Goal: Information Seeking & Learning: Find contact information

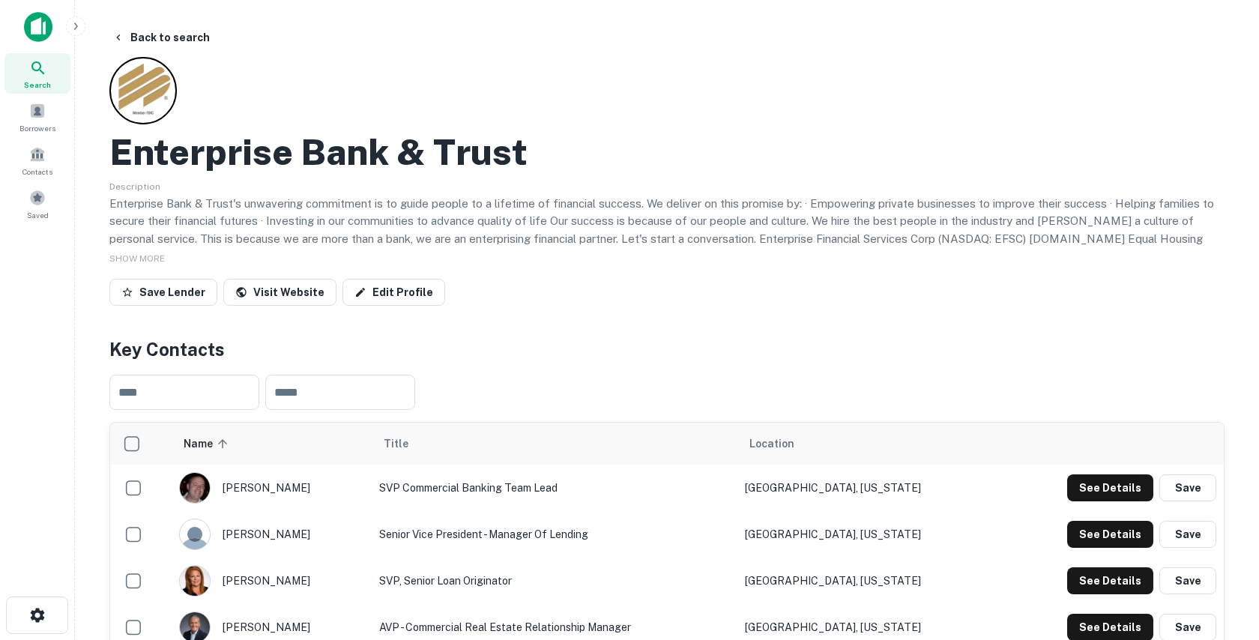
click at [25, 27] on img at bounding box center [38, 27] width 28 height 30
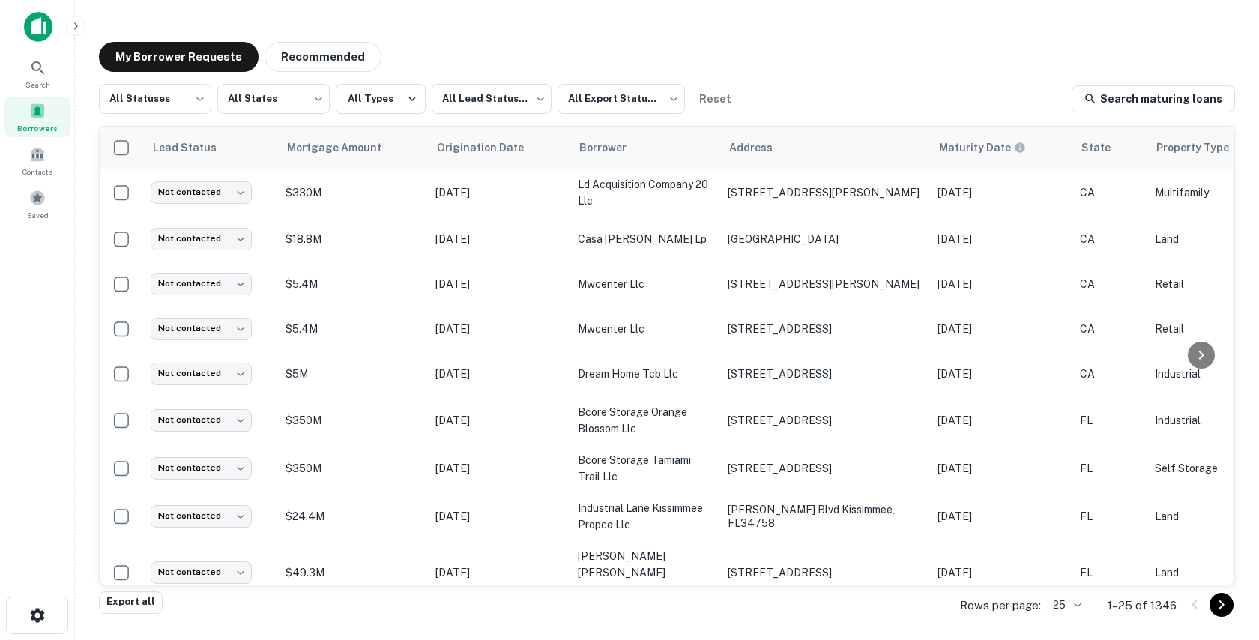
click at [45, 19] on img at bounding box center [38, 27] width 28 height 30
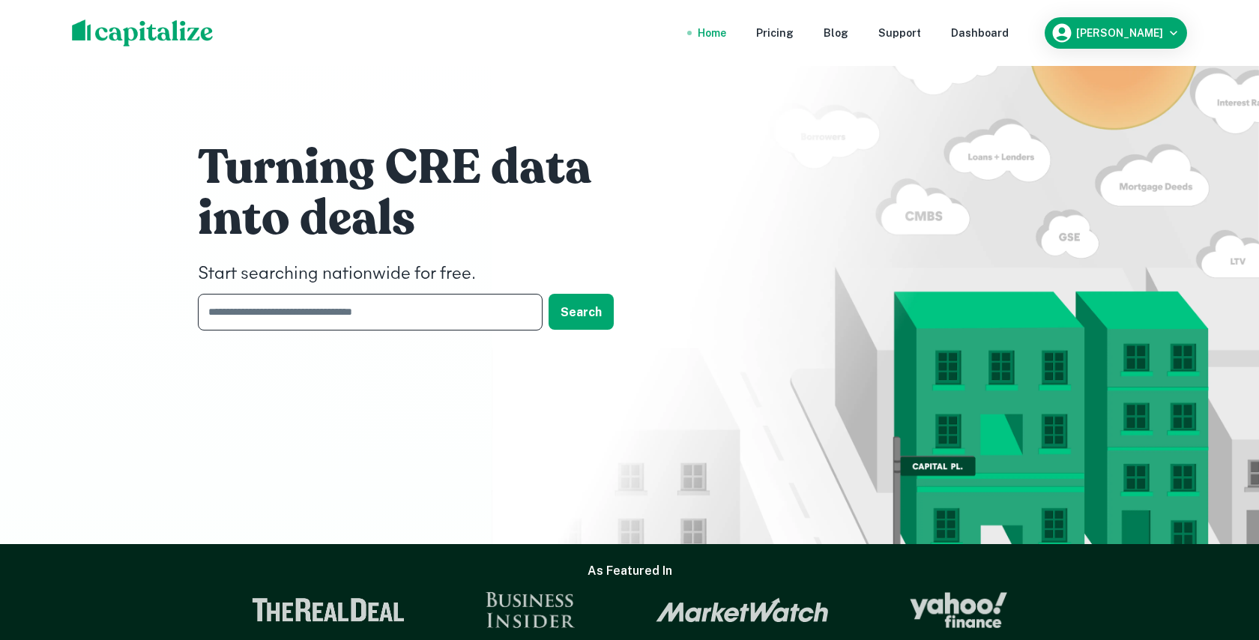
click at [292, 307] on input "text" at bounding box center [365, 312] width 334 height 37
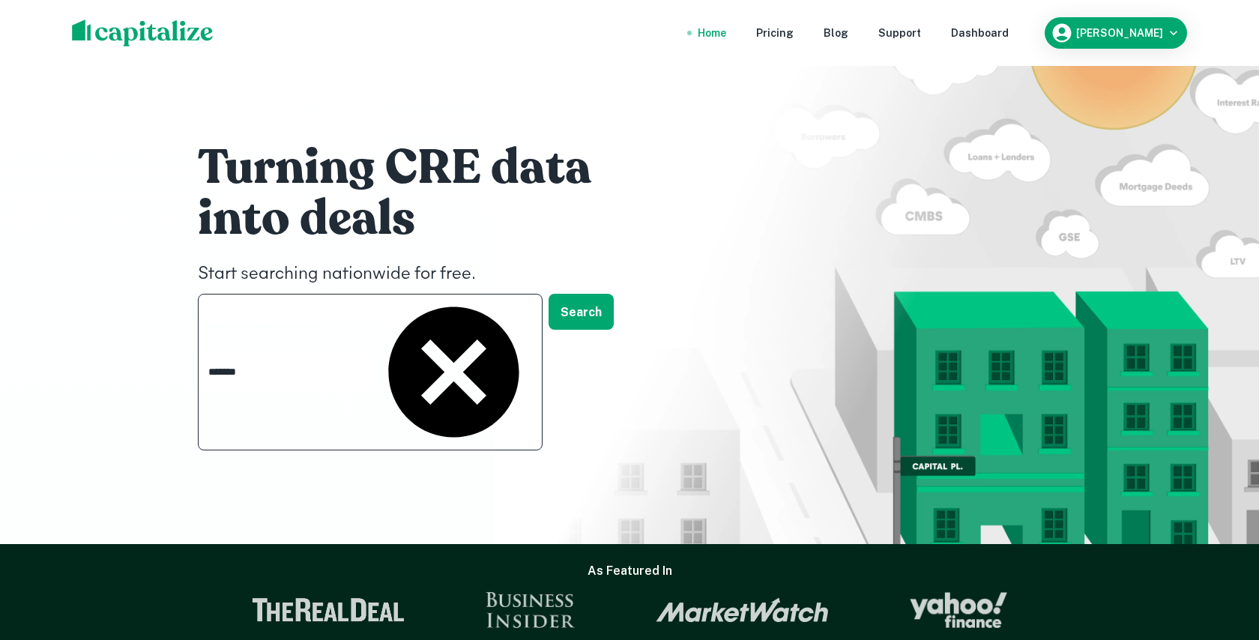
type input "*******"
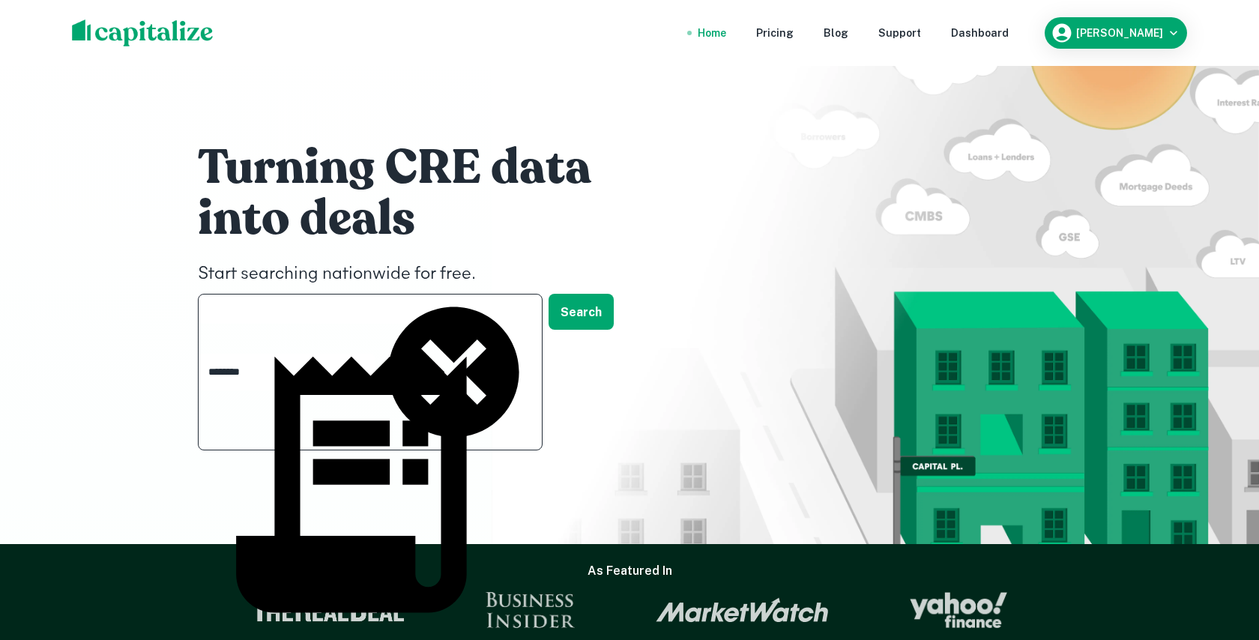
scroll to position [45, 0]
click at [248, 480] on body "Home Pricing Blog Support Dashboard B Lee Turning CRE data into deals Start sea…" at bounding box center [629, 320] width 1259 height 640
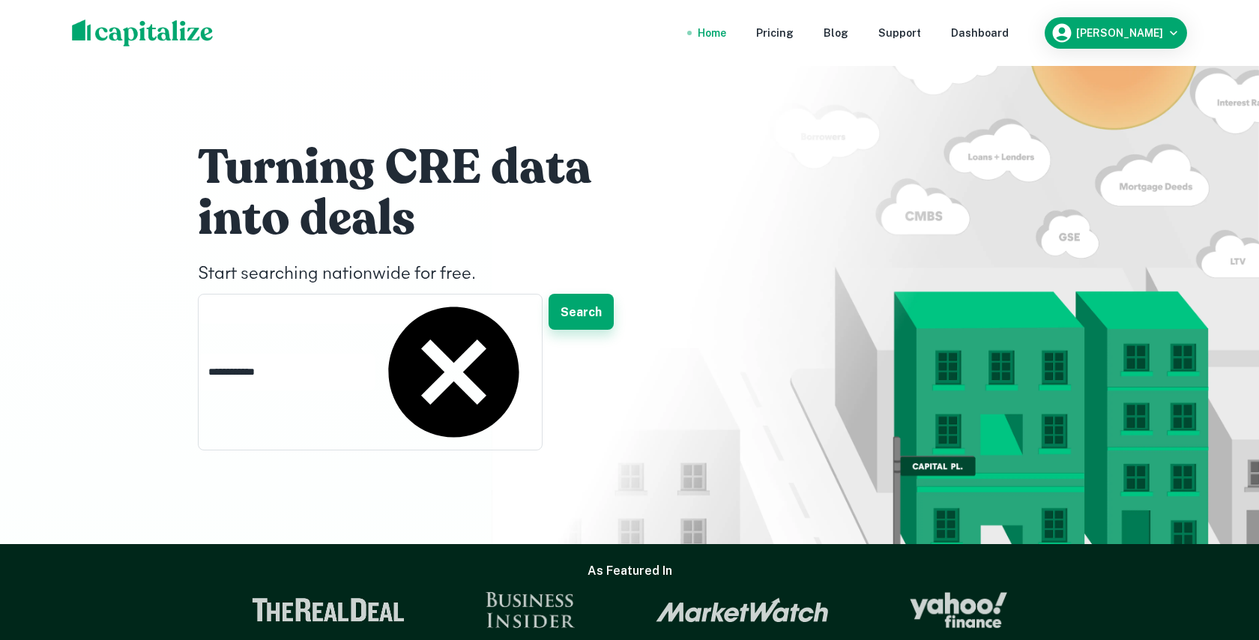
click at [600, 308] on button "Search" at bounding box center [581, 312] width 65 height 36
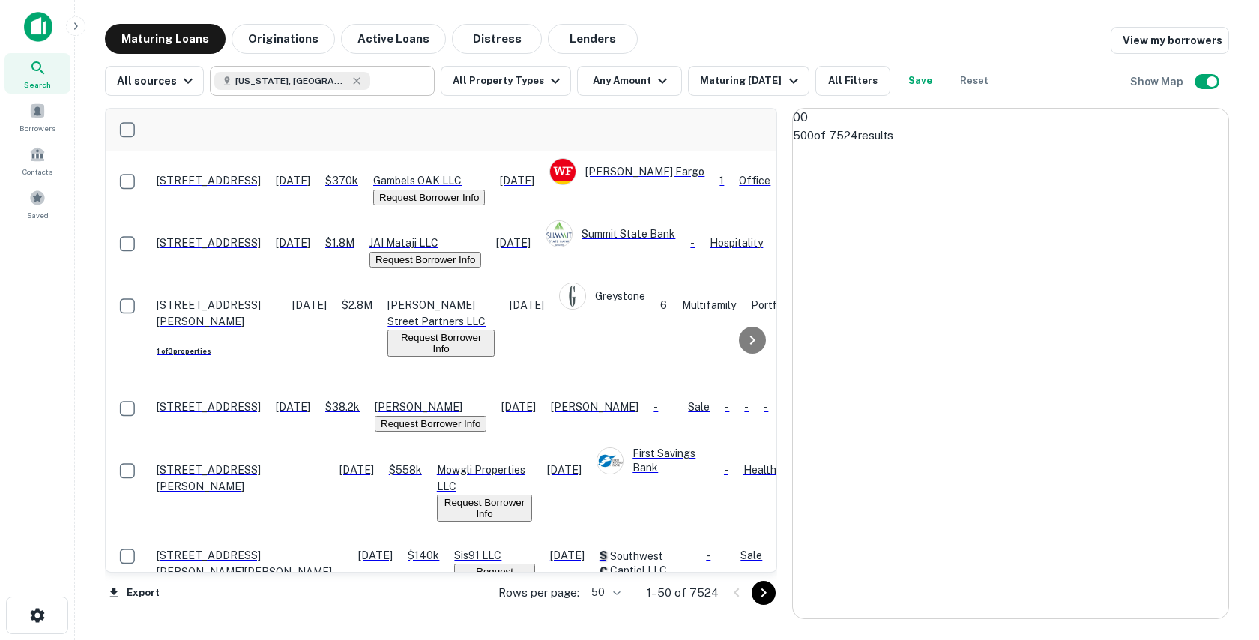
click at [370, 86] on input "text" at bounding box center [399, 80] width 58 height 21
type input "**********"
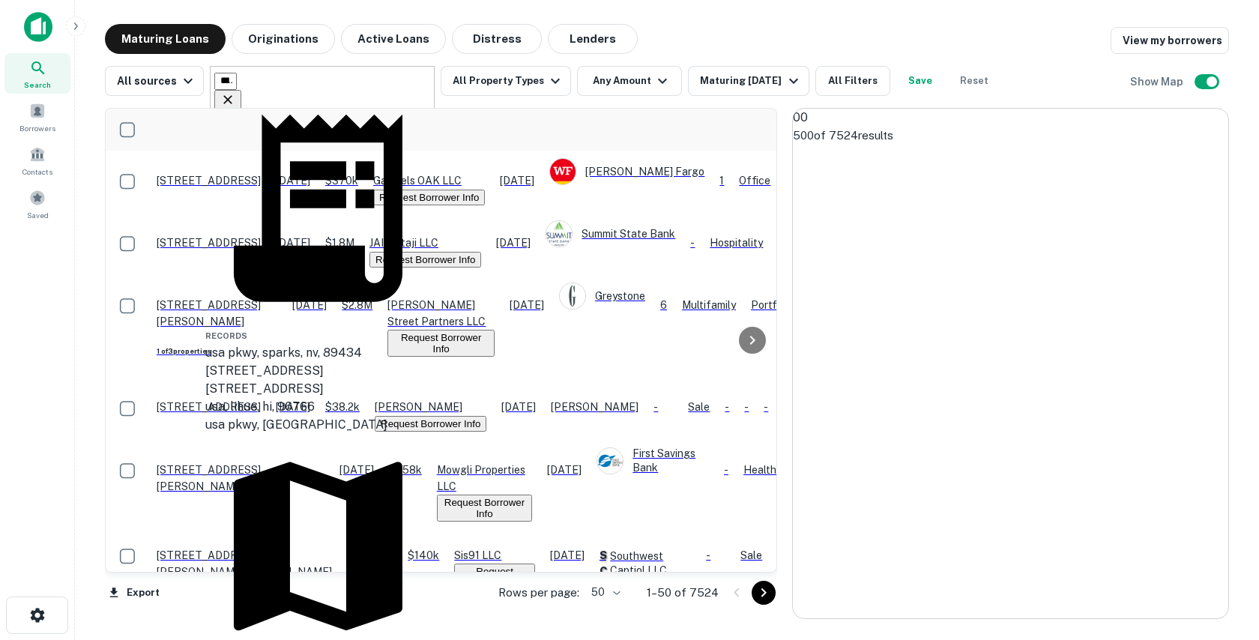
click at [685, 46] on div "Maturing Loans Originations Active Loans Distress Lenders View my borrowers" at bounding box center [667, 39] width 1124 height 30
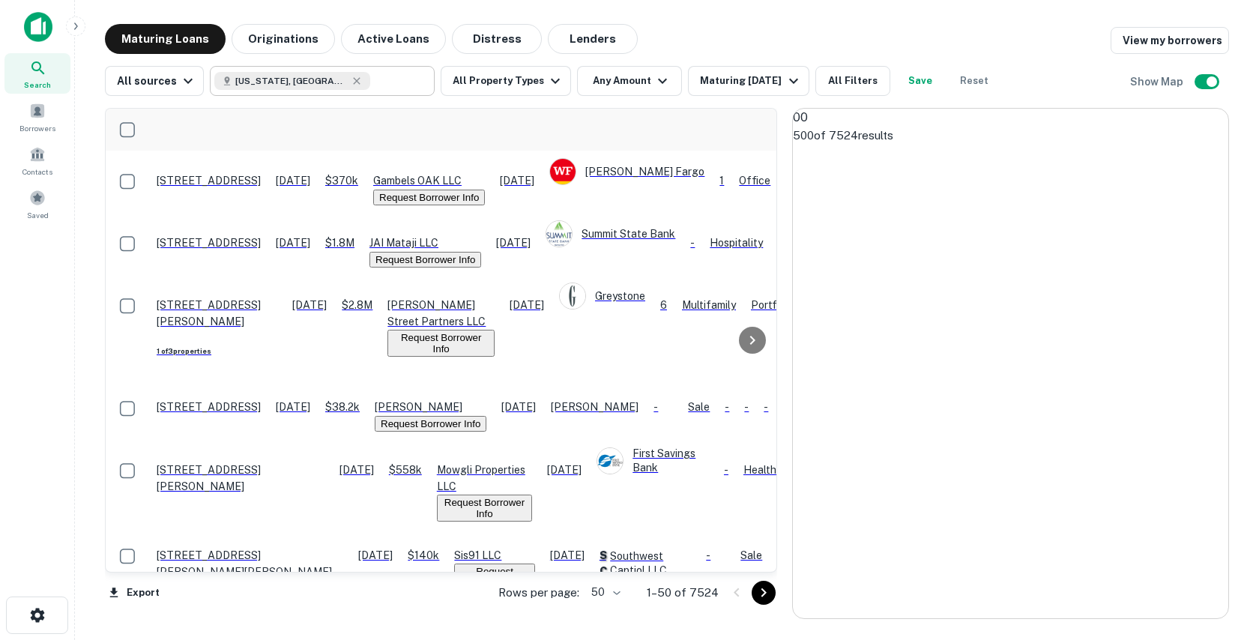
type input "**********"
click at [381, 81] on input "**********" at bounding box center [399, 80] width 58 height 21
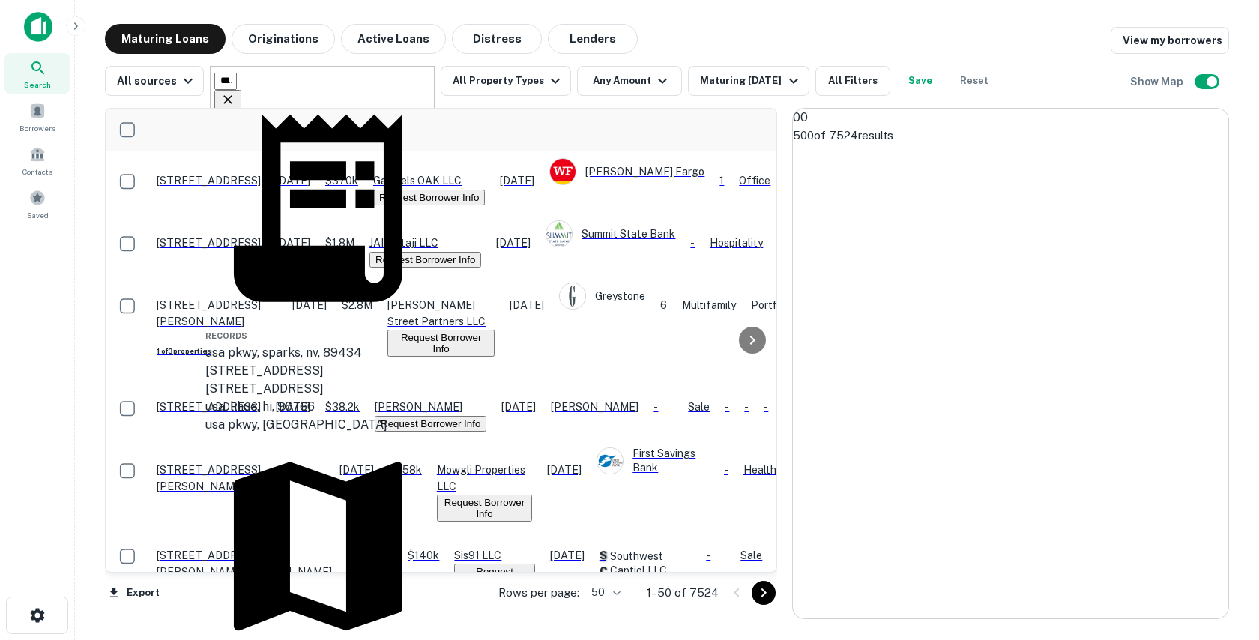
click at [235, 92] on icon "Clear" at bounding box center [227, 99] width 15 height 15
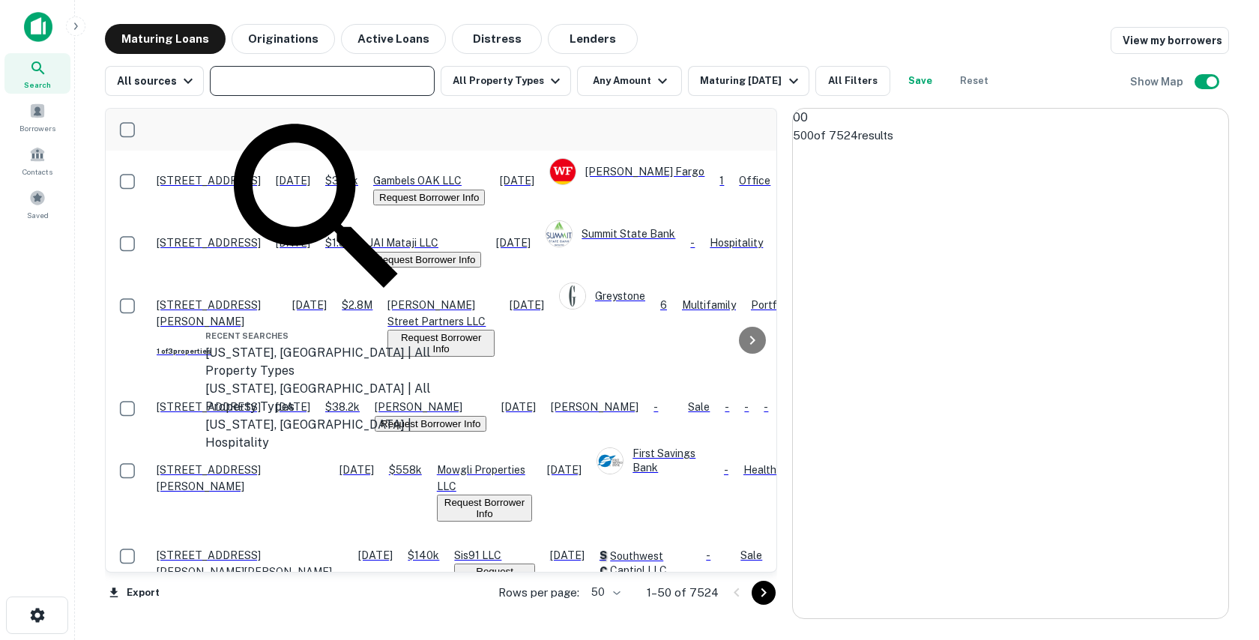
click at [319, 88] on input "text" at bounding box center [321, 80] width 214 height 21
type input "*"
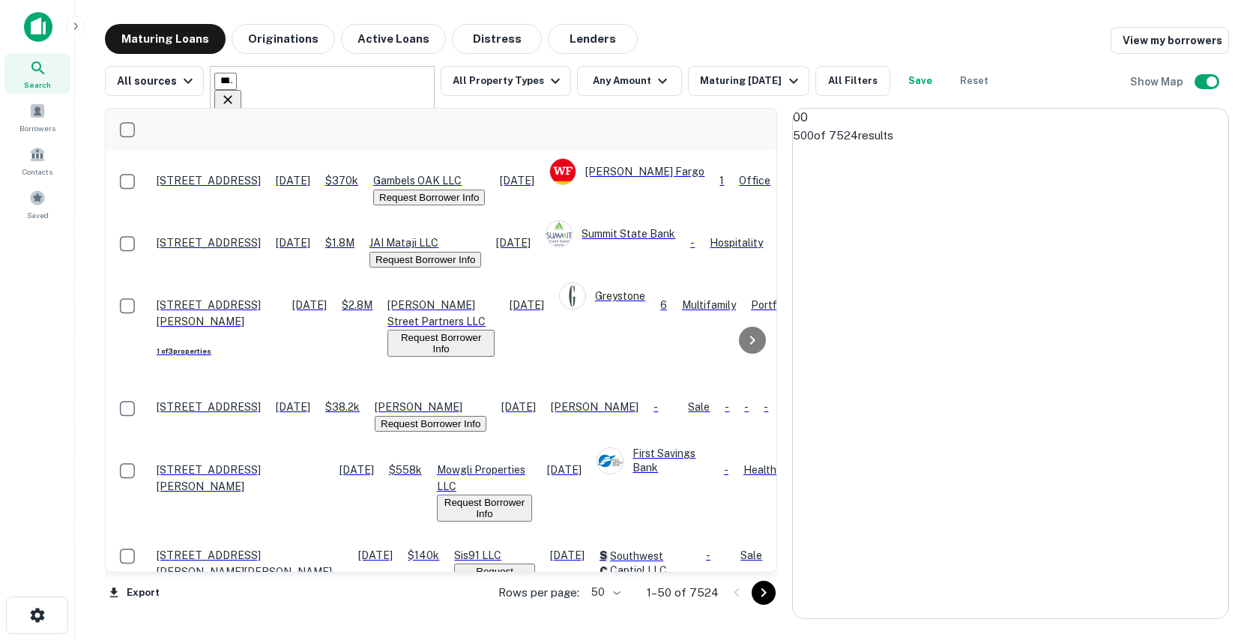
type input "*****"
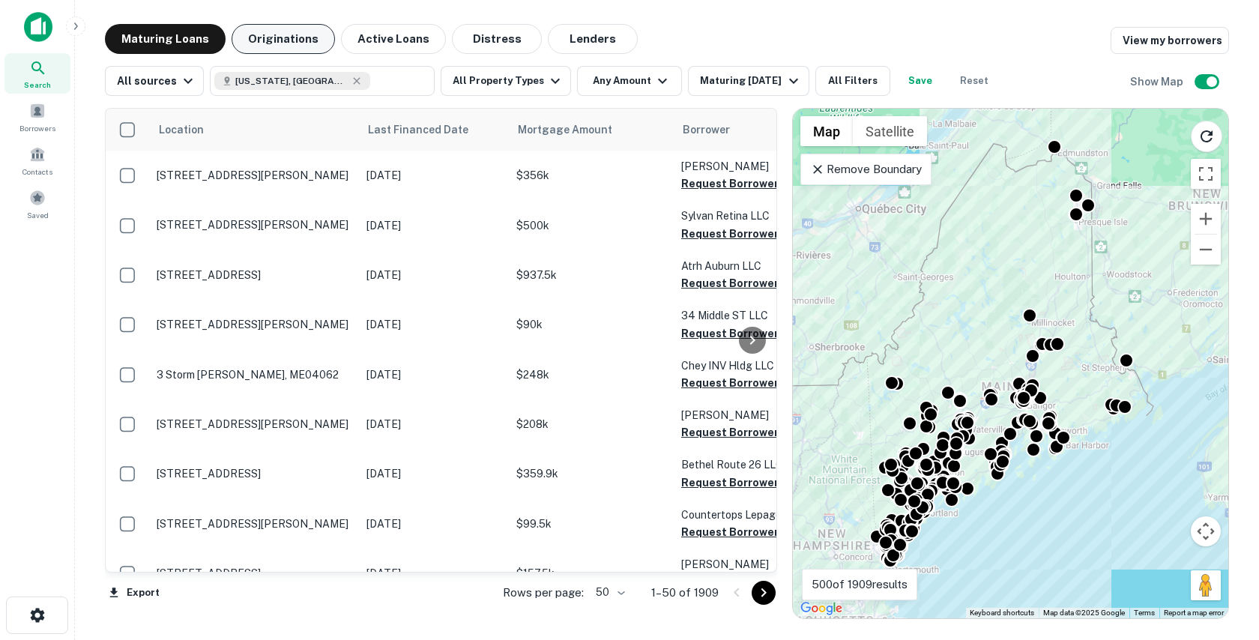
click at [277, 34] on button "Originations" at bounding box center [283, 39] width 103 height 30
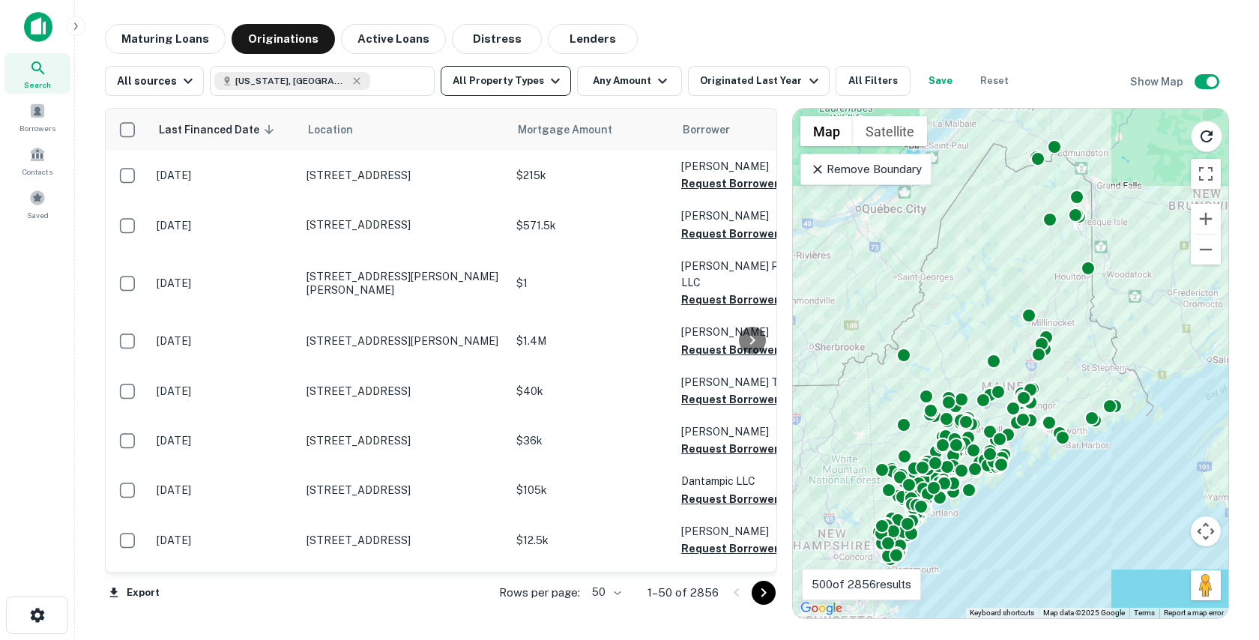
click at [492, 86] on button "All Property Types" at bounding box center [506, 81] width 130 height 30
click at [707, 639] on div at bounding box center [629, 640] width 1259 height 0
click at [574, 46] on button "Lenders" at bounding box center [593, 39] width 90 height 30
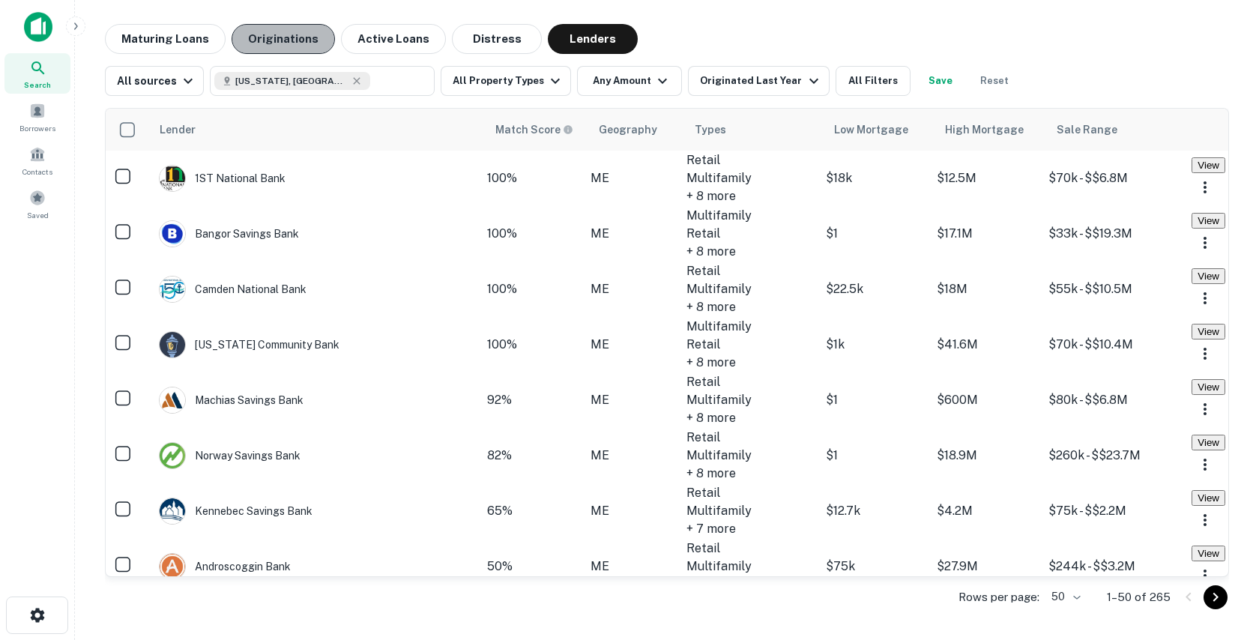
click at [283, 39] on button "Originations" at bounding box center [283, 39] width 103 height 30
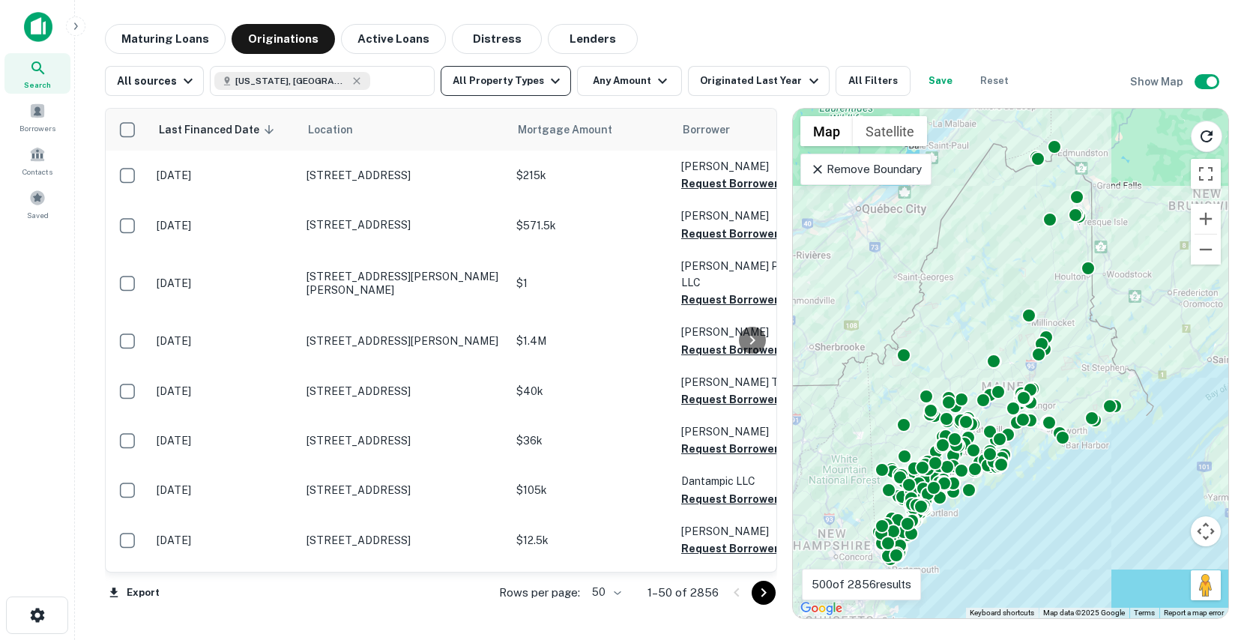
click at [546, 89] on icon "button" at bounding box center [555, 81] width 18 height 18
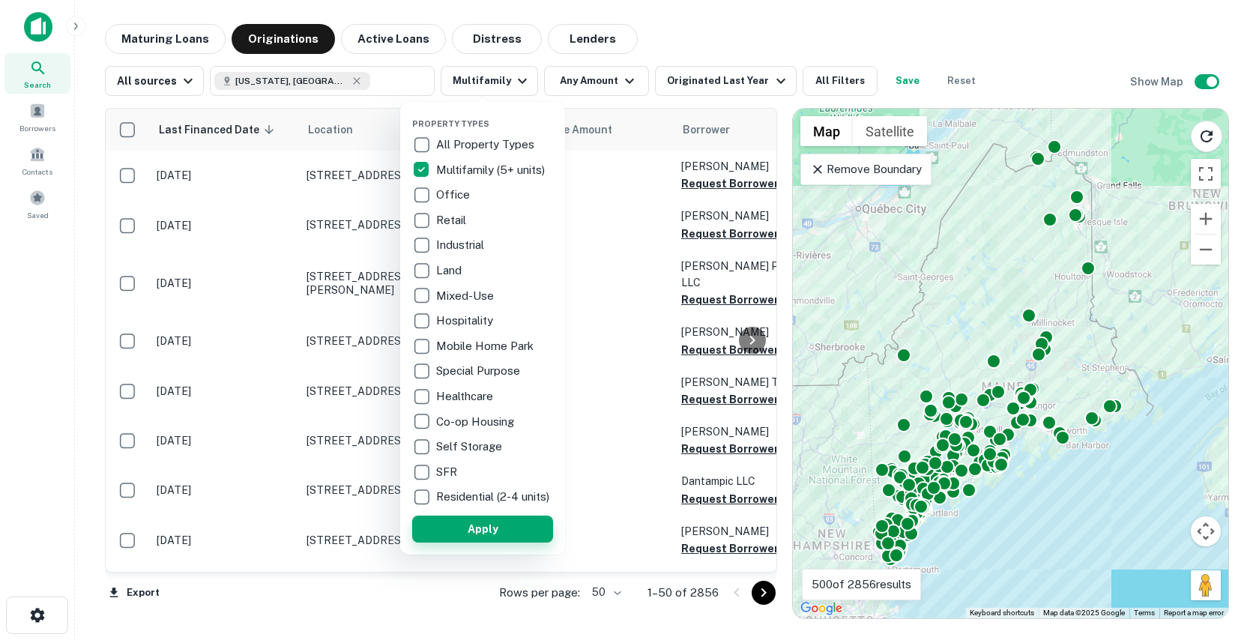
click at [423, 543] on button "Apply" at bounding box center [482, 529] width 141 height 27
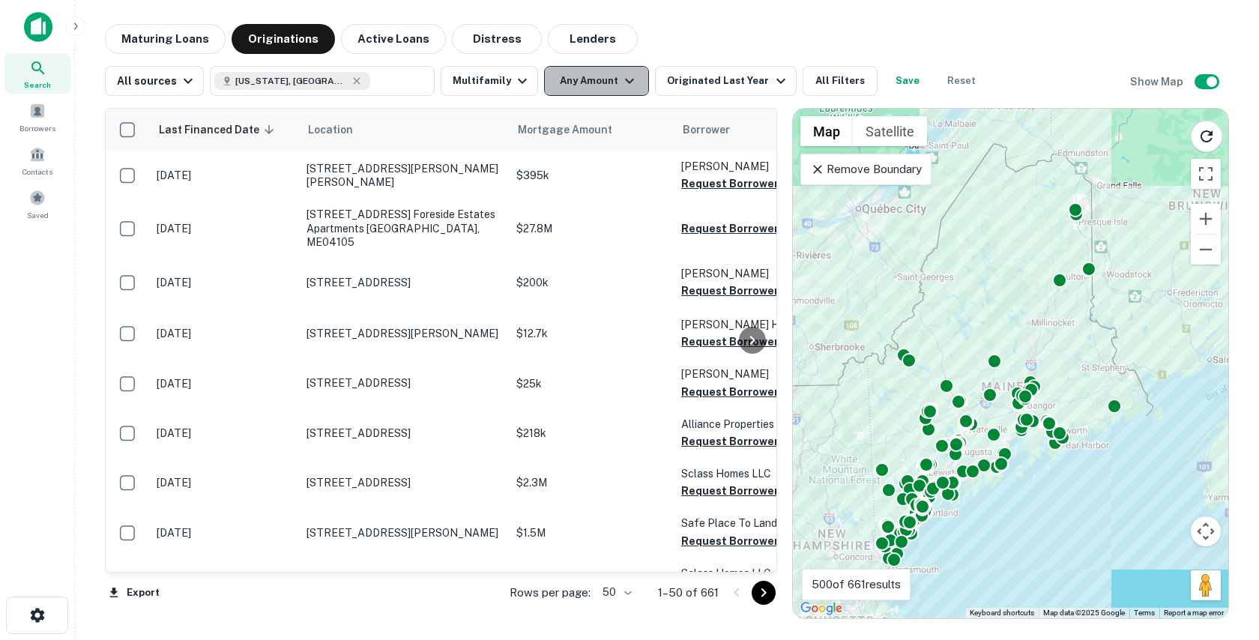
click at [584, 87] on button "Any Amount" at bounding box center [596, 81] width 105 height 30
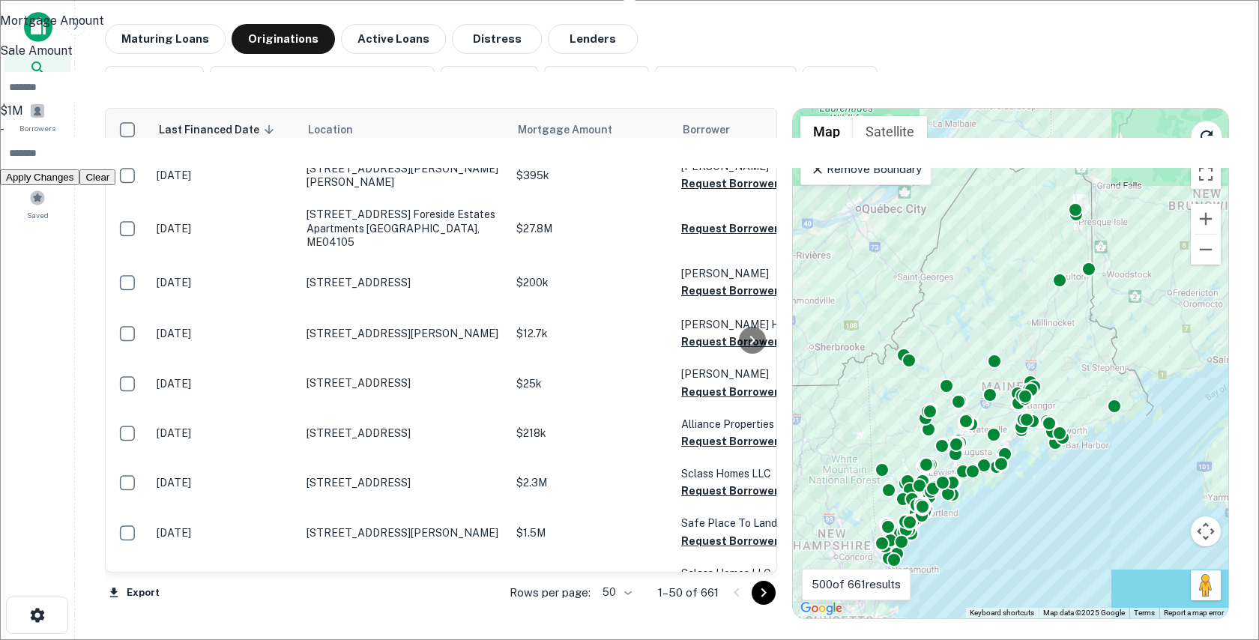
type input "*******"
click at [79, 185] on button "Apply Changes" at bounding box center [39, 177] width 79 height 16
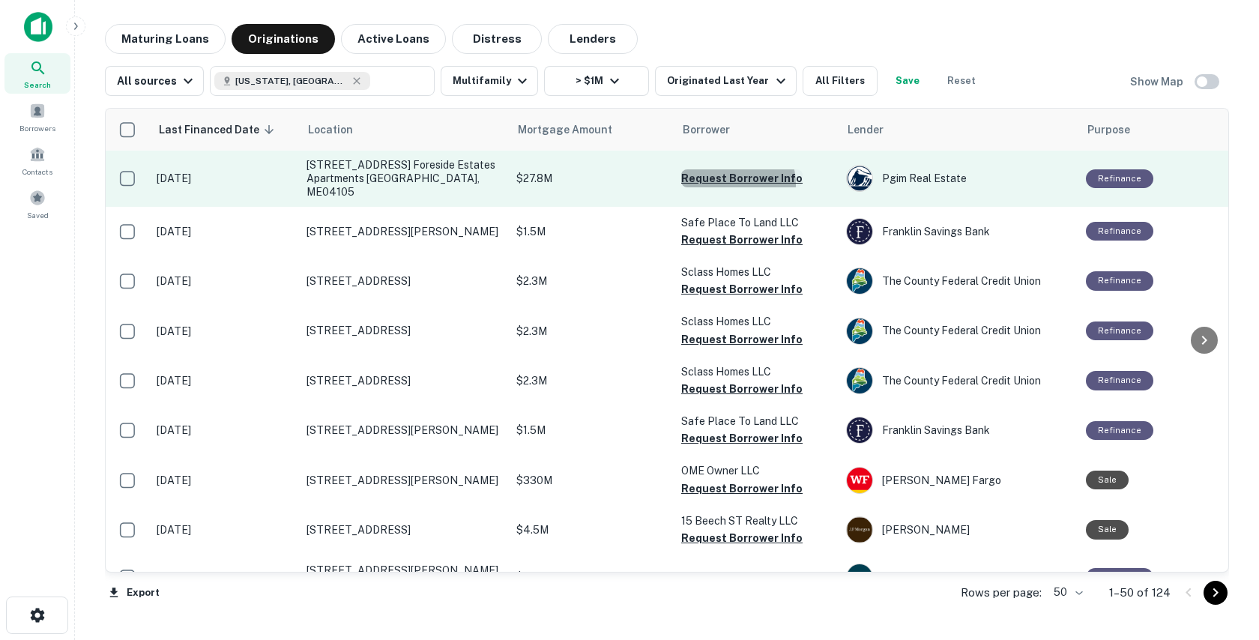
click at [734, 178] on button "Request Borrower Info" at bounding box center [741, 178] width 121 height 18
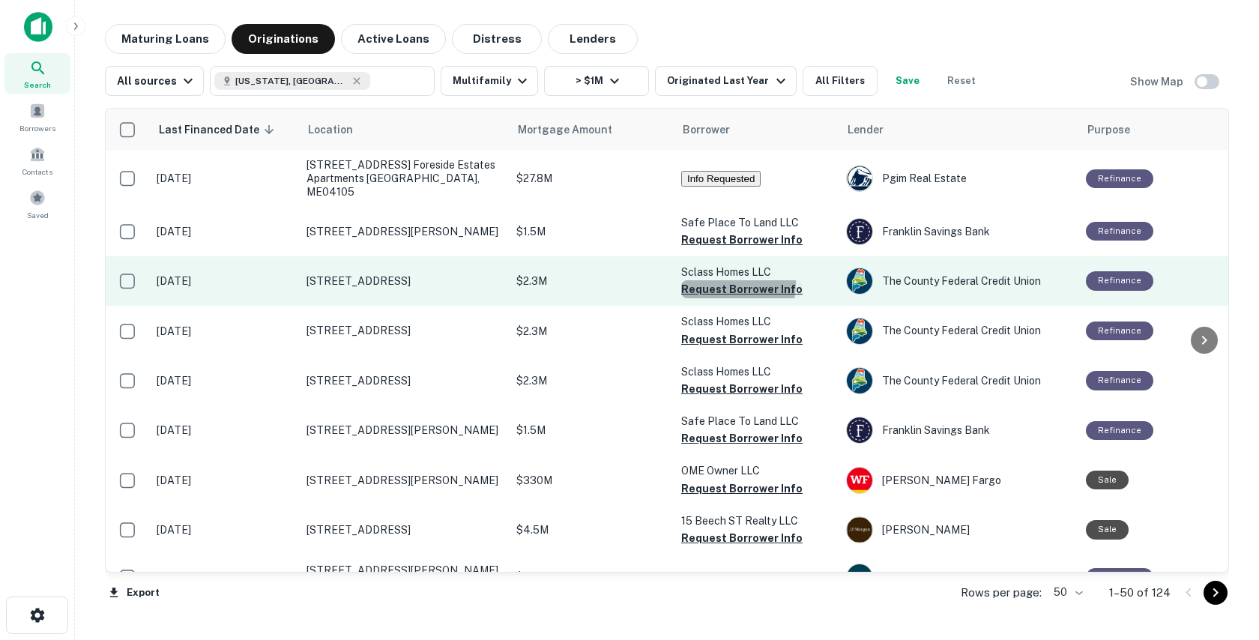
click at [713, 280] on button "Request Borrower Info" at bounding box center [741, 289] width 121 height 18
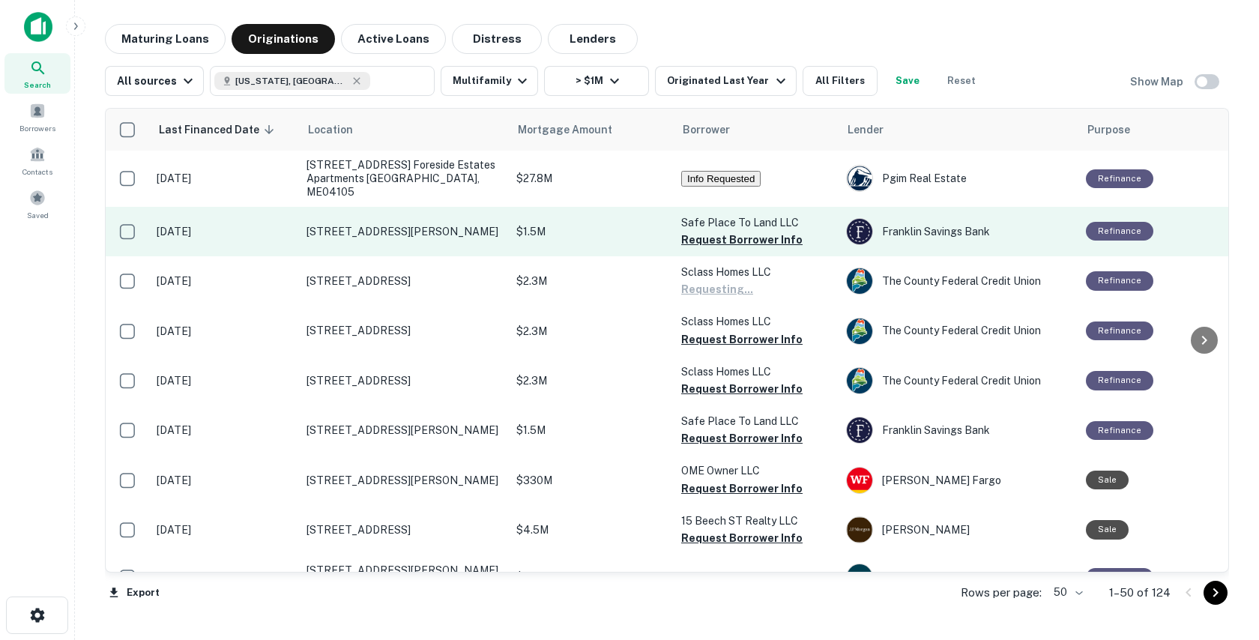
click at [710, 238] on td "Safe Place To Land LLC Request Borrower Info" at bounding box center [756, 231] width 165 height 49
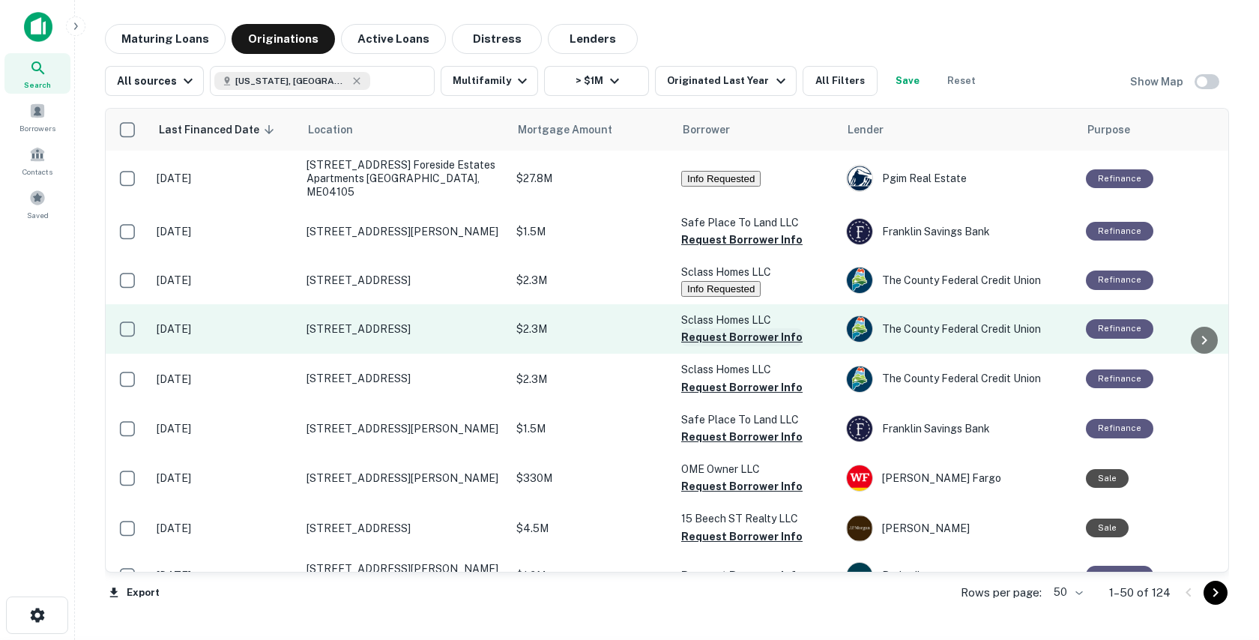
click at [694, 335] on button "Request Borrower Info" at bounding box center [741, 337] width 121 height 18
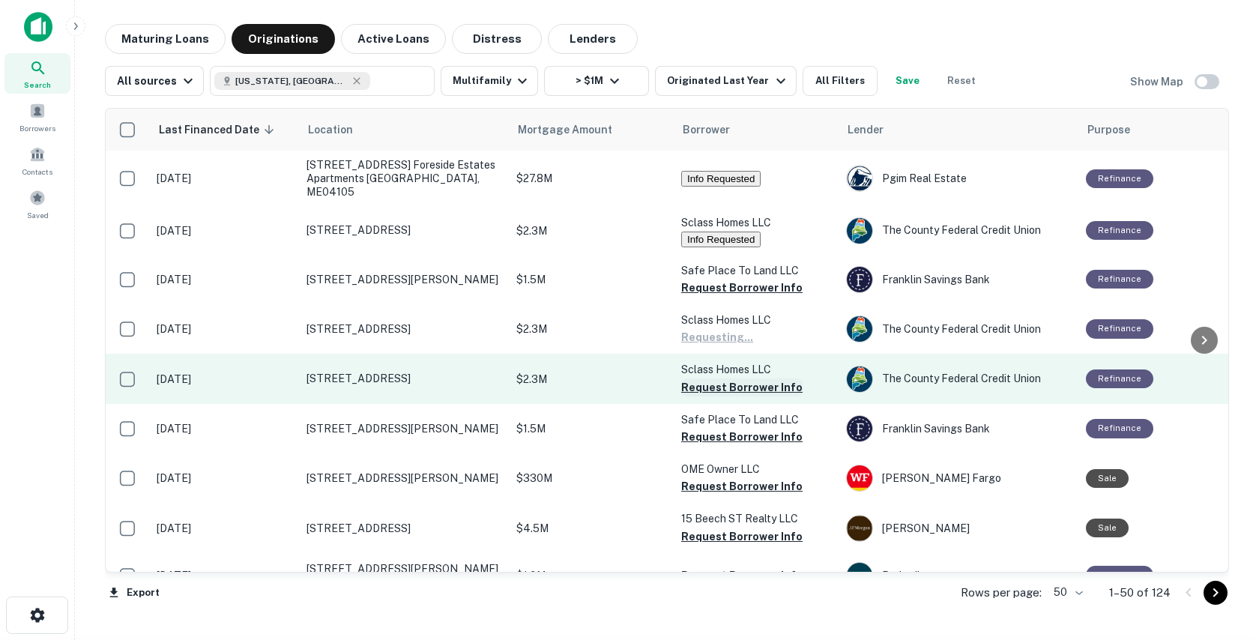
click at [694, 378] on button "Request Borrower Info" at bounding box center [741, 387] width 121 height 18
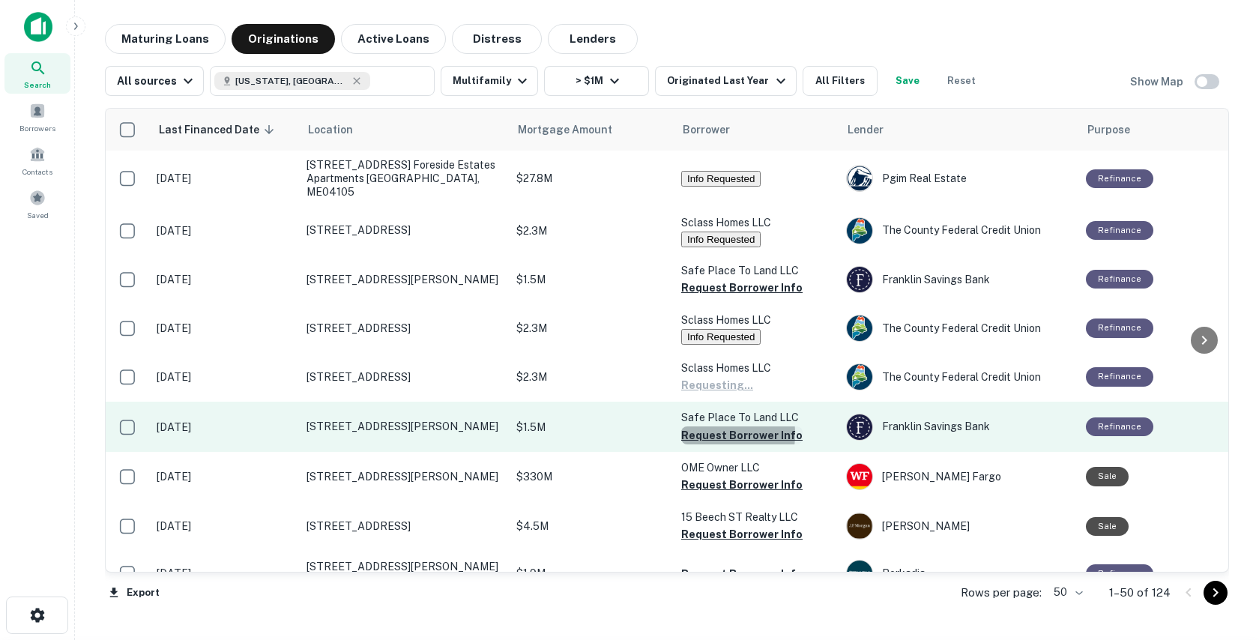
click at [697, 426] on button "Request Borrower Info" at bounding box center [741, 435] width 121 height 18
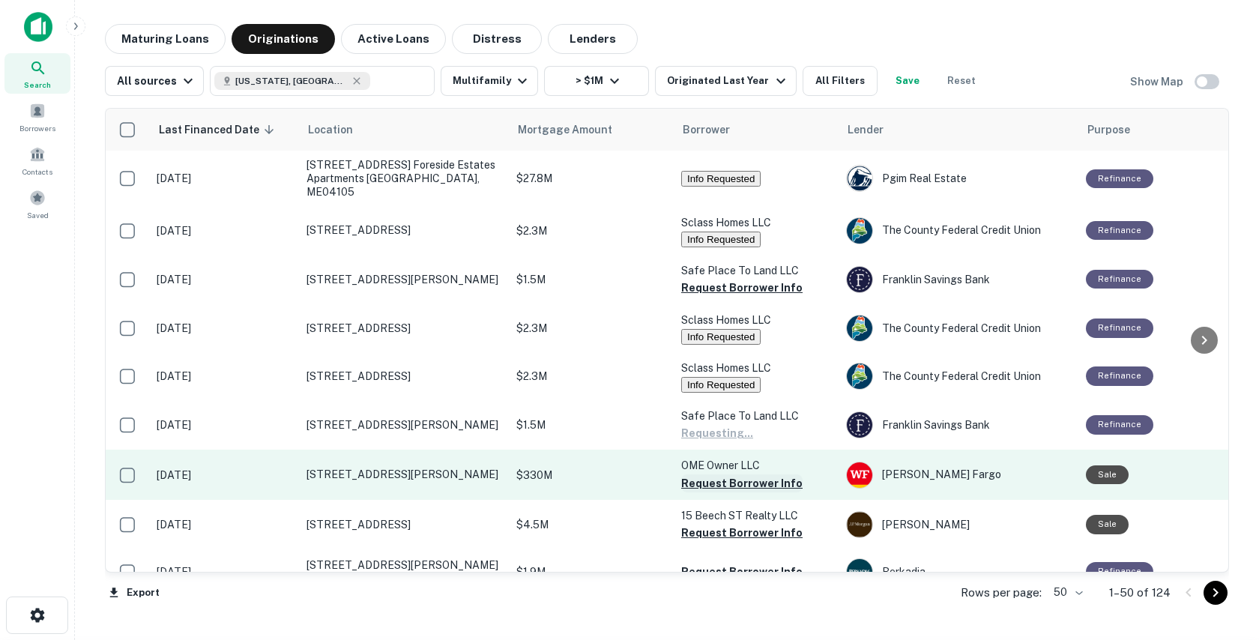
click at [699, 474] on button "Request Borrower Info" at bounding box center [741, 483] width 121 height 18
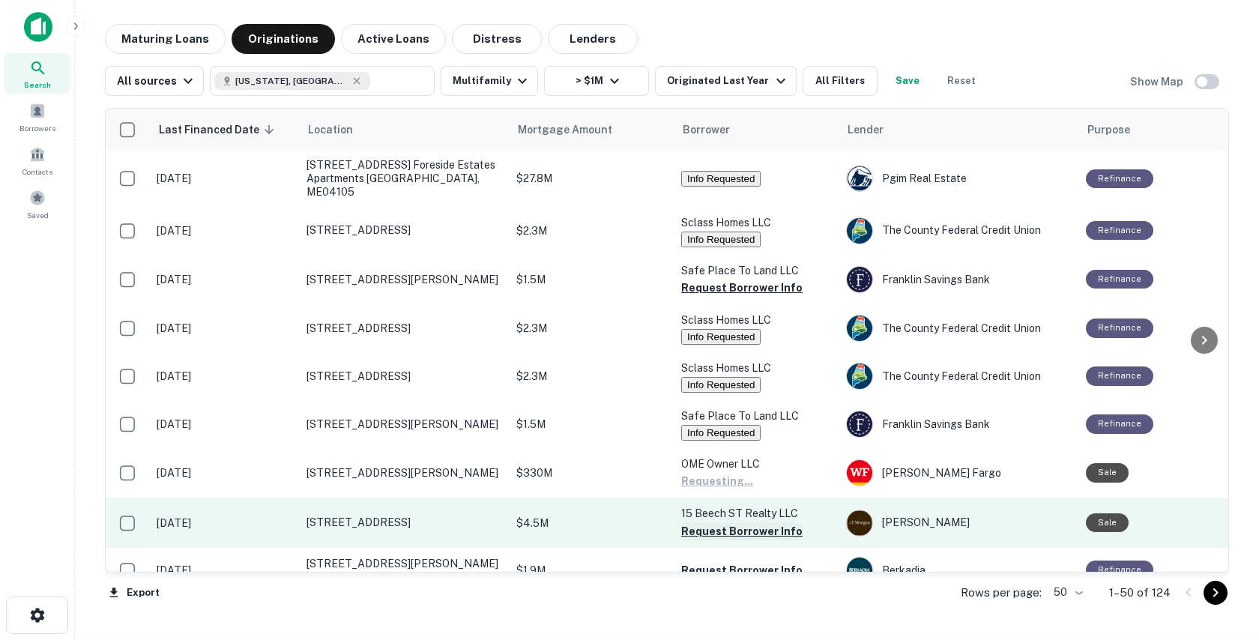
click at [696, 525] on button "Request Borrower Info" at bounding box center [741, 531] width 121 height 18
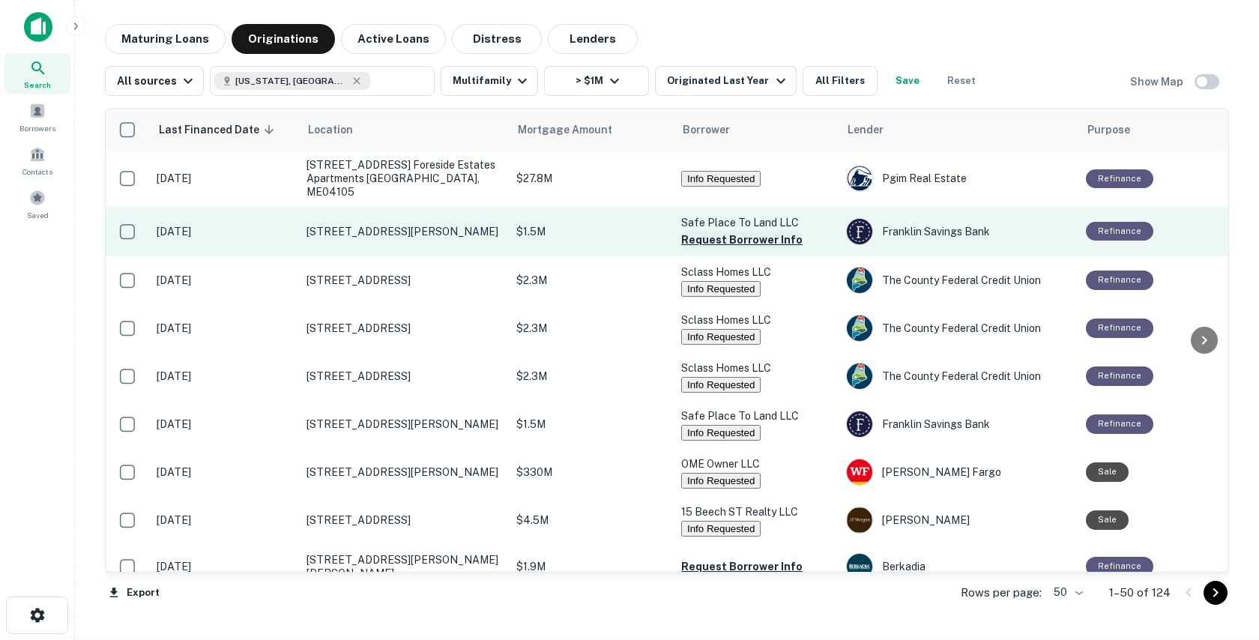
click at [709, 231] on button "Request Borrower Info" at bounding box center [741, 240] width 121 height 18
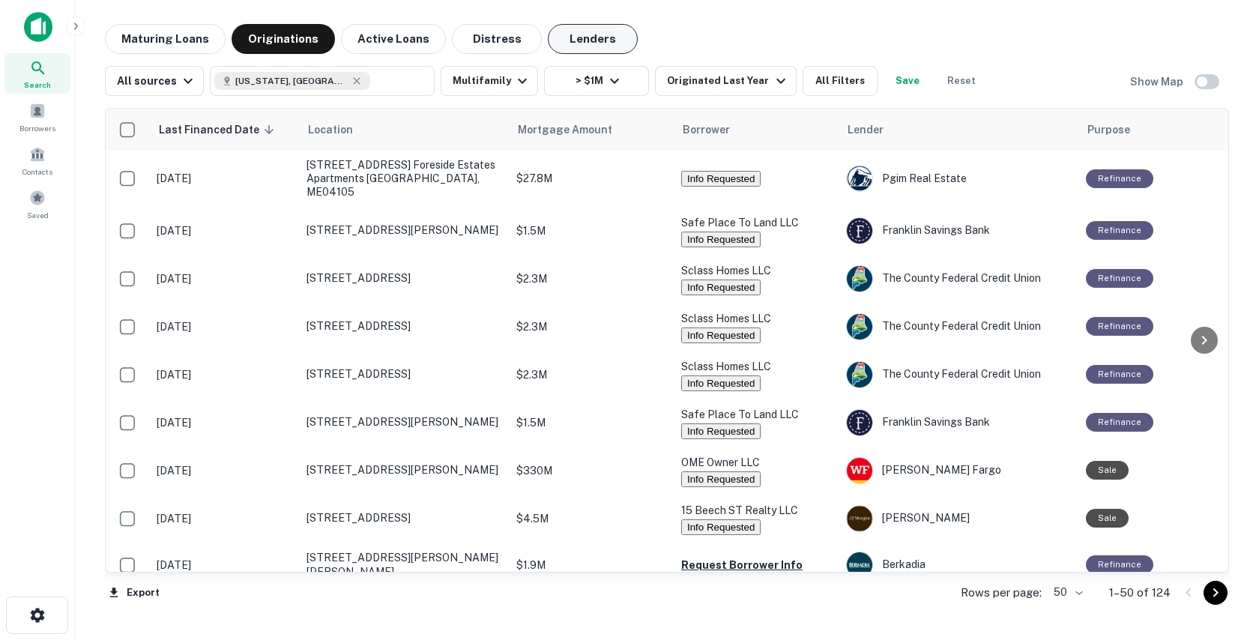
click at [557, 42] on button "Lenders" at bounding box center [593, 39] width 90 height 30
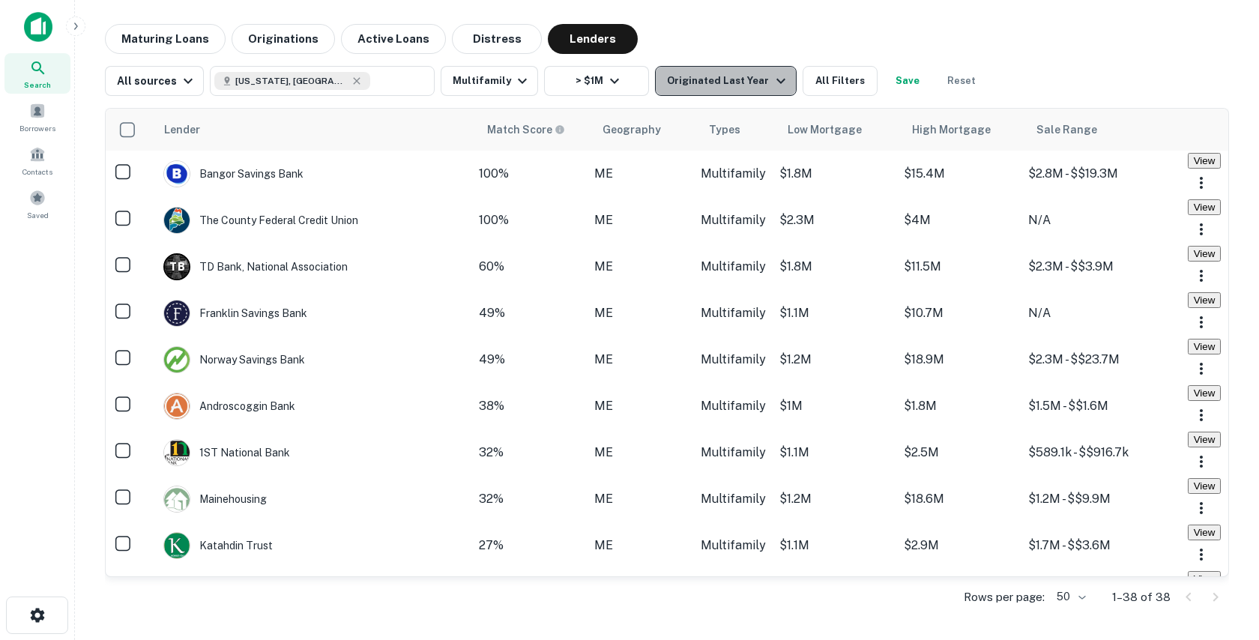
click at [714, 75] on div "Originated Last Year" at bounding box center [728, 81] width 122 height 18
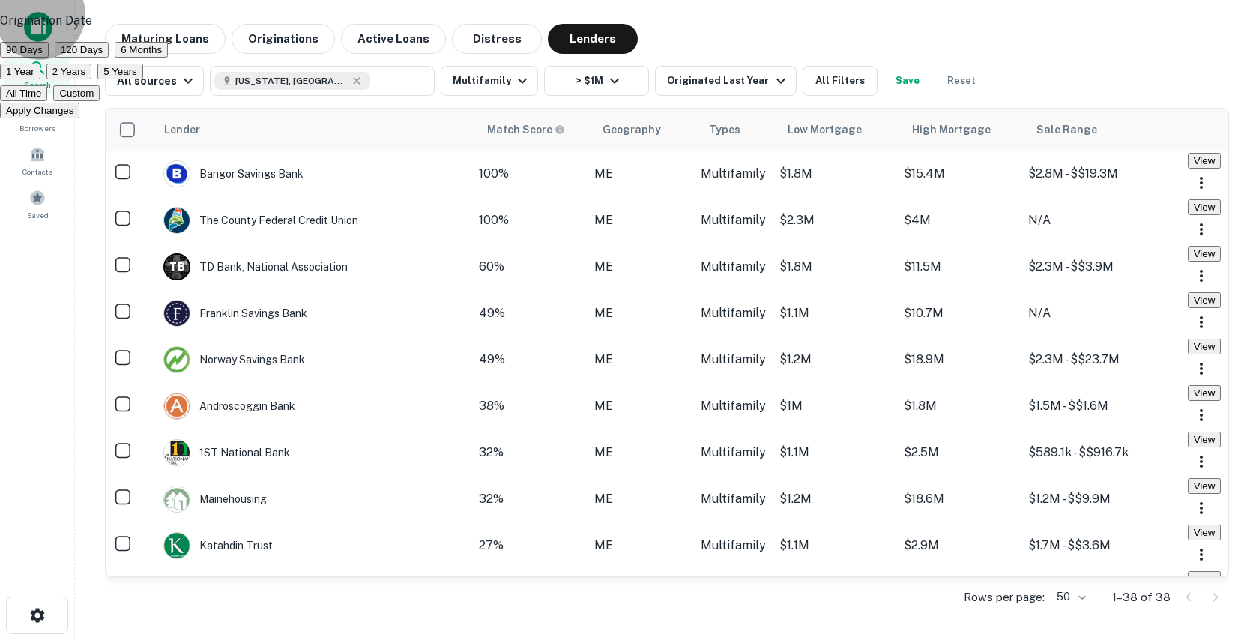
click at [91, 79] on button "2 Years" at bounding box center [68, 72] width 45 height 16
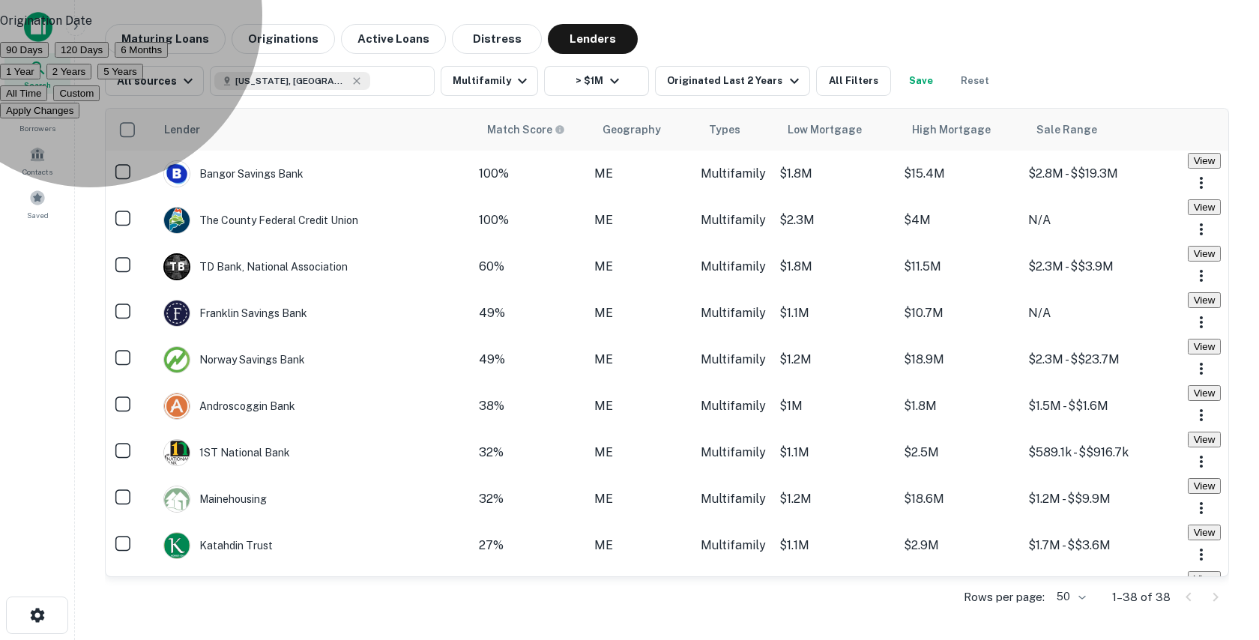
click at [79, 118] on button "Apply Changes" at bounding box center [39, 111] width 79 height 16
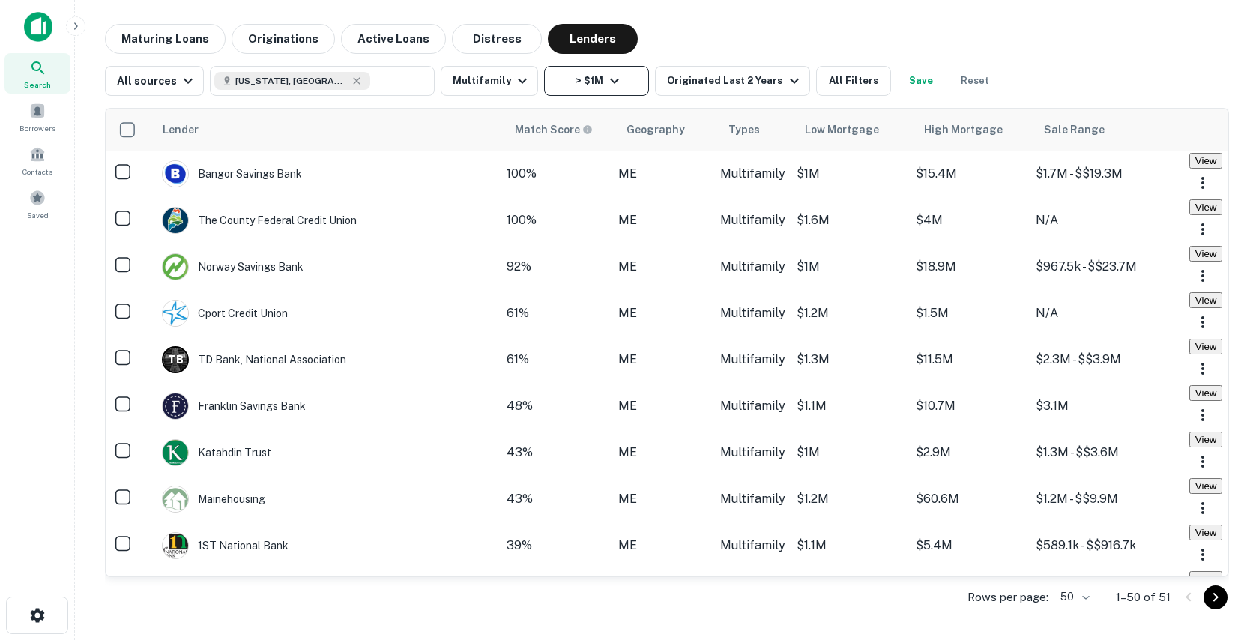
click at [606, 83] on icon "button" at bounding box center [615, 81] width 18 height 18
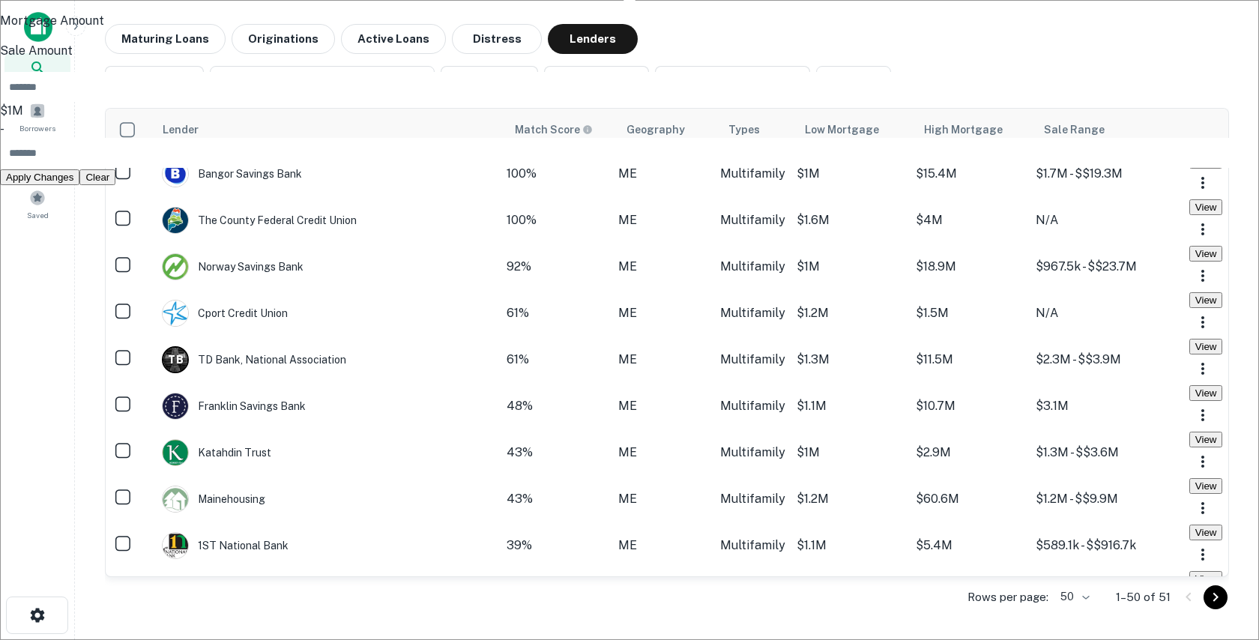
click at [540, 102] on input "*******" at bounding box center [638, 87] width 1277 height 30
type input "*******"
click at [634, 168] on input "number" at bounding box center [638, 153] width 1277 height 30
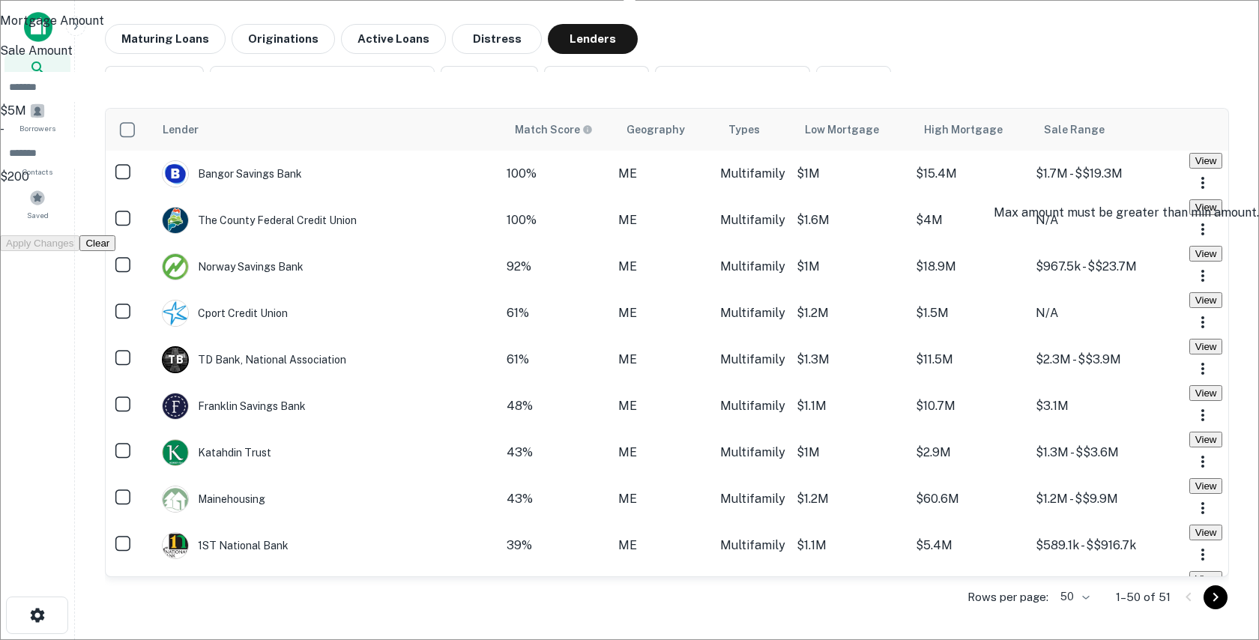
type input "*"
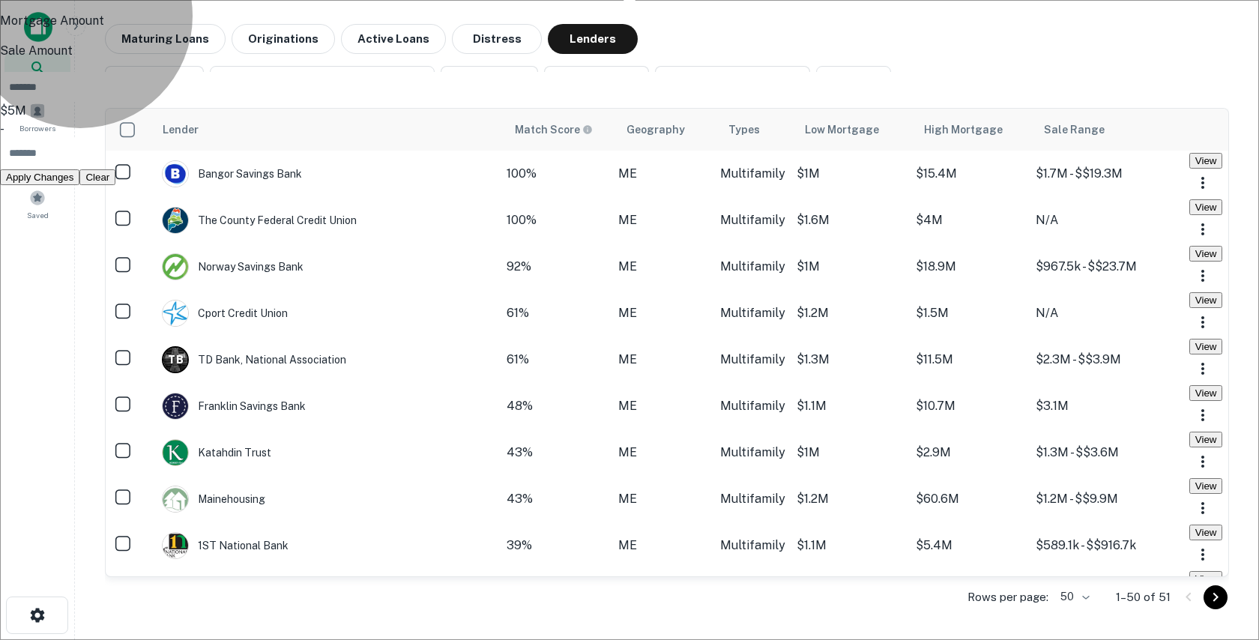
click at [79, 185] on button "Apply Changes" at bounding box center [39, 177] width 79 height 16
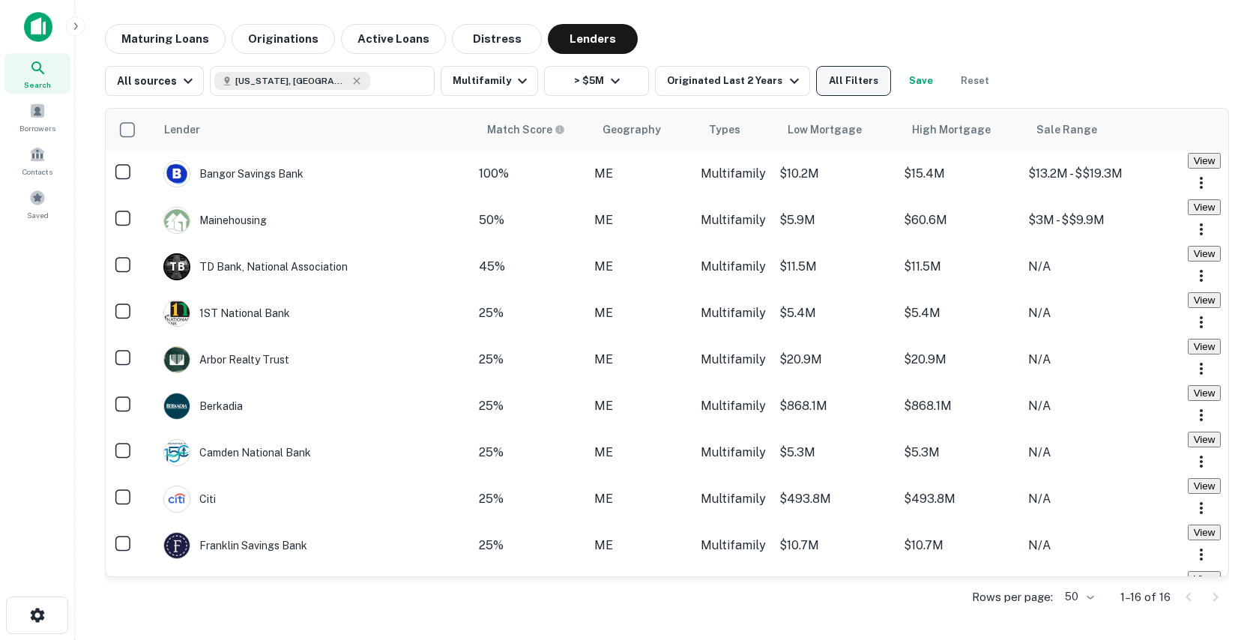
click at [834, 83] on button "All Filters" at bounding box center [853, 81] width 75 height 30
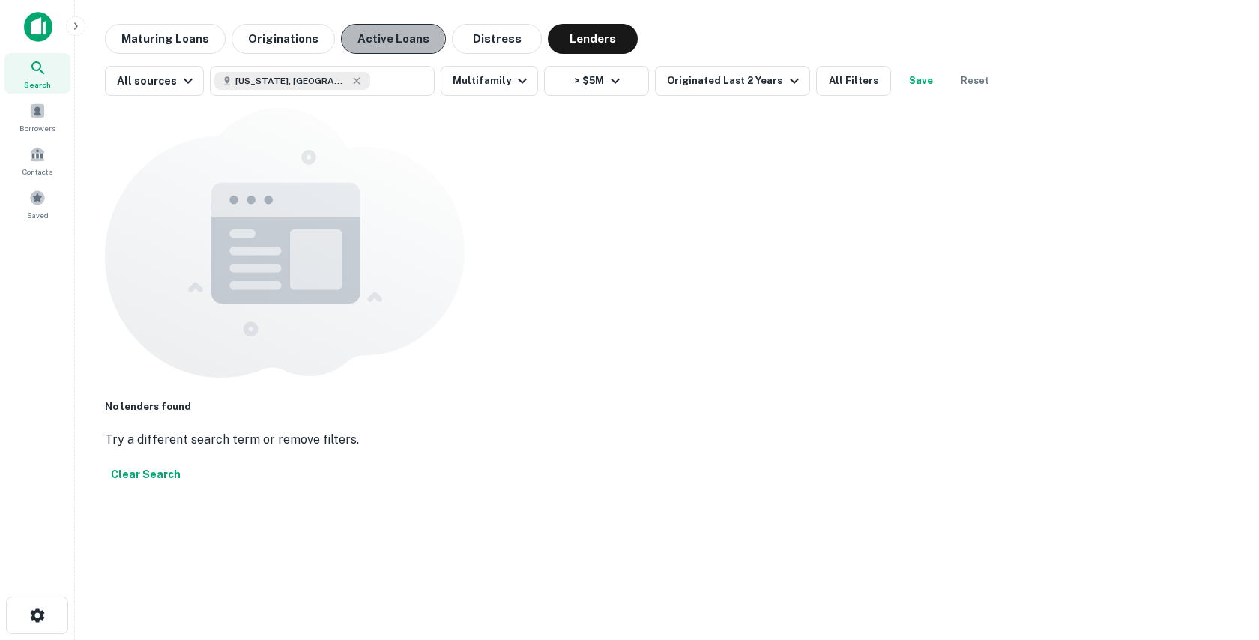
click at [371, 40] on button "Active Loans" at bounding box center [393, 39] width 105 height 30
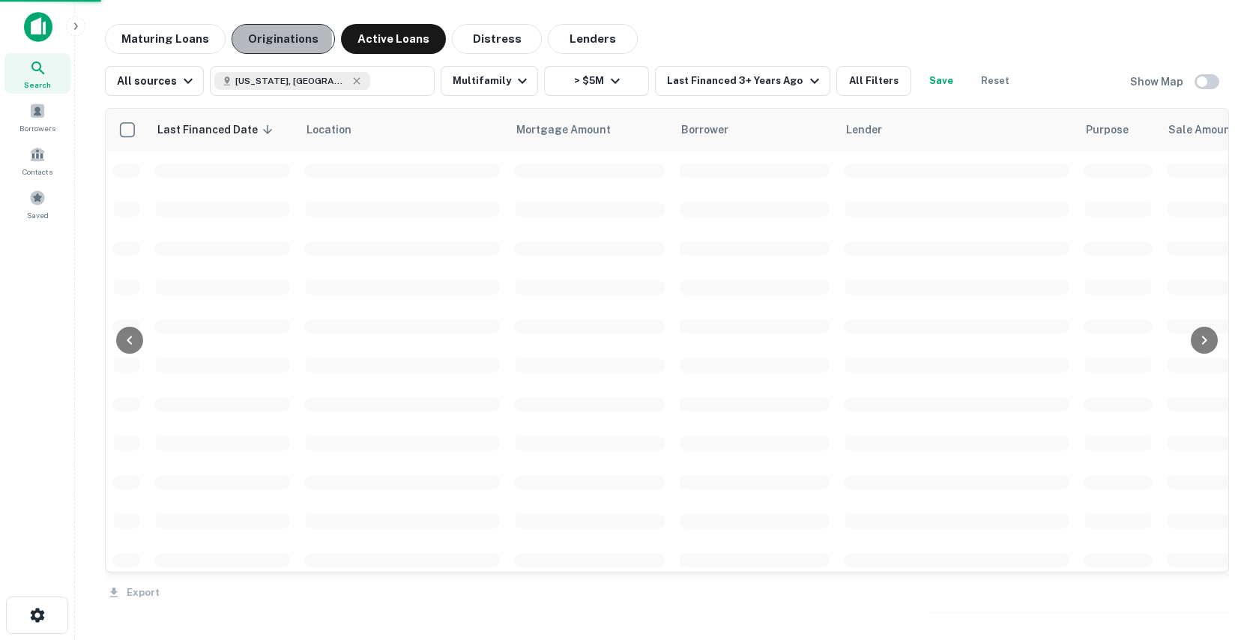
click at [273, 39] on button "Originations" at bounding box center [283, 39] width 103 height 30
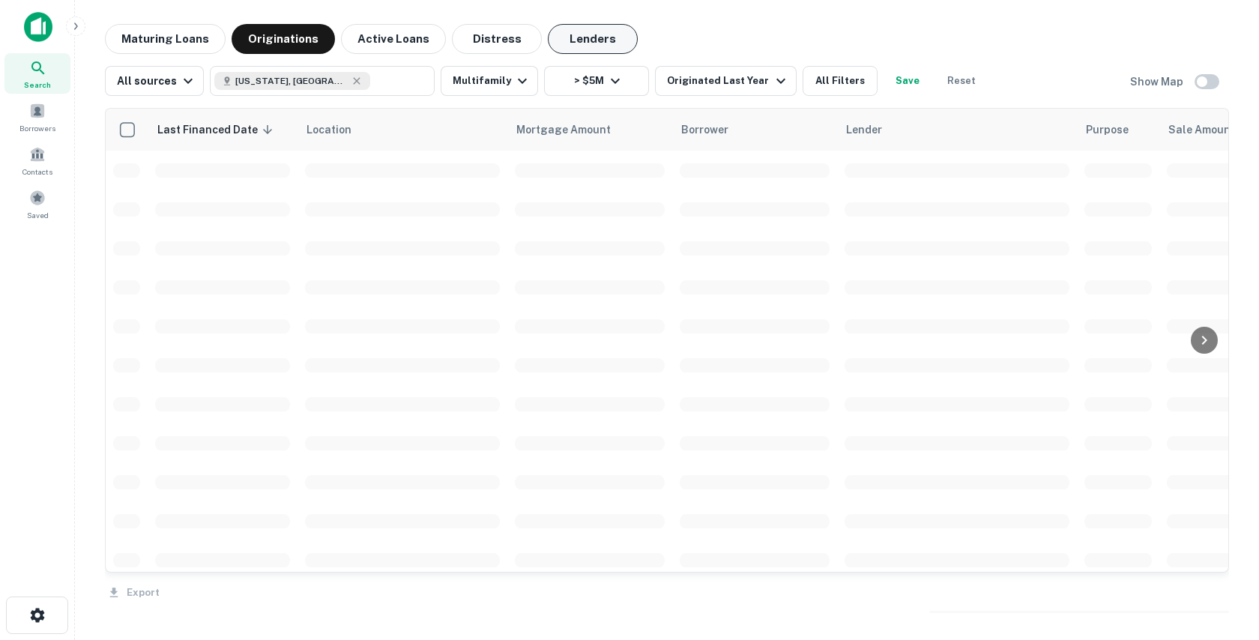
click at [568, 44] on button "Lenders" at bounding box center [593, 39] width 90 height 30
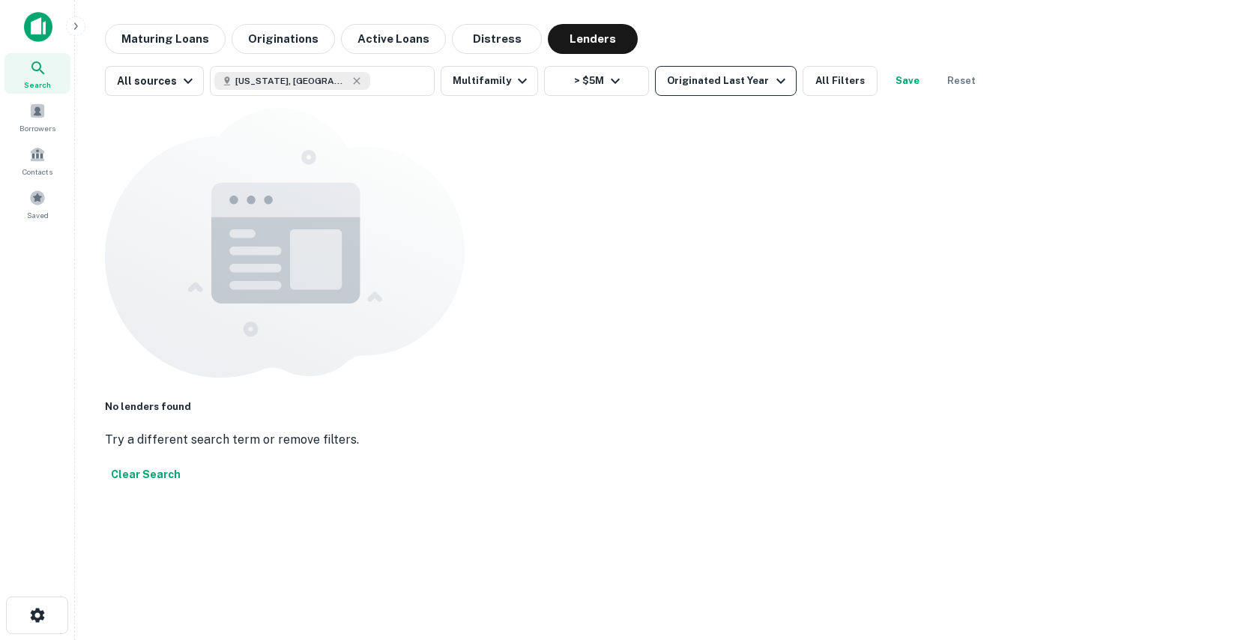
click at [695, 79] on div "Originated Last Year" at bounding box center [728, 81] width 122 height 18
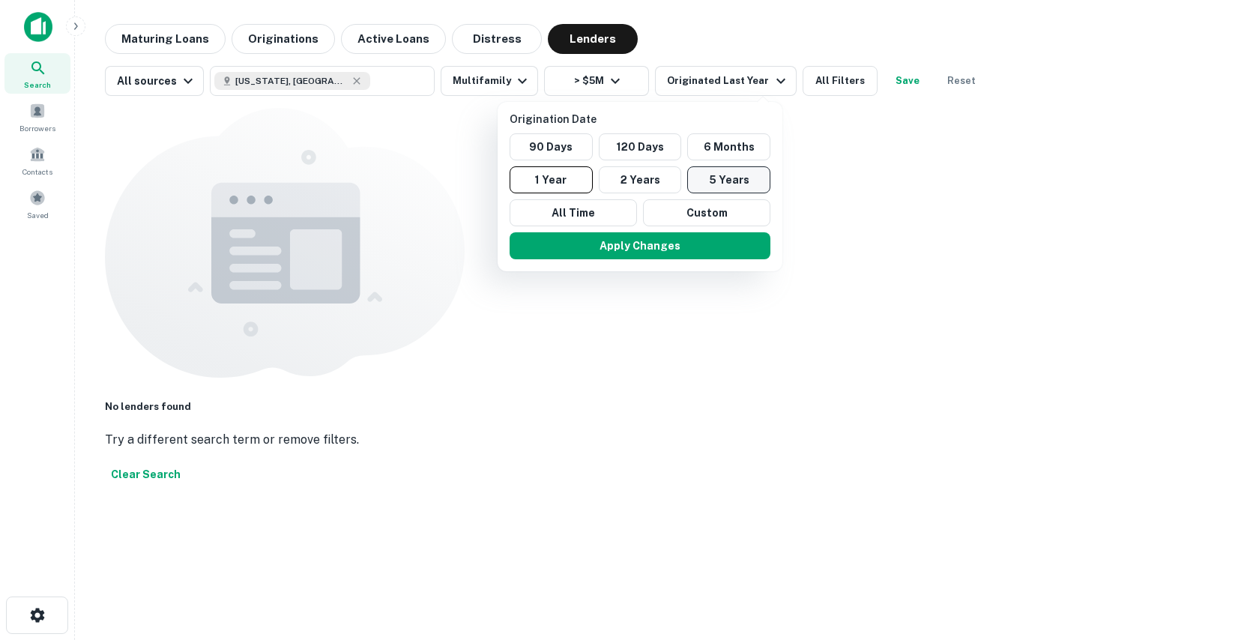
click at [731, 182] on button "5 Years" at bounding box center [728, 179] width 83 height 27
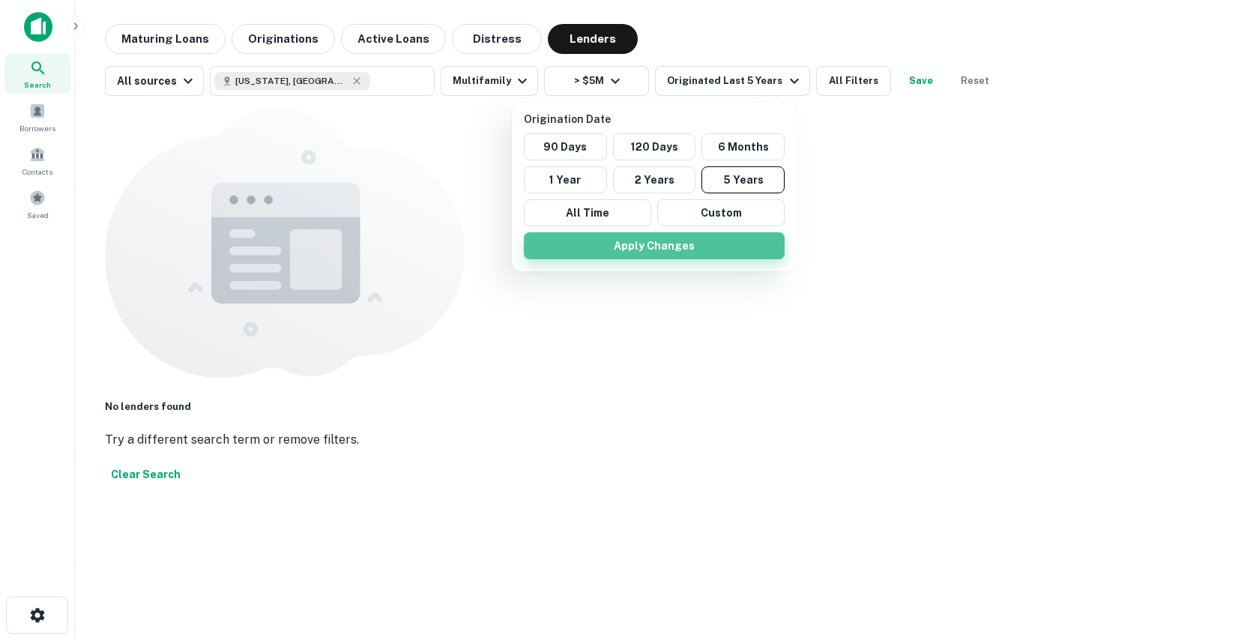
click at [667, 241] on button "Apply Changes" at bounding box center [654, 245] width 261 height 27
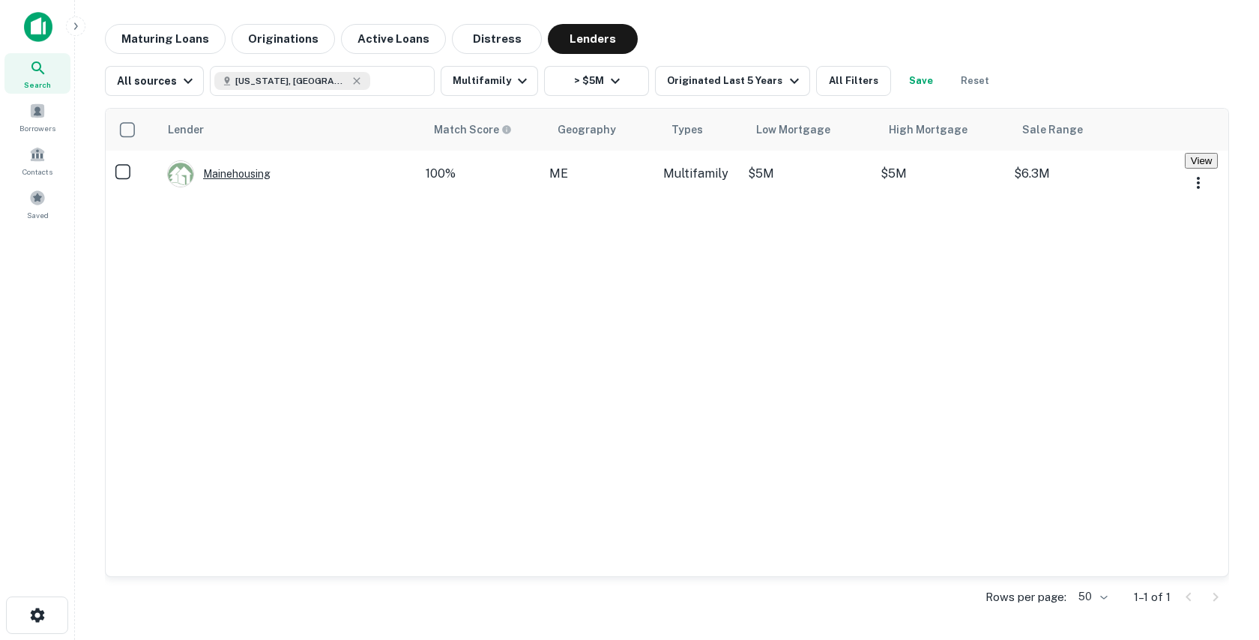
click at [229, 183] on div "Mainehousing" at bounding box center [218, 173] width 103 height 27
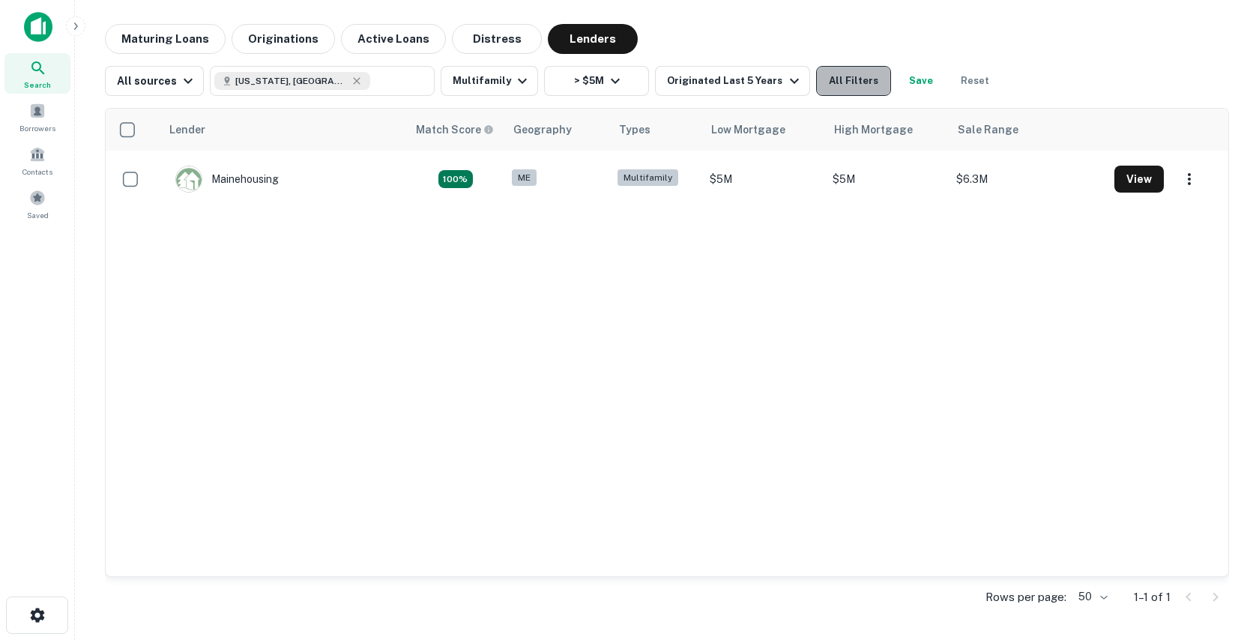
click at [851, 91] on button "All Filters" at bounding box center [853, 81] width 75 height 30
click at [641, 639] on div at bounding box center [629, 640] width 1259 height 0
click at [710, 82] on div "Originated Last 5 Years" at bounding box center [735, 81] width 136 height 18
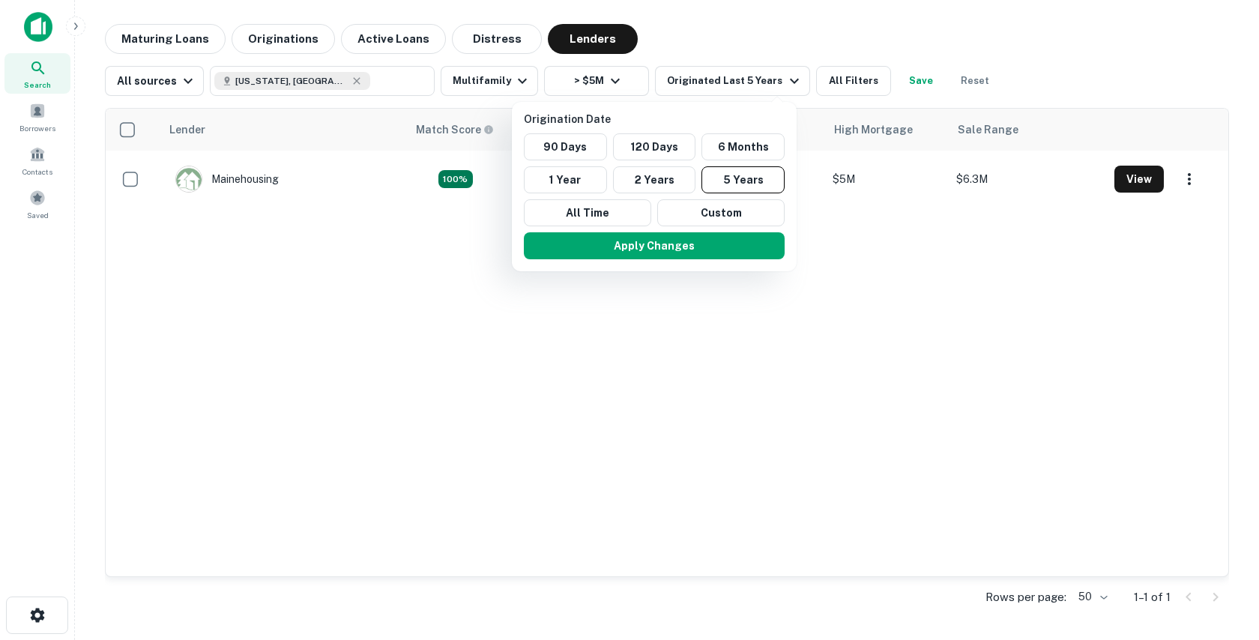
click at [598, 79] on div at bounding box center [629, 320] width 1259 height 640
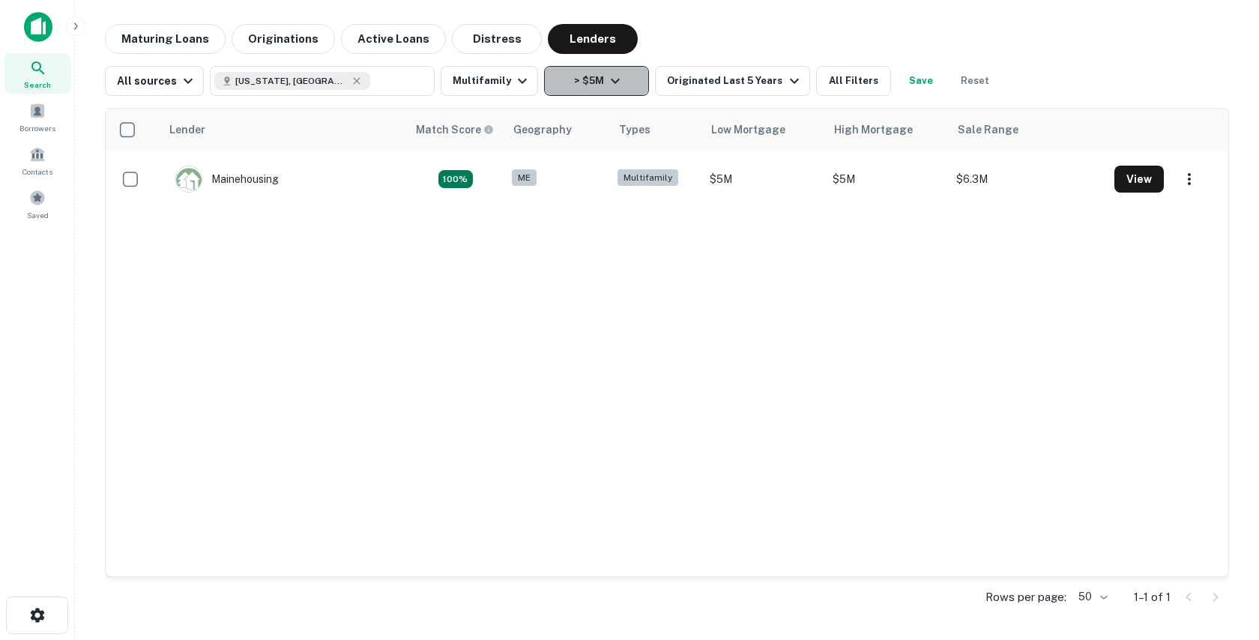
click at [567, 87] on button "> $5M" at bounding box center [596, 81] width 105 height 30
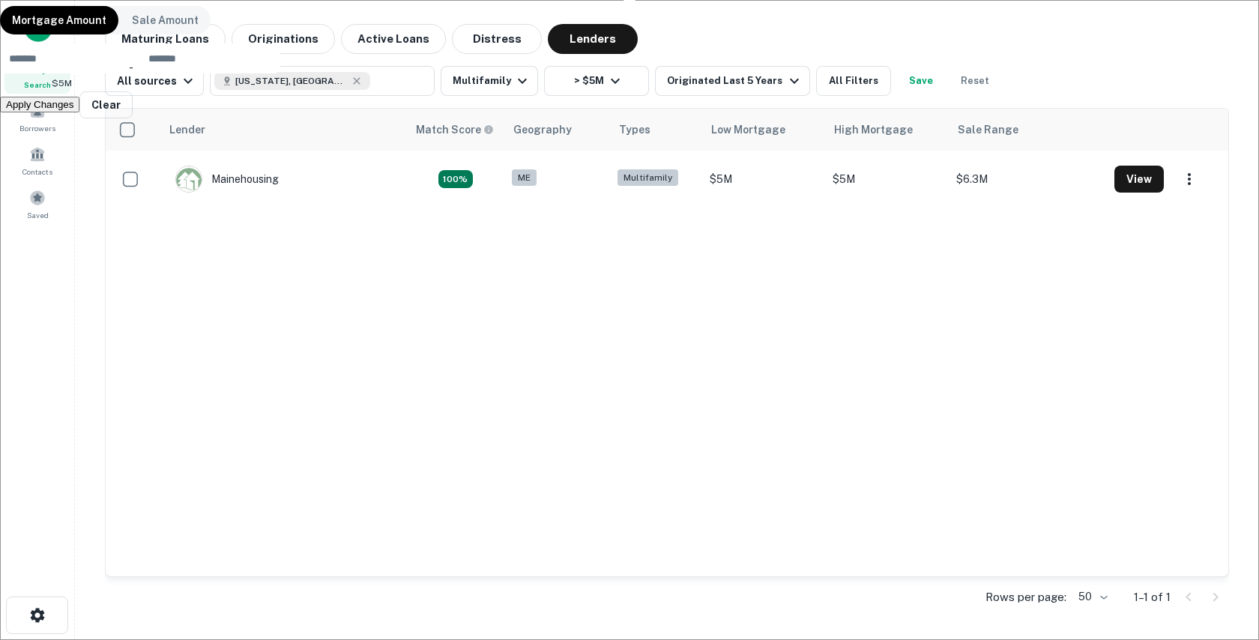
click at [141, 73] on input "*******" at bounding box center [70, 58] width 141 height 30
click at [79, 91] on button "Apply Changes" at bounding box center [39, 83] width 79 height 16
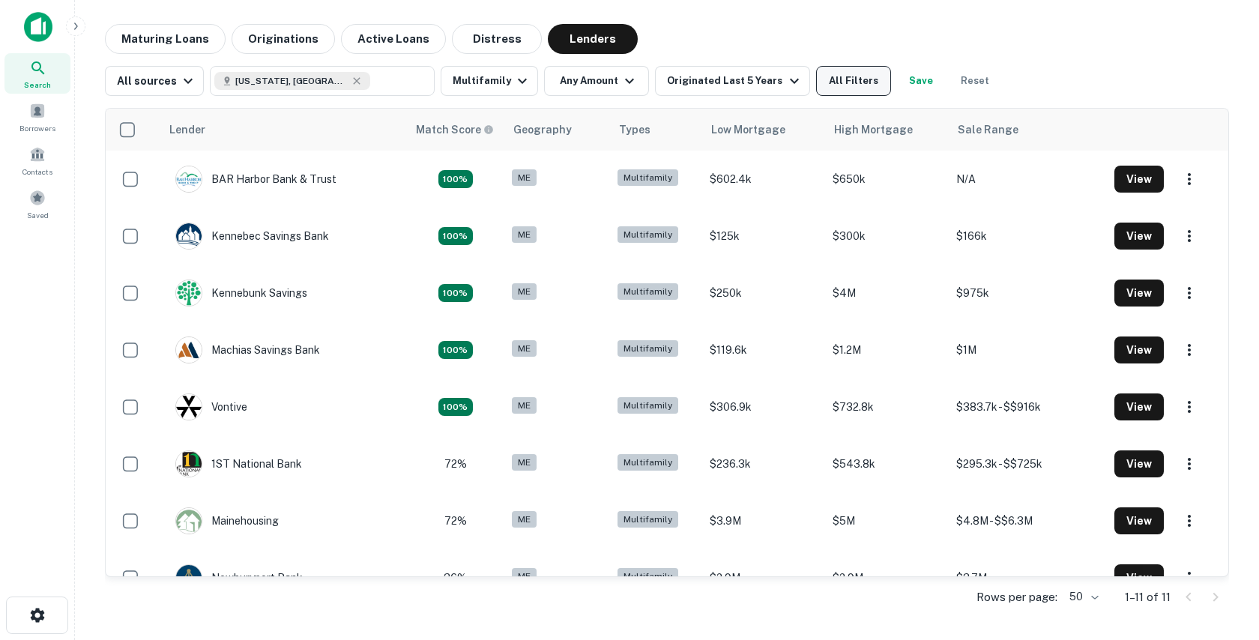
click at [845, 89] on button "All Filters" at bounding box center [853, 81] width 75 height 30
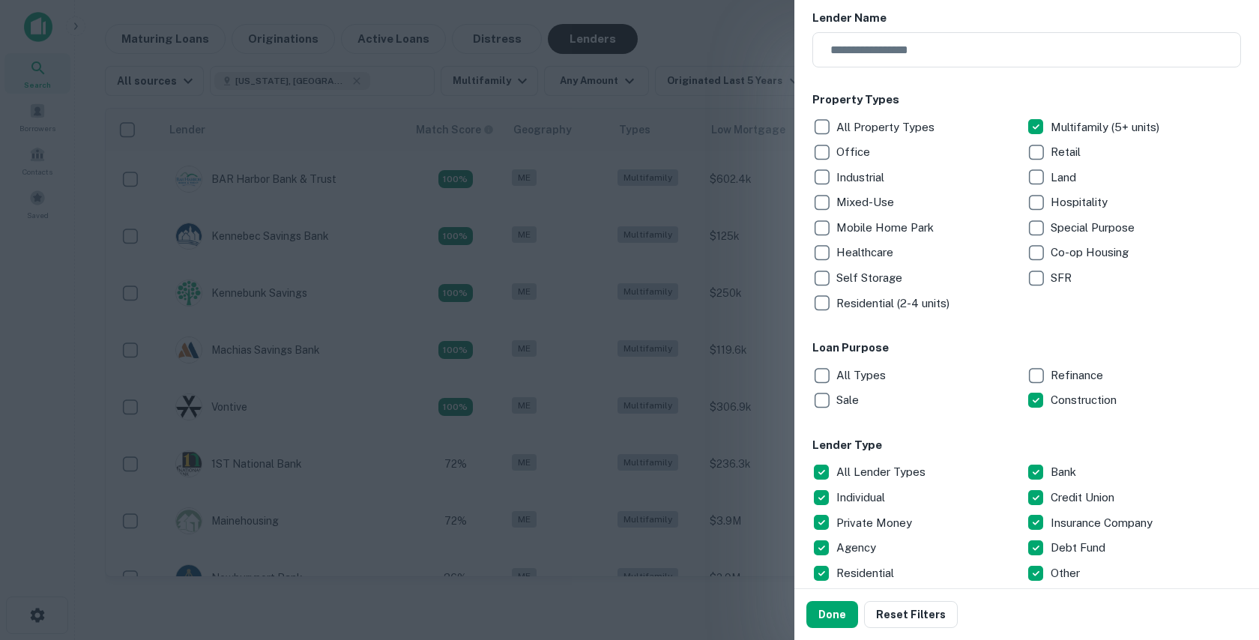
scroll to position [182, 0]
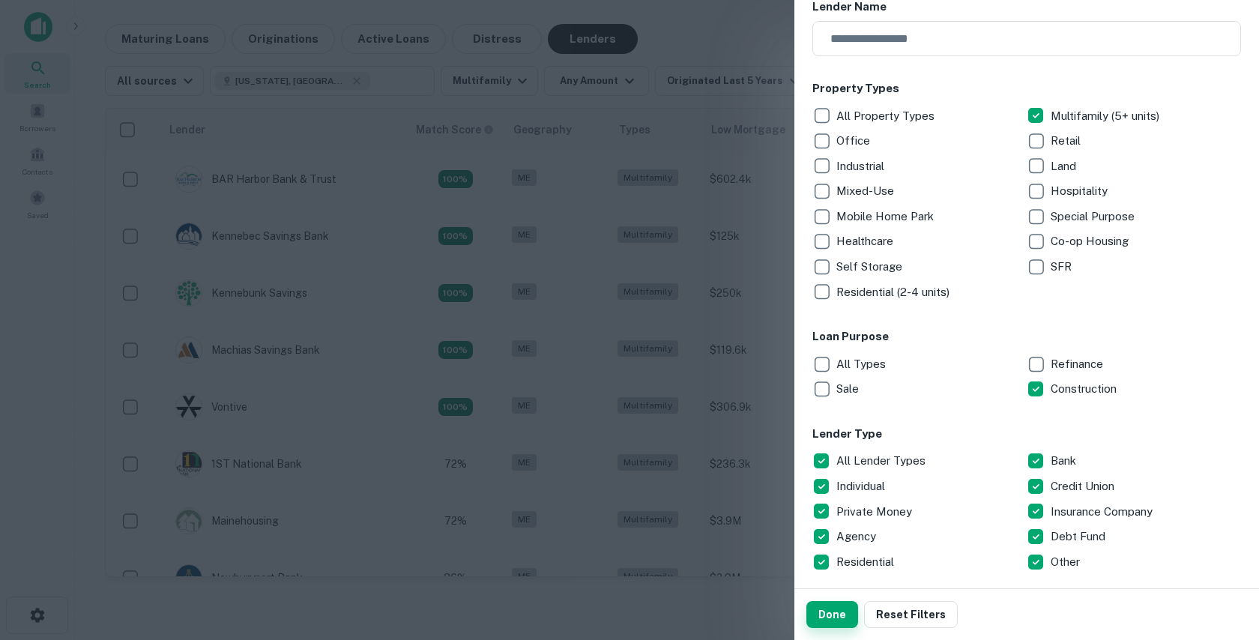
click at [826, 607] on button "Done" at bounding box center [832, 614] width 52 height 27
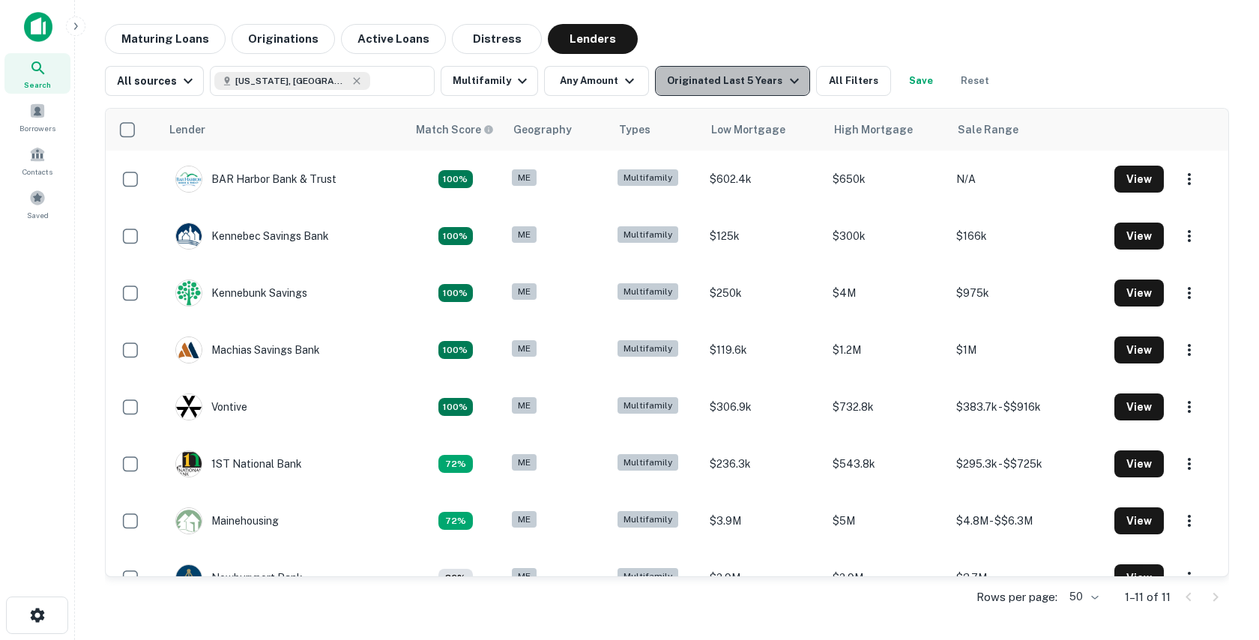
click at [752, 85] on div "Originated Last 5 Years" at bounding box center [735, 81] width 136 height 18
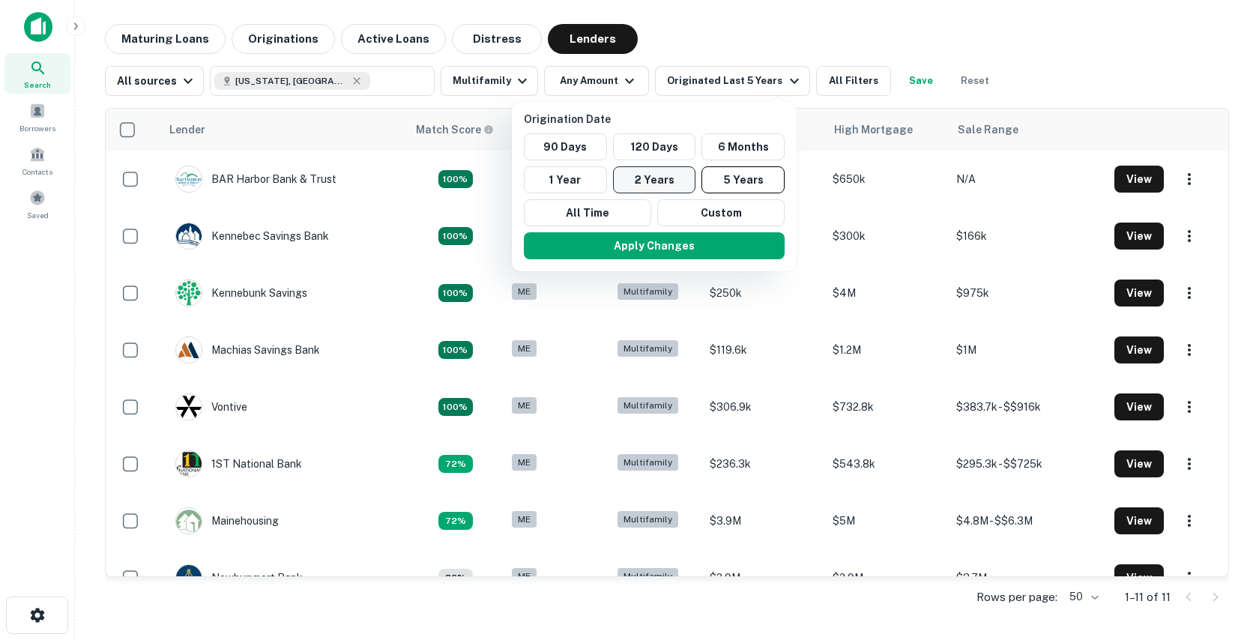
click at [648, 178] on button "2 Years" at bounding box center [654, 179] width 83 height 27
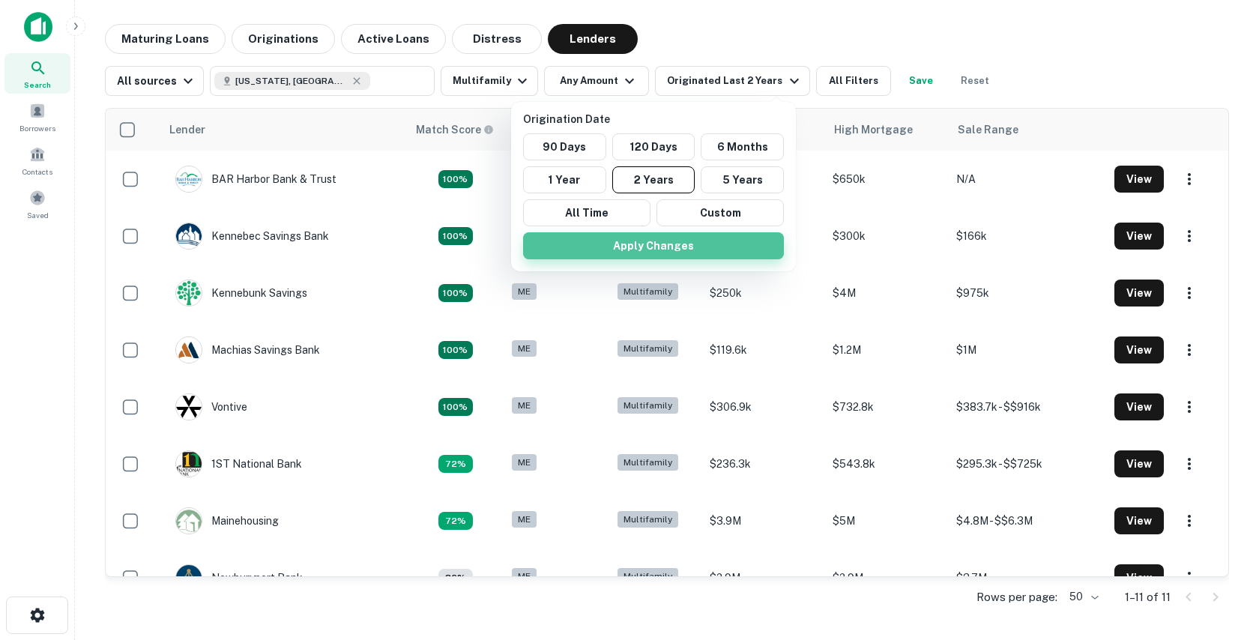
click at [634, 247] on button "Apply Changes" at bounding box center [653, 245] width 261 height 27
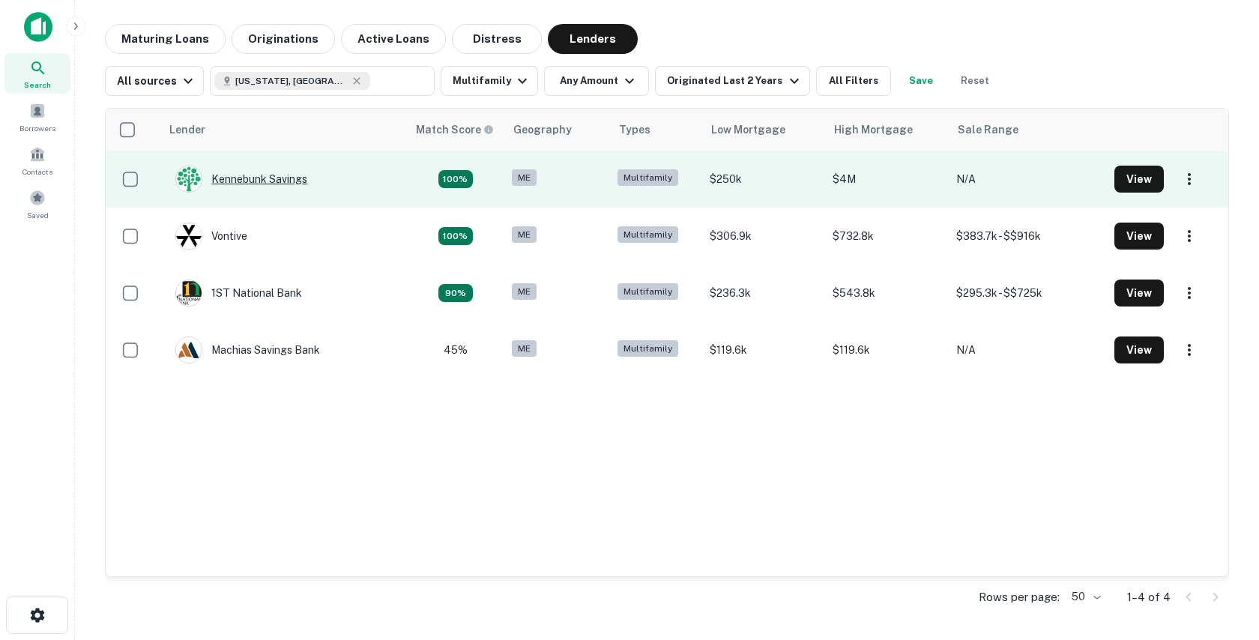
click at [288, 185] on div "Kennebunk Savings" at bounding box center [241, 179] width 132 height 27
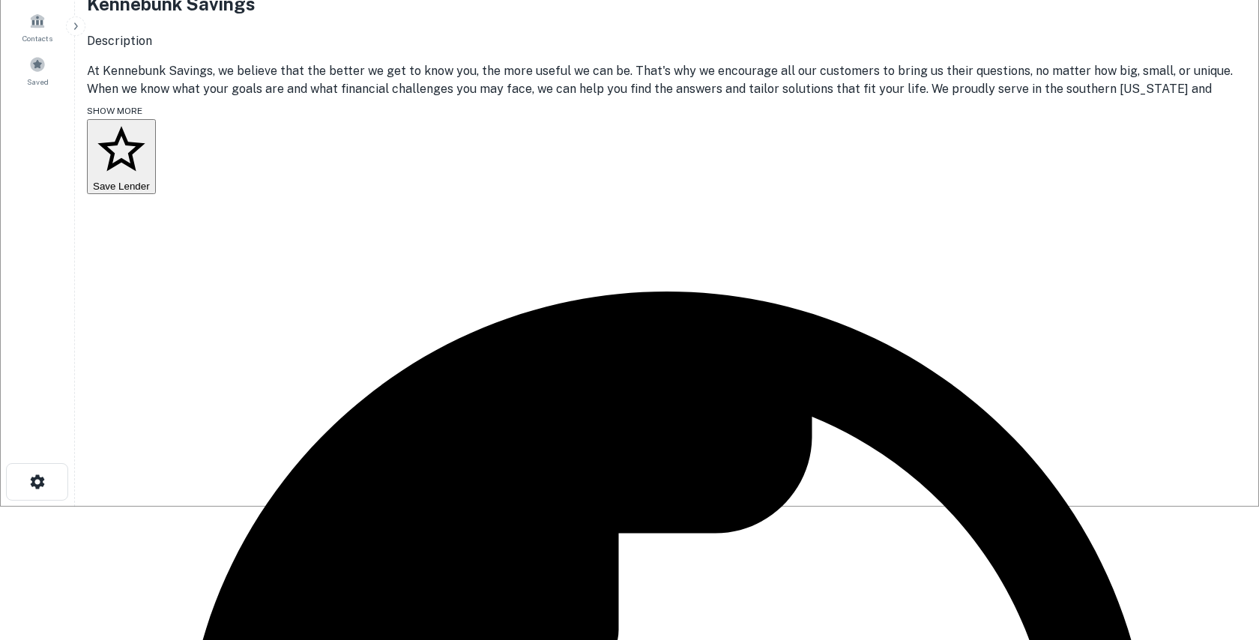
scroll to position [61, 0]
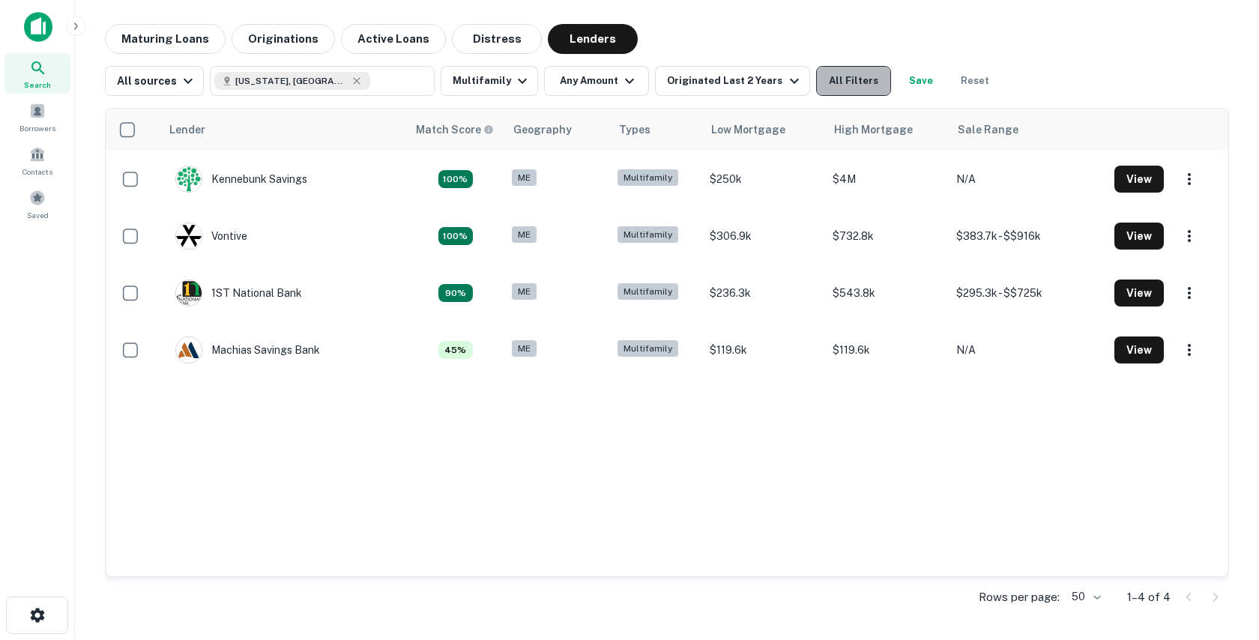
click at [858, 88] on button "All Filters" at bounding box center [853, 81] width 75 height 30
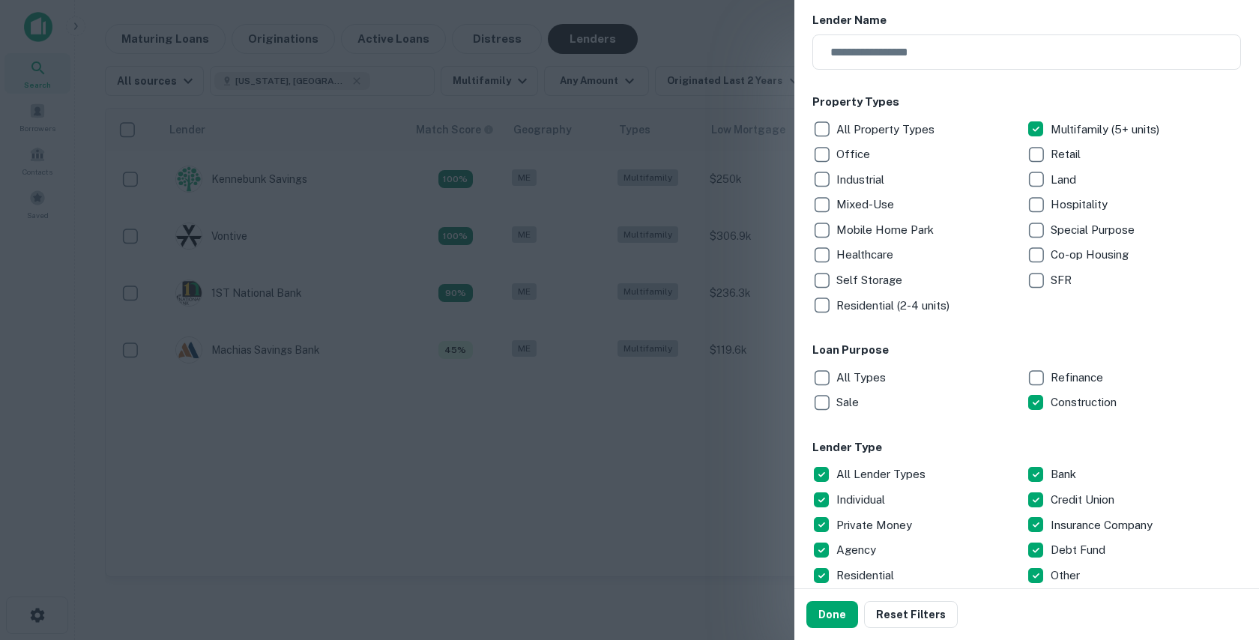
scroll to position [206, 0]
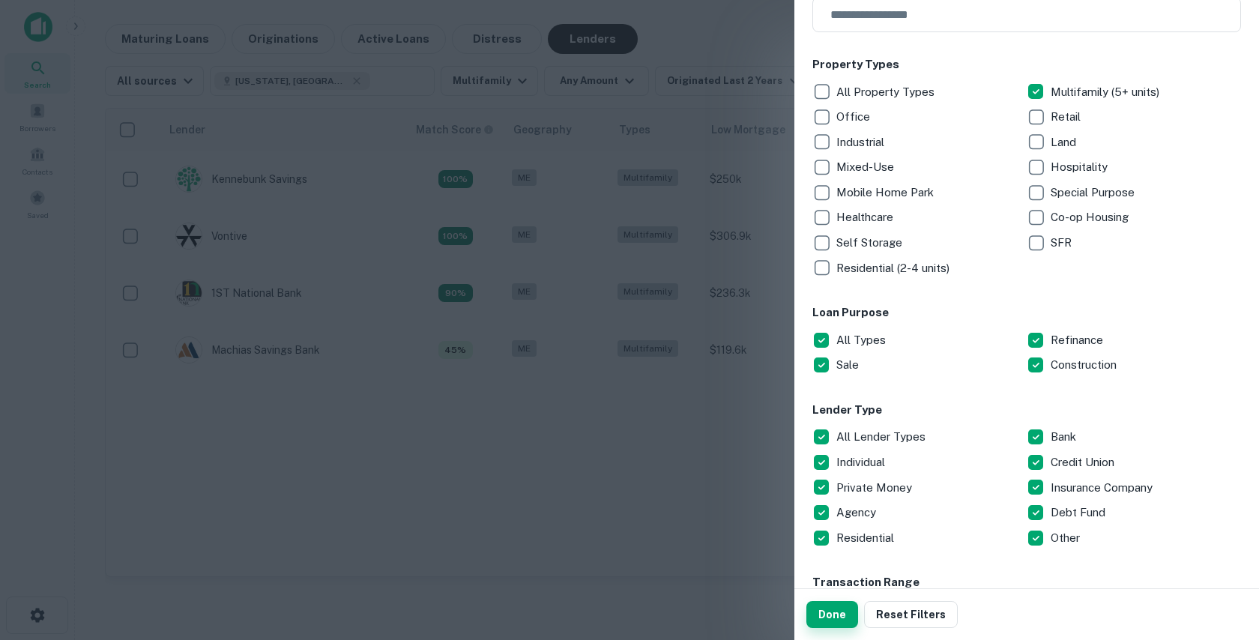
click at [819, 620] on button "Done" at bounding box center [832, 614] width 52 height 27
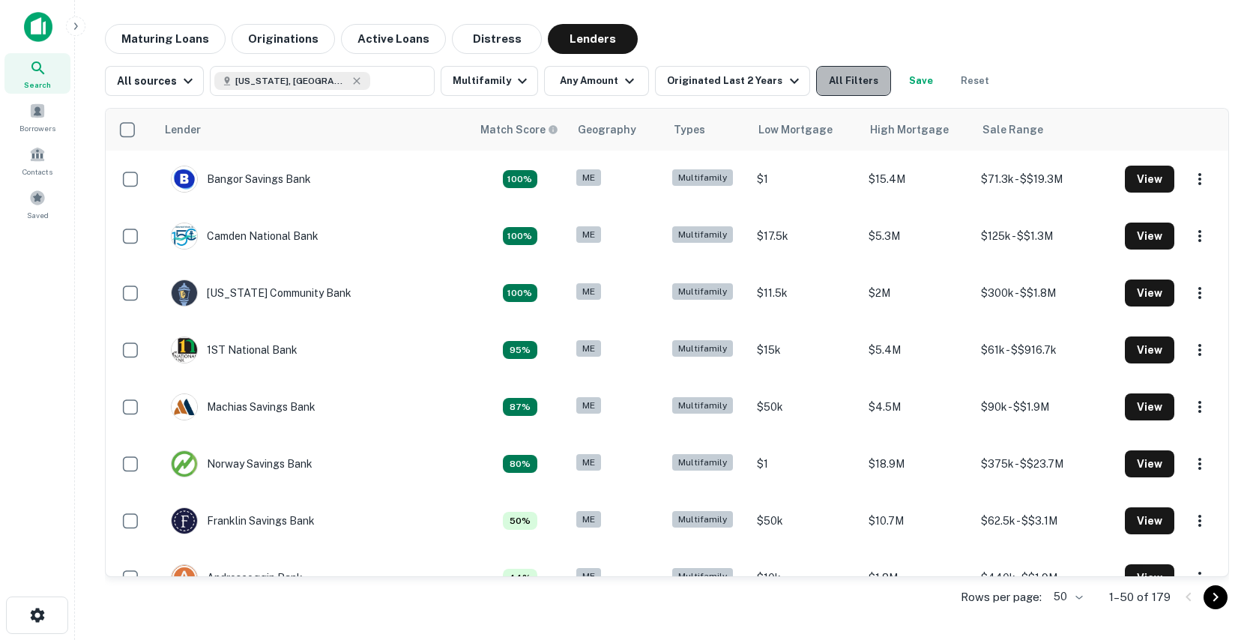
click at [839, 73] on button "All Filters" at bounding box center [853, 81] width 75 height 30
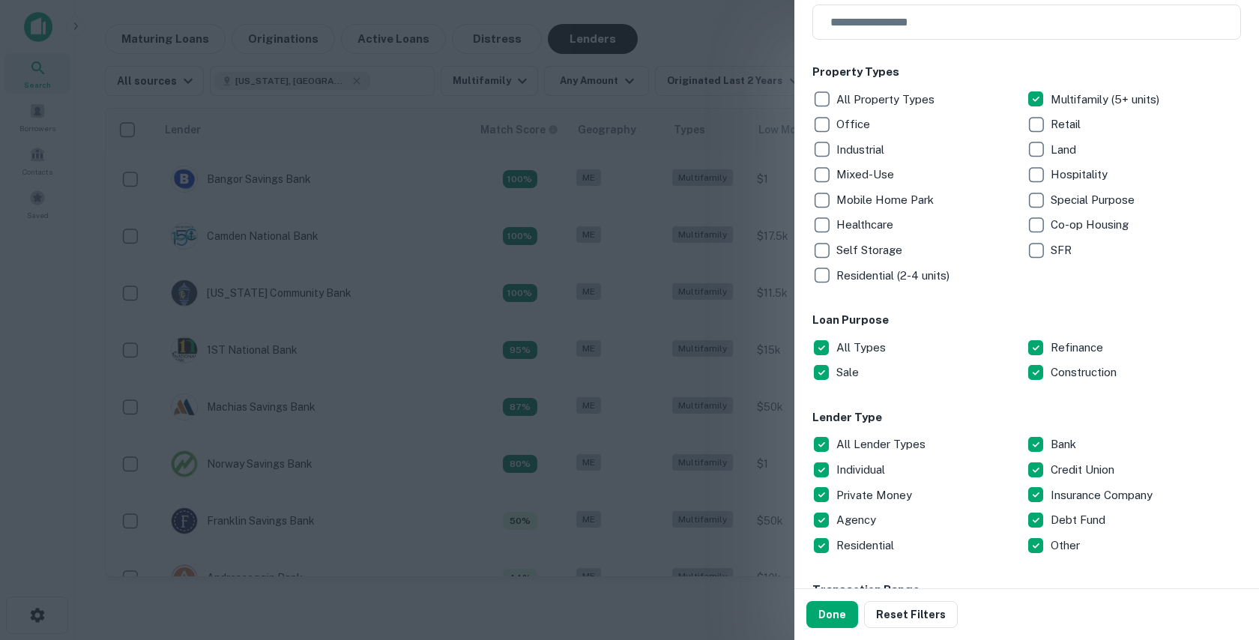
scroll to position [226, 0]
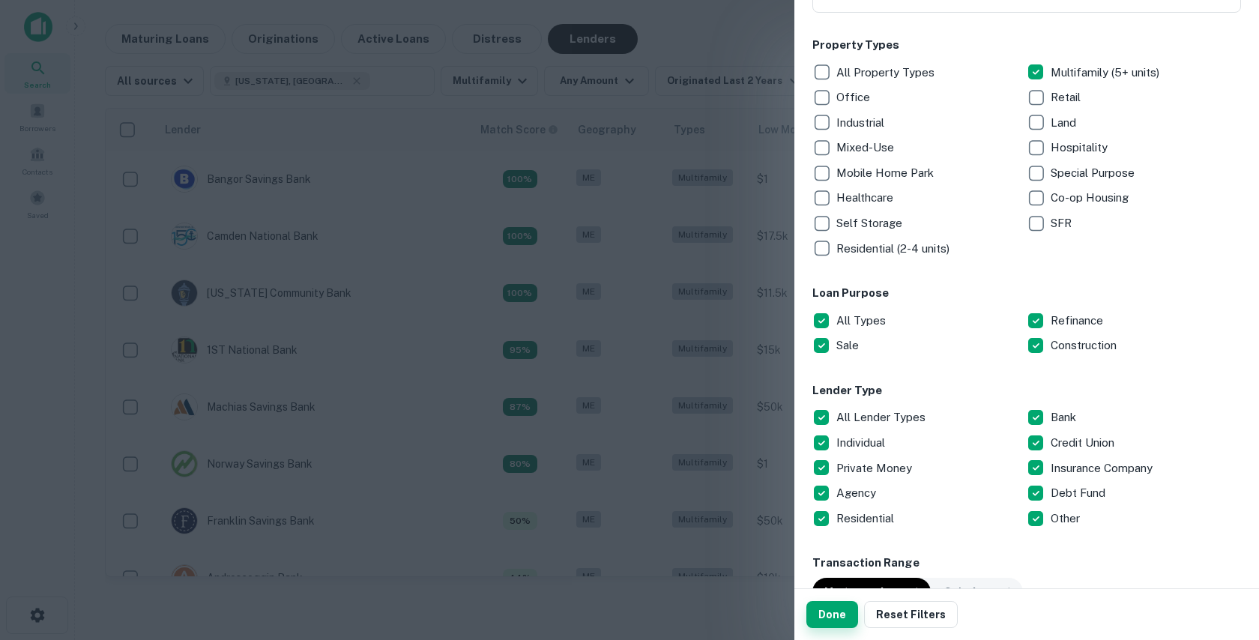
click at [834, 613] on button "Done" at bounding box center [832, 614] width 52 height 27
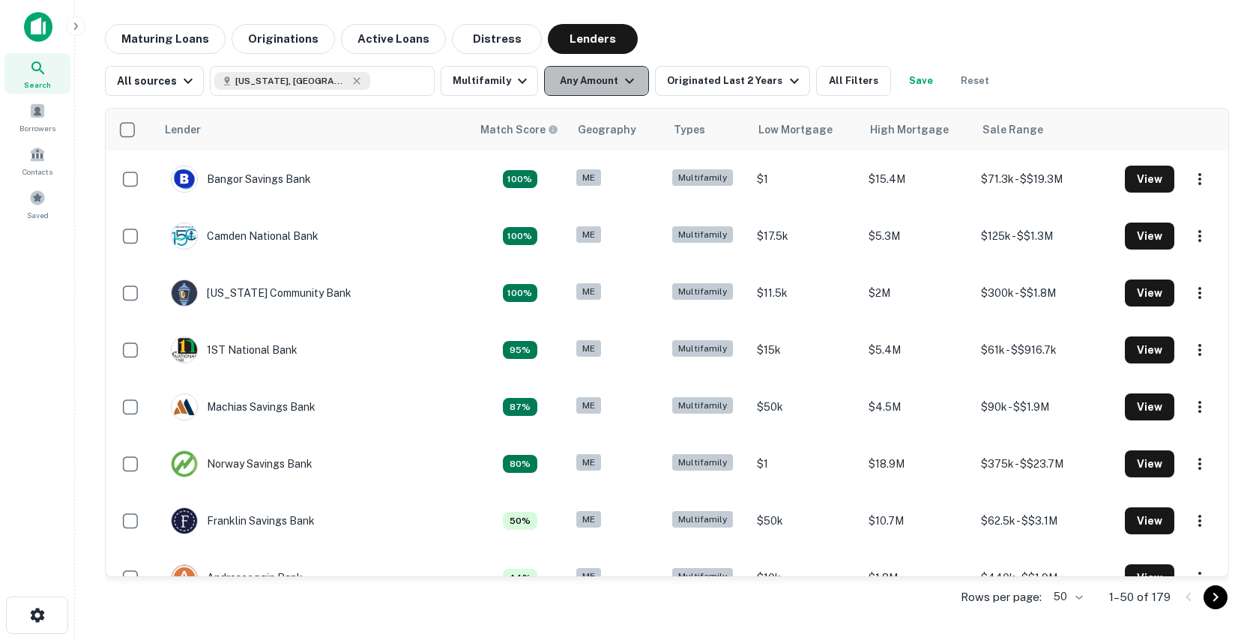
click at [576, 91] on button "Any Amount" at bounding box center [596, 81] width 105 height 30
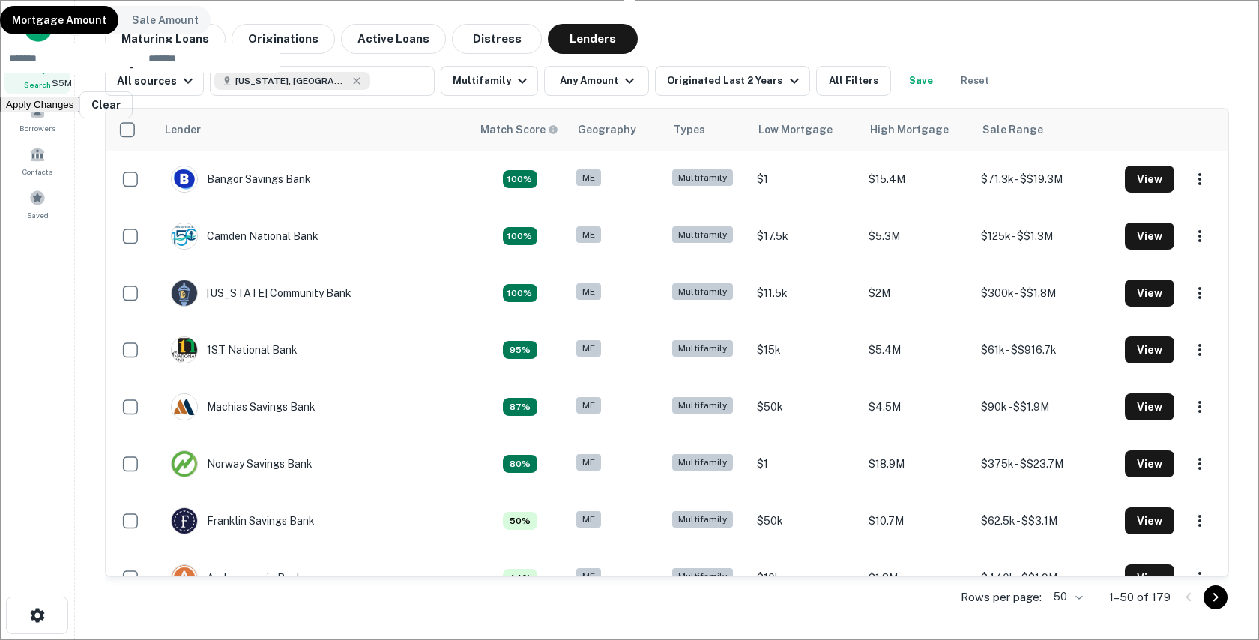
type input "*******"
click at [280, 73] on input "number" at bounding box center [209, 58] width 141 height 30
type input "********"
click at [79, 112] on button "Apply Changes" at bounding box center [39, 105] width 79 height 16
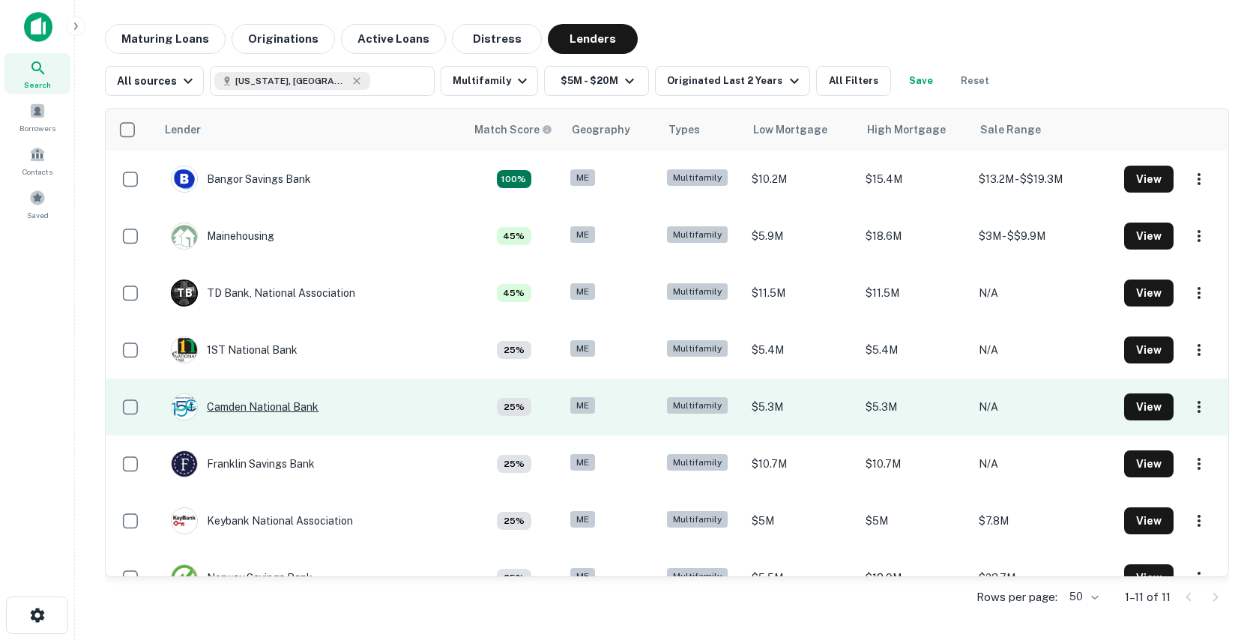
click at [229, 403] on div "Camden National Bank" at bounding box center [245, 406] width 148 height 27
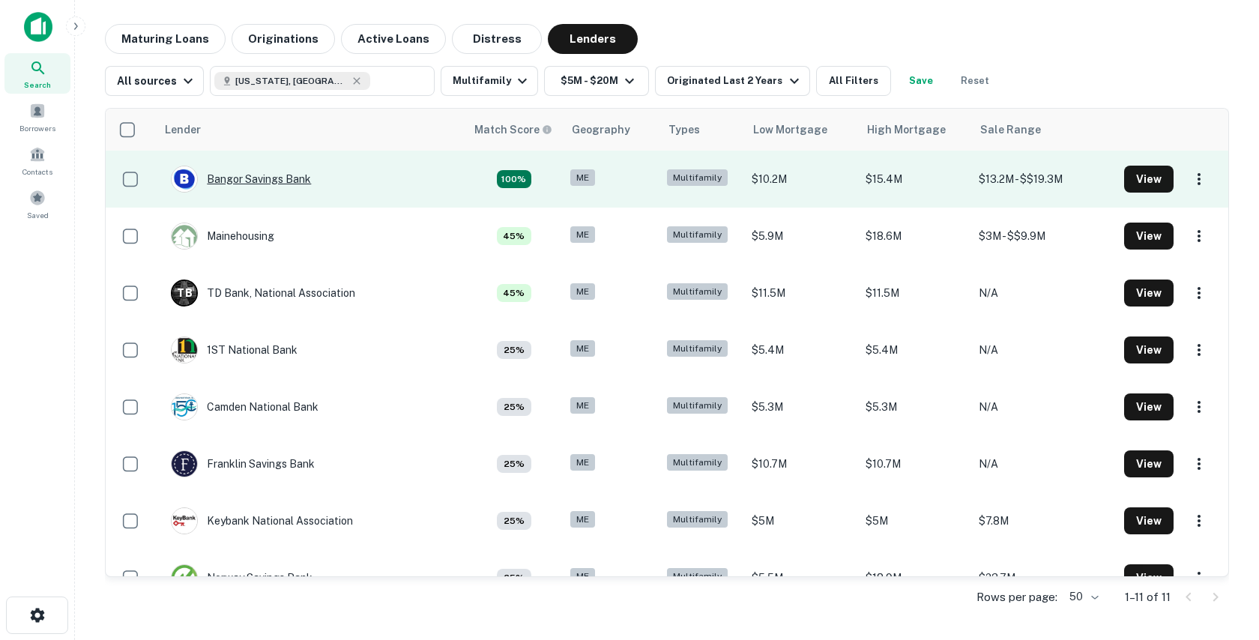
click at [251, 178] on div "Bangor Savings Bank" at bounding box center [241, 179] width 140 height 27
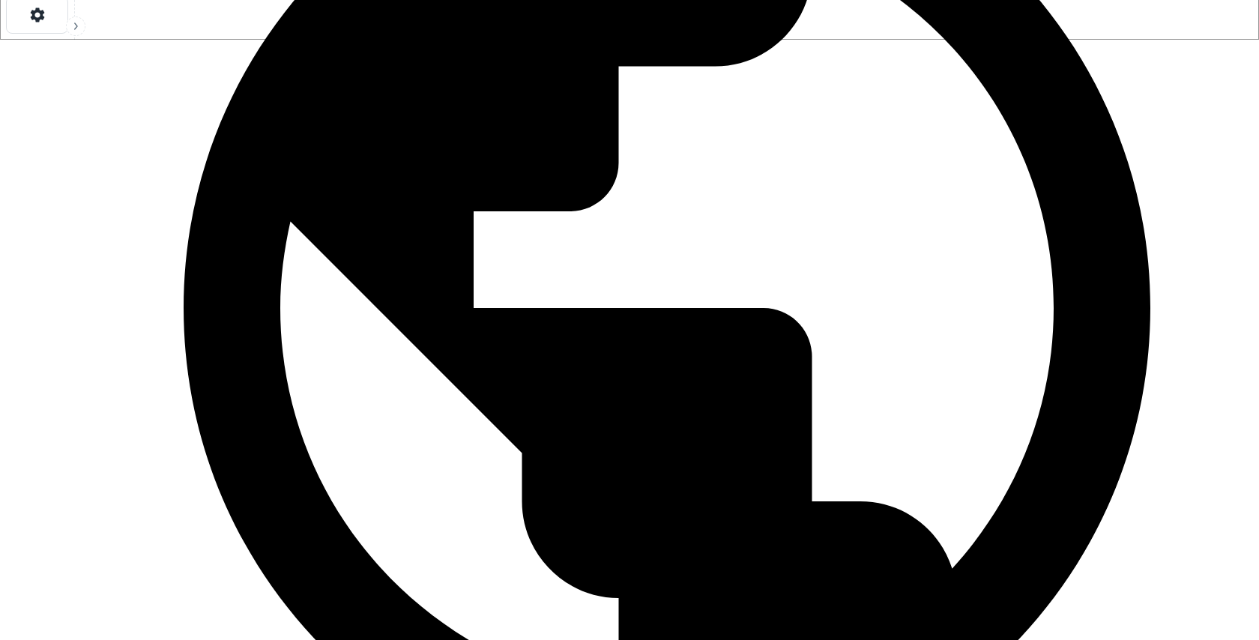
scroll to position [601, 0]
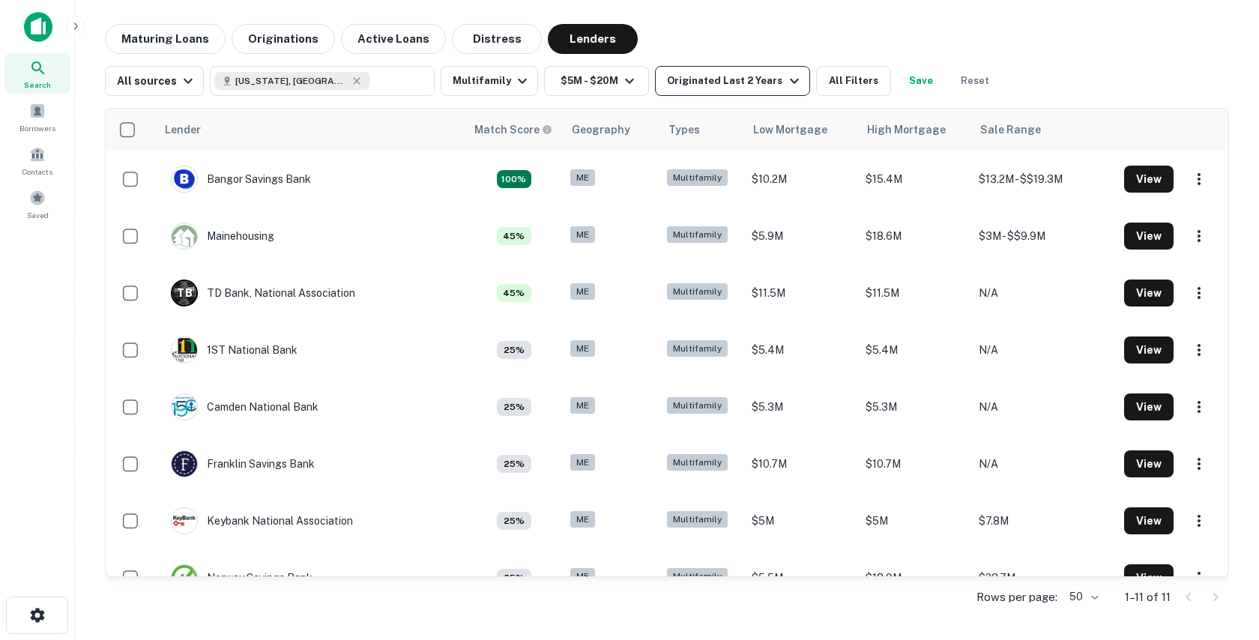
click at [725, 79] on div "Originated Last 2 Years" at bounding box center [735, 81] width 136 height 18
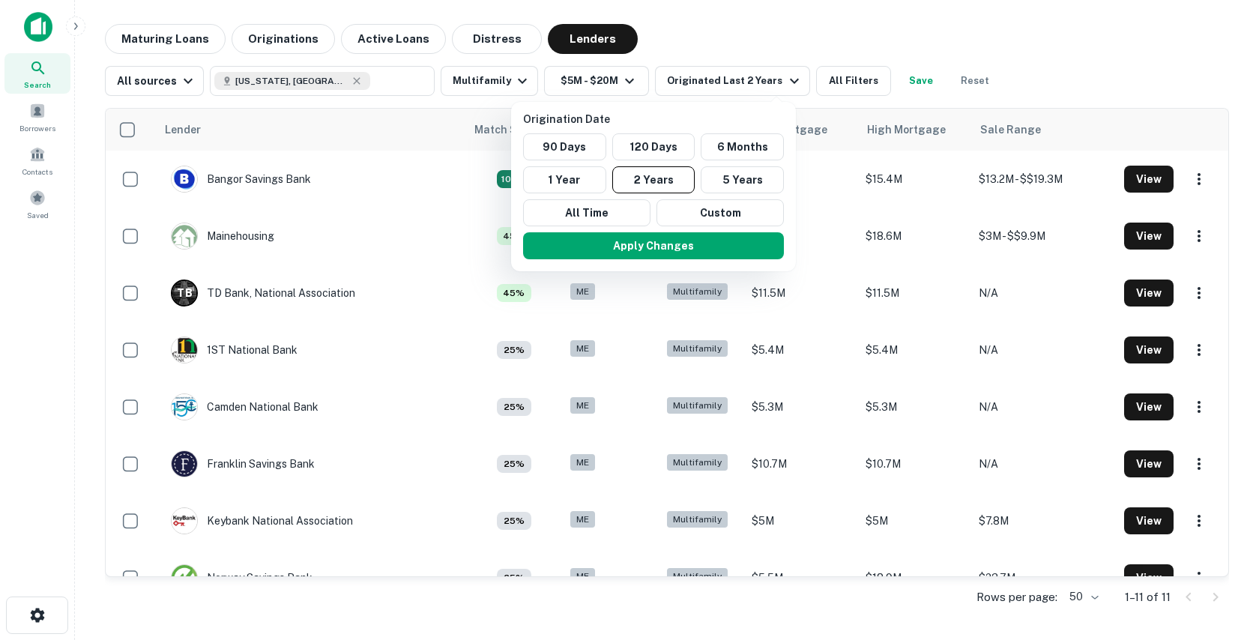
click at [758, 31] on div at bounding box center [629, 320] width 1259 height 640
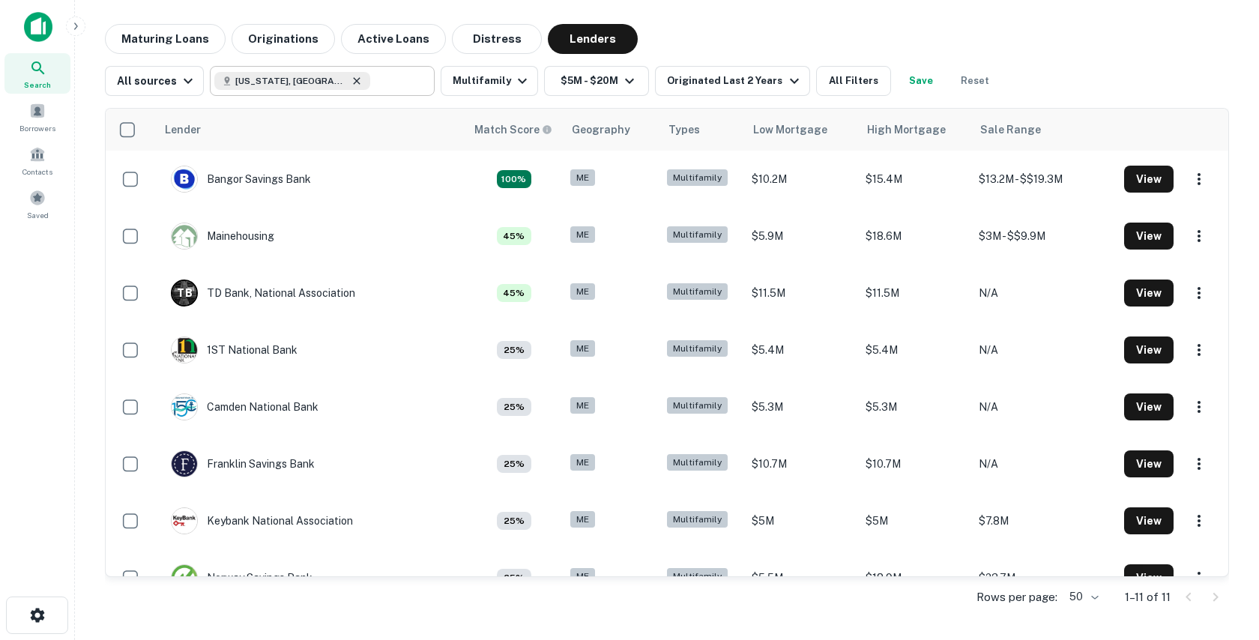
click at [351, 81] on icon at bounding box center [357, 81] width 12 height 12
type input "**********"
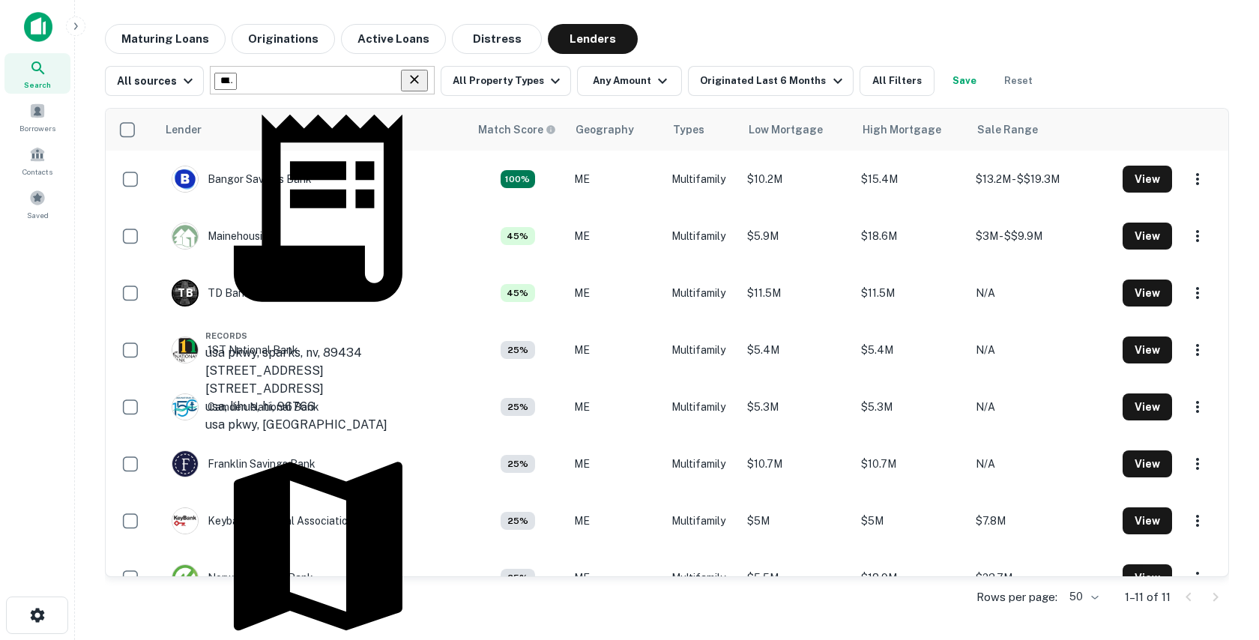
click at [412, 87] on icon "Clear" at bounding box center [414, 79] width 15 height 15
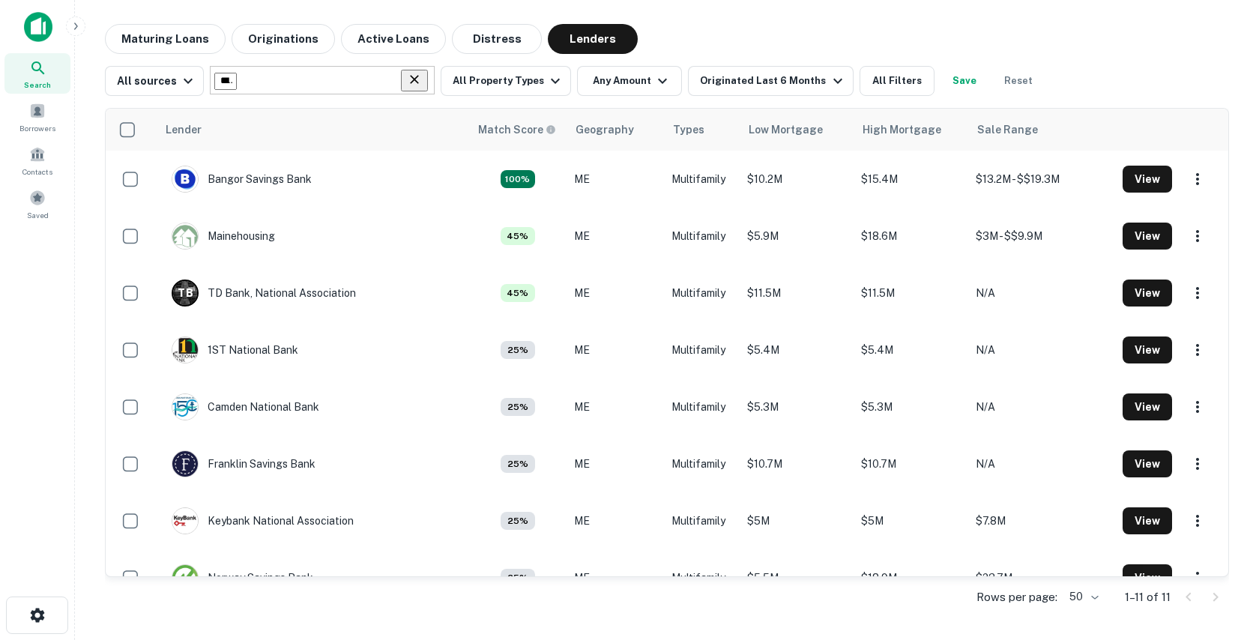
type input "**********"
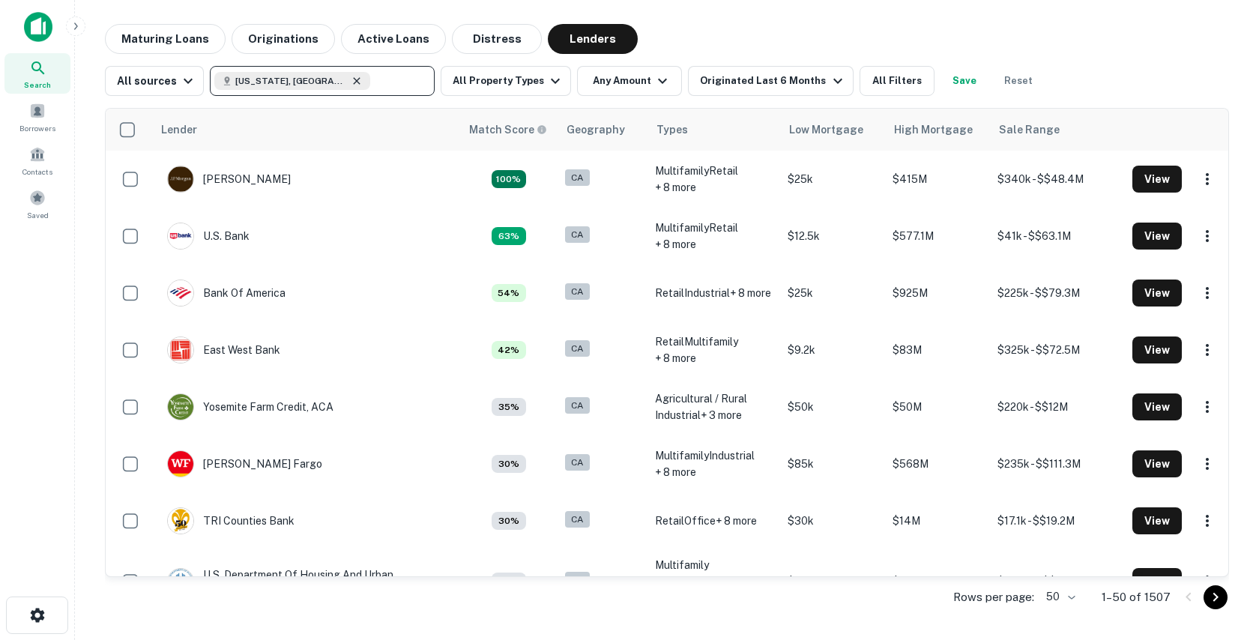
click at [351, 80] on icon at bounding box center [357, 81] width 12 height 12
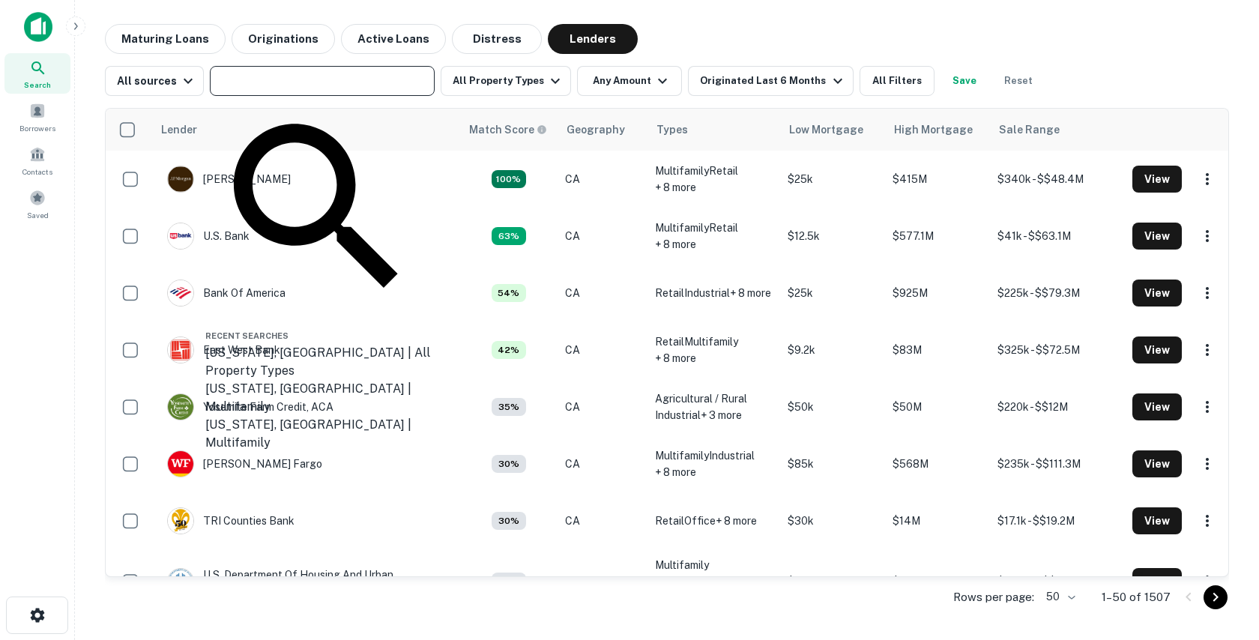
click at [348, 80] on input "text" at bounding box center [321, 80] width 214 height 21
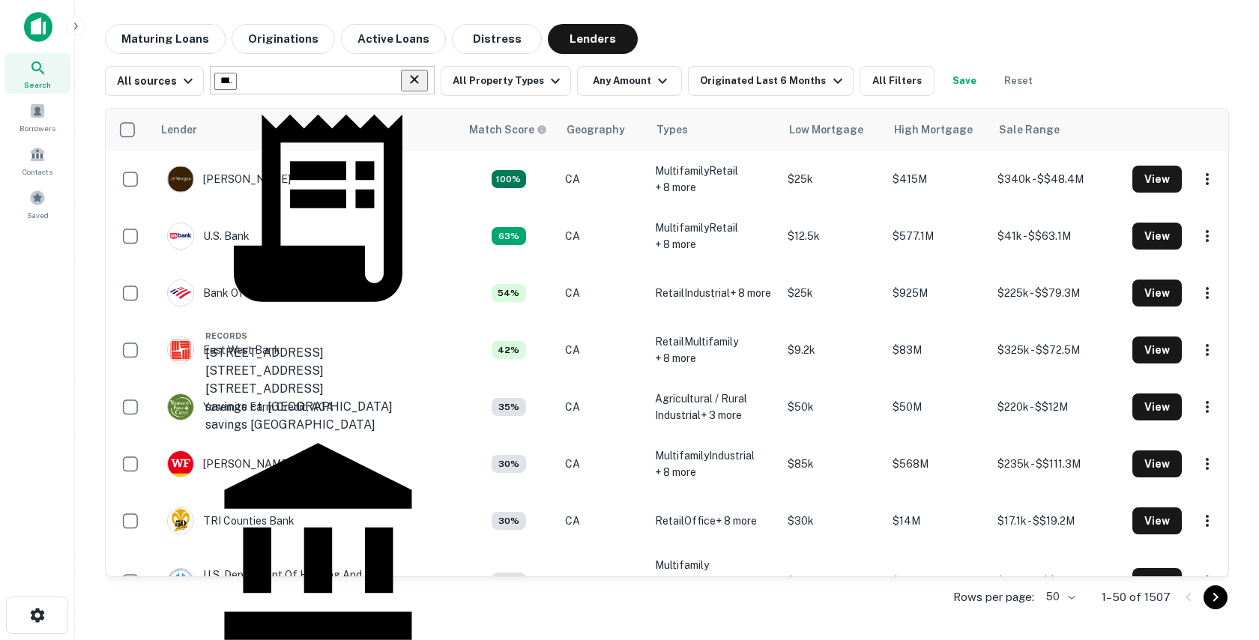
type input "**********"
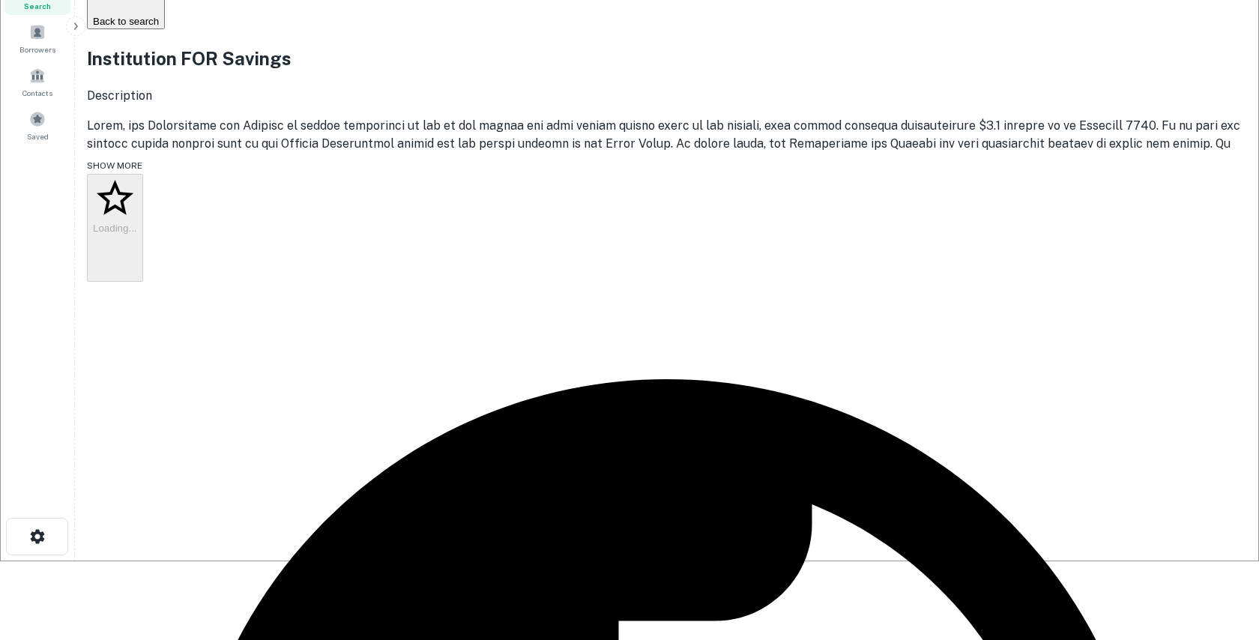
scroll to position [420, 0]
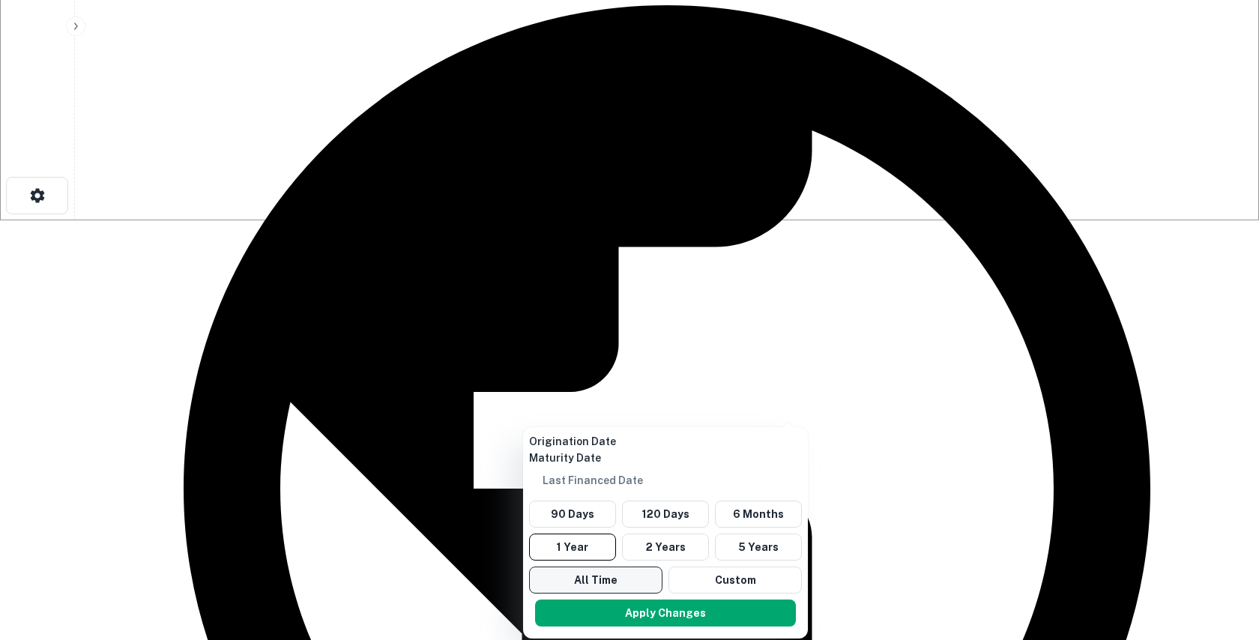
click at [573, 567] on button "All Time" at bounding box center [595, 580] width 133 height 27
click at [580, 600] on button "Apply Changes" at bounding box center [666, 613] width 261 height 27
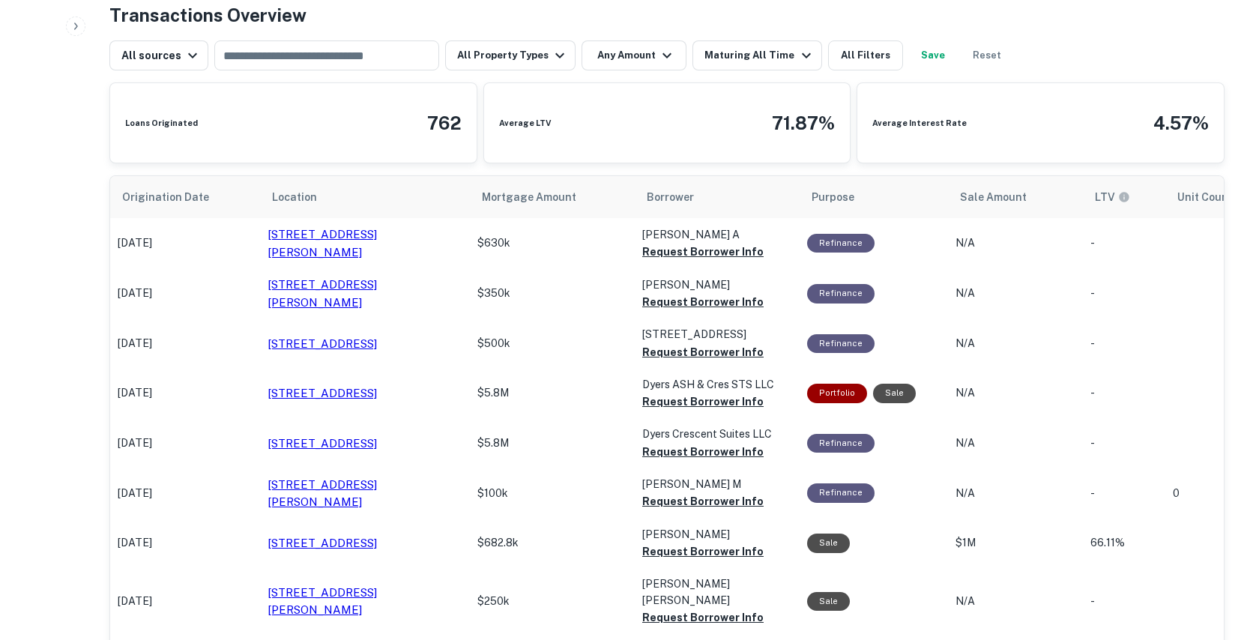
scroll to position [773, 0]
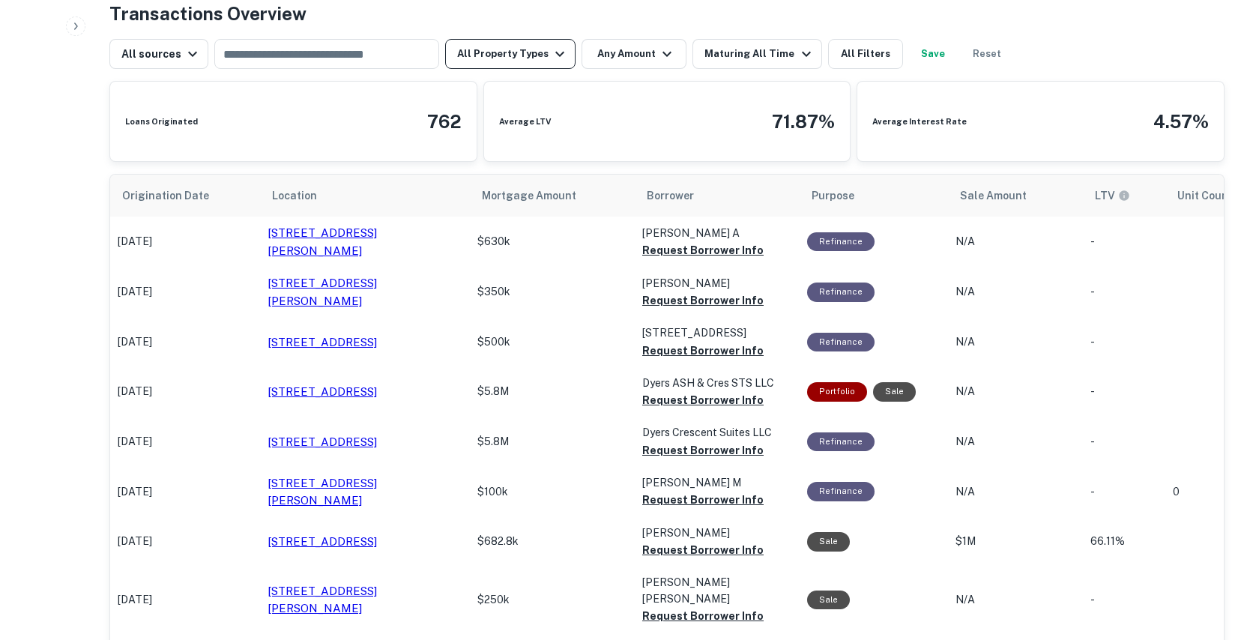
click at [507, 45] on button "All Property Types" at bounding box center [510, 54] width 130 height 30
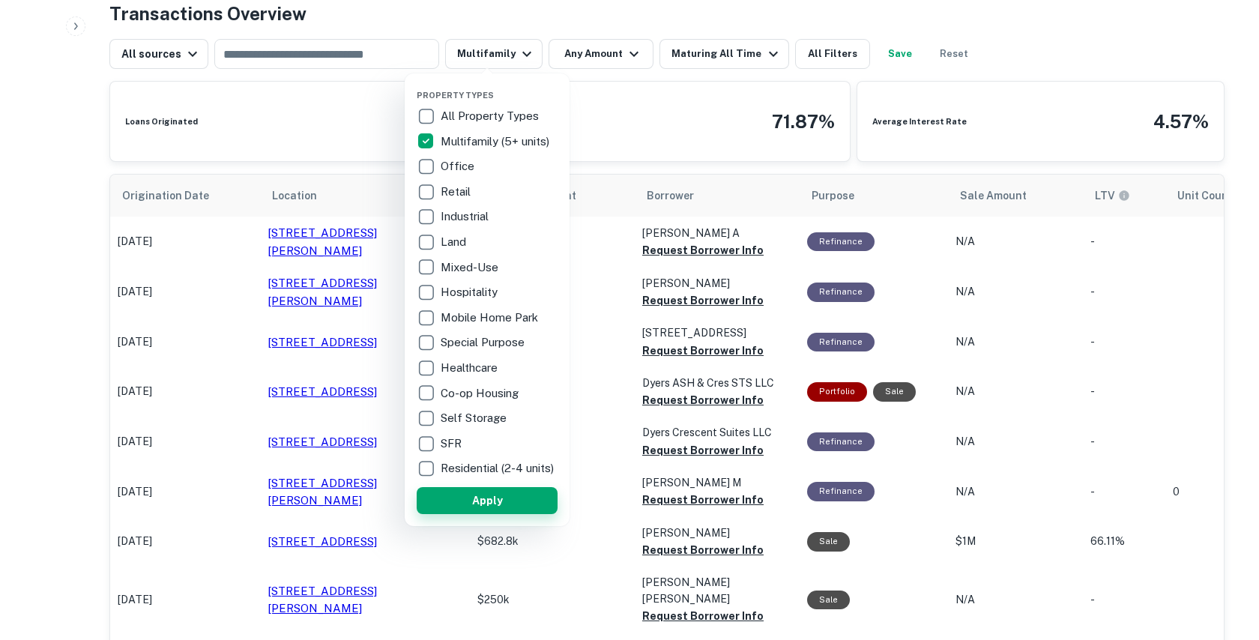
click at [486, 513] on button "Apply" at bounding box center [487, 500] width 141 height 27
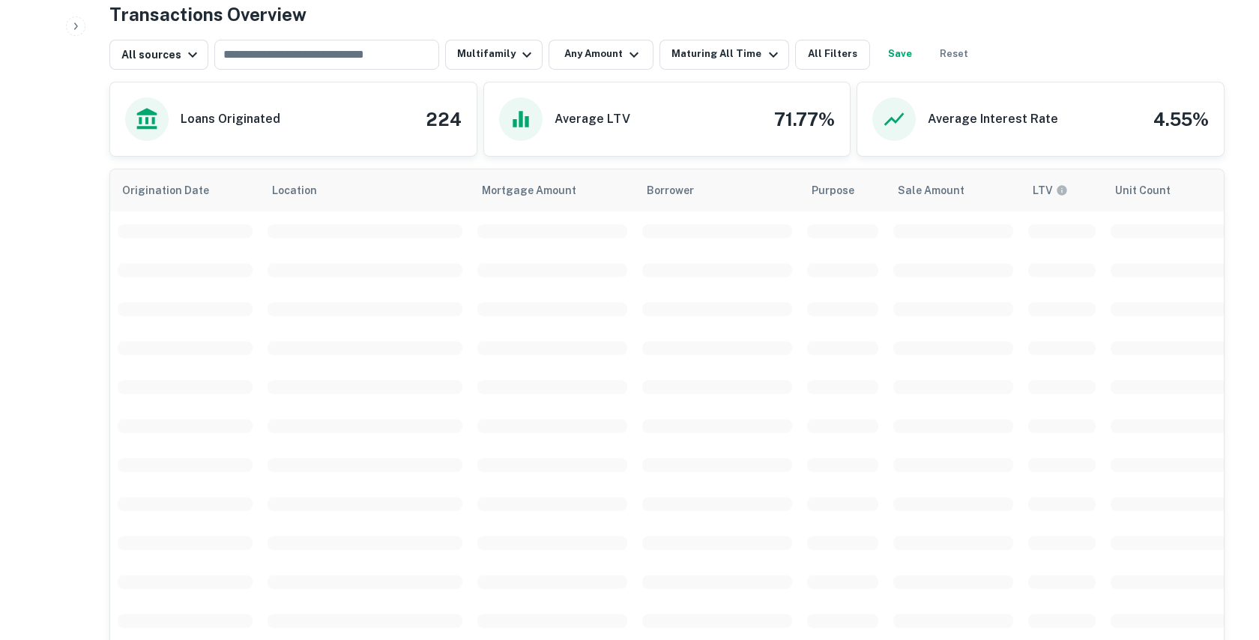
scroll to position [773, 0]
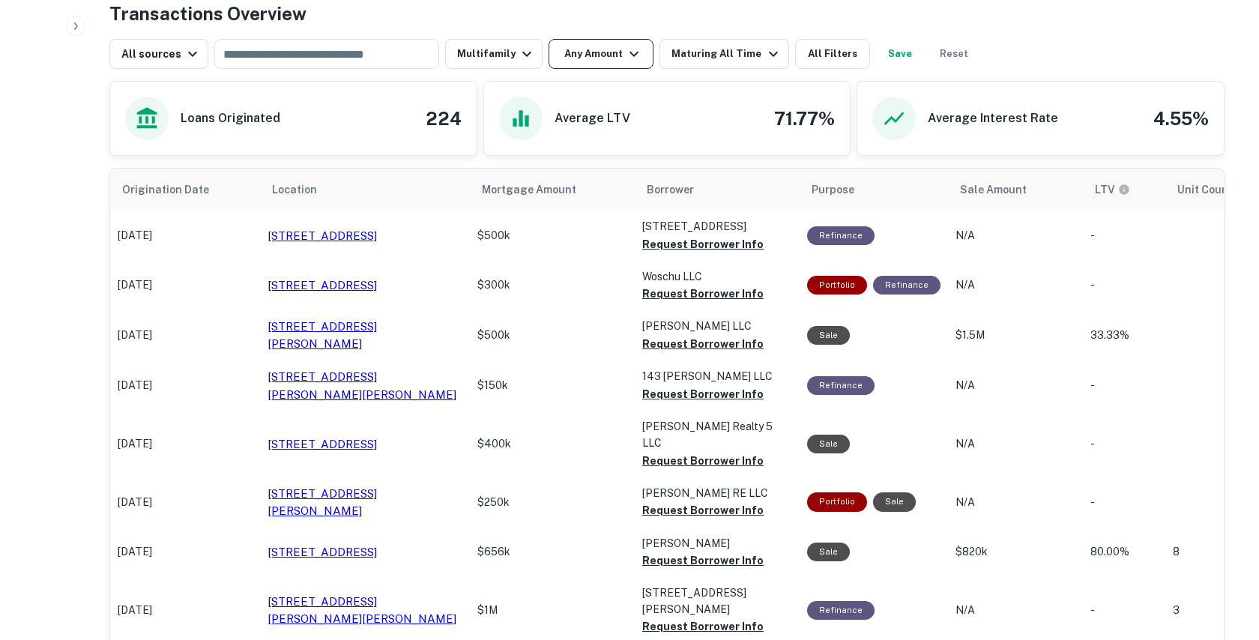
click at [609, 49] on button "Any Amount" at bounding box center [601, 54] width 105 height 30
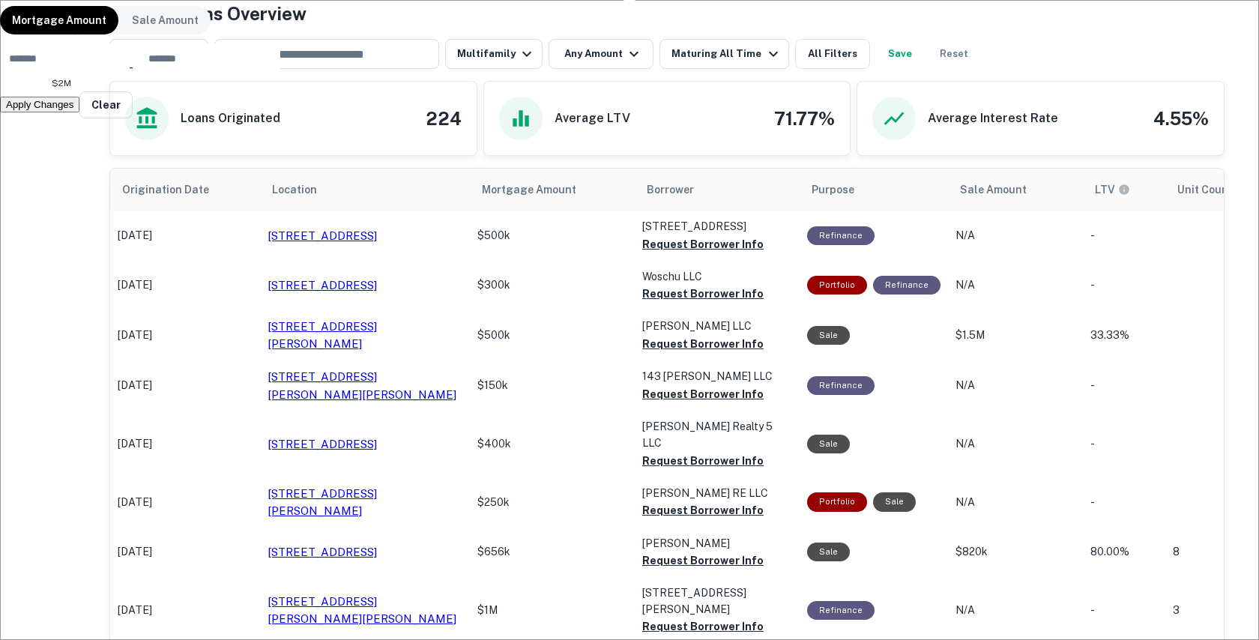
type input "*******"
click at [79, 112] on button "Apply Changes" at bounding box center [39, 105] width 79 height 16
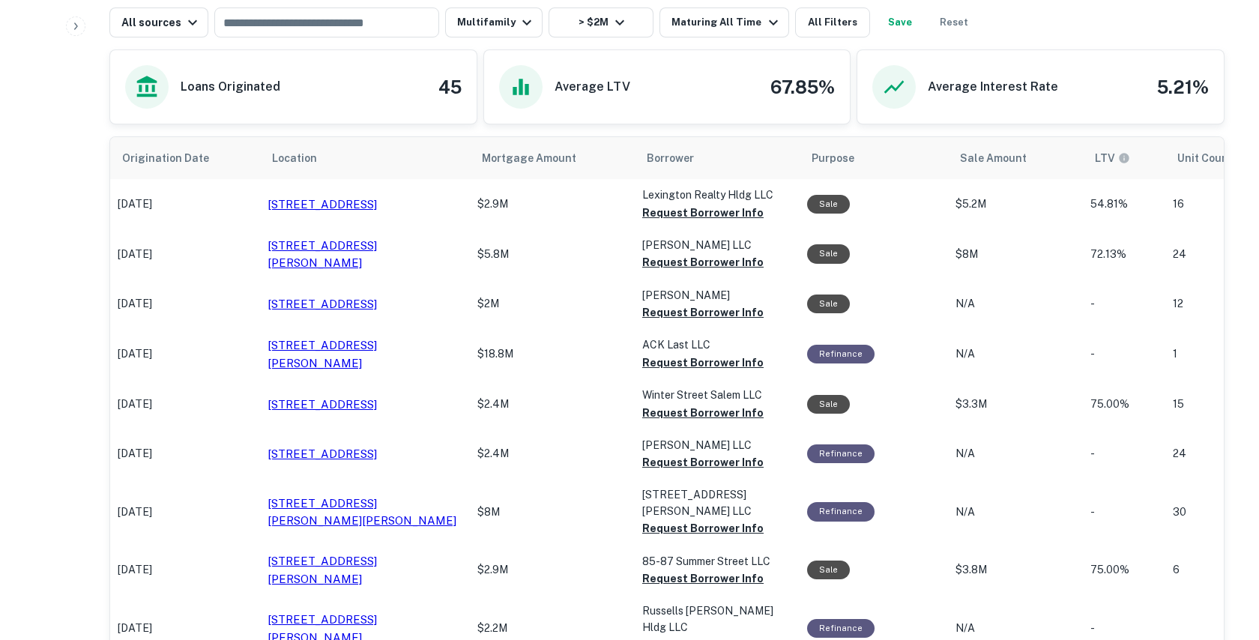
scroll to position [809, 0]
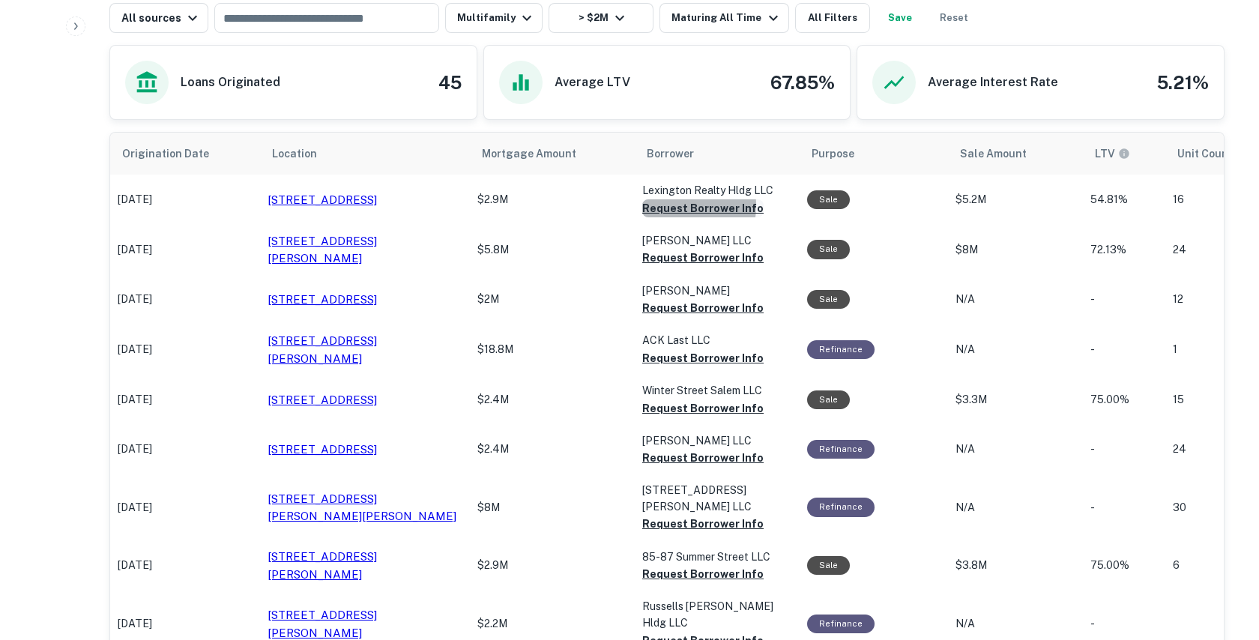
click at [674, 203] on button "Request Borrower Info" at bounding box center [702, 208] width 121 height 18
click at [661, 259] on button "Request Borrower Info" at bounding box center [702, 258] width 121 height 18
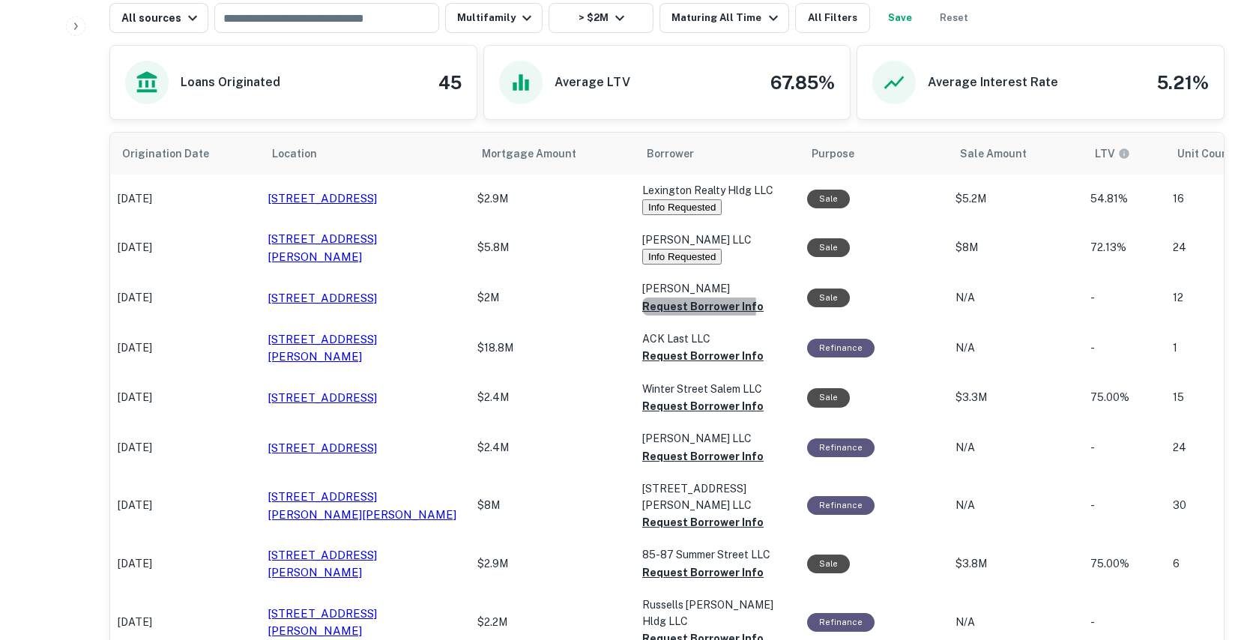
click at [652, 305] on button "Request Borrower Info" at bounding box center [702, 307] width 121 height 18
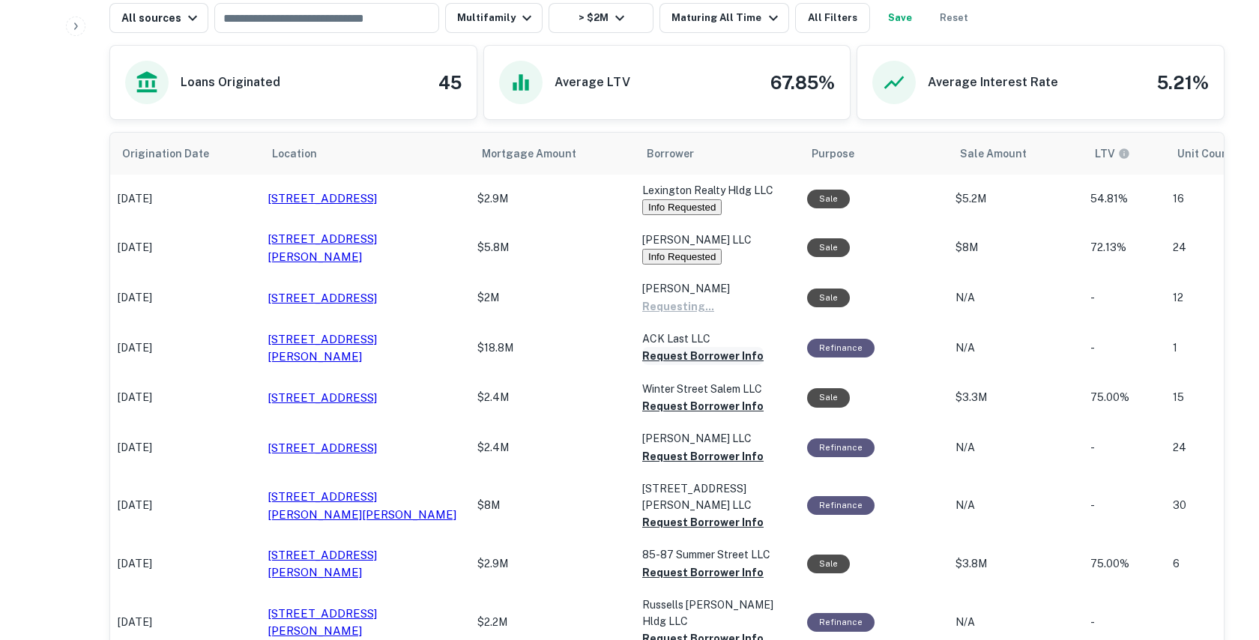
click at [666, 351] on button "Request Borrower Info" at bounding box center [702, 356] width 121 height 18
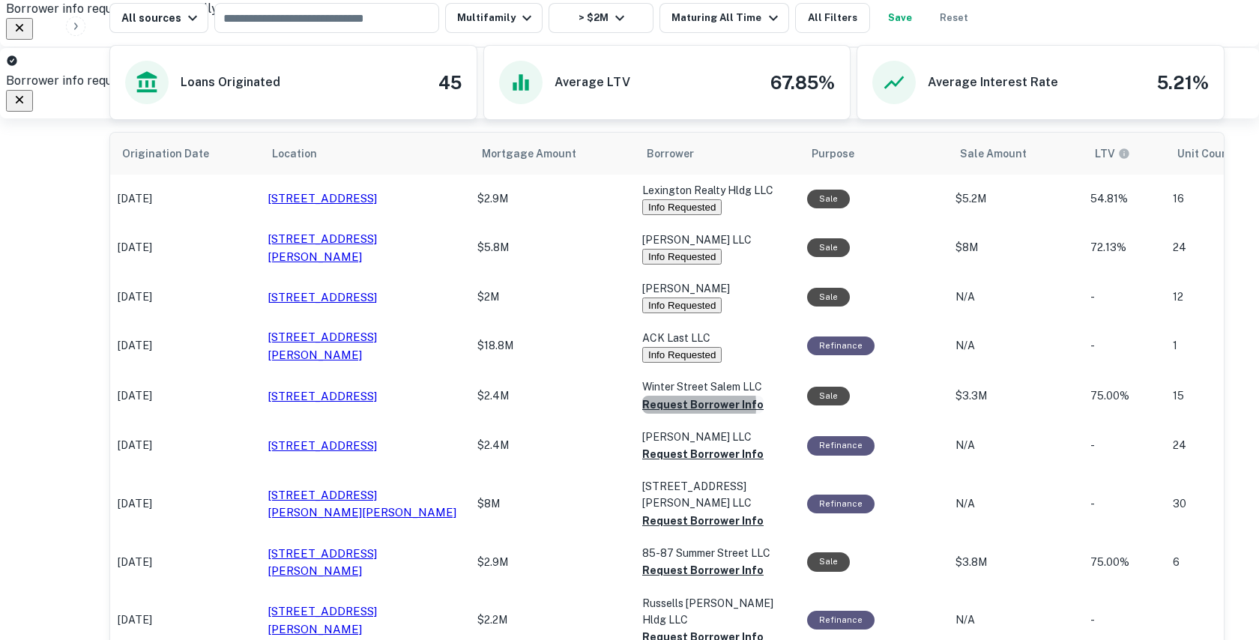
click at [659, 405] on button "Request Borrower Info" at bounding box center [702, 405] width 121 height 18
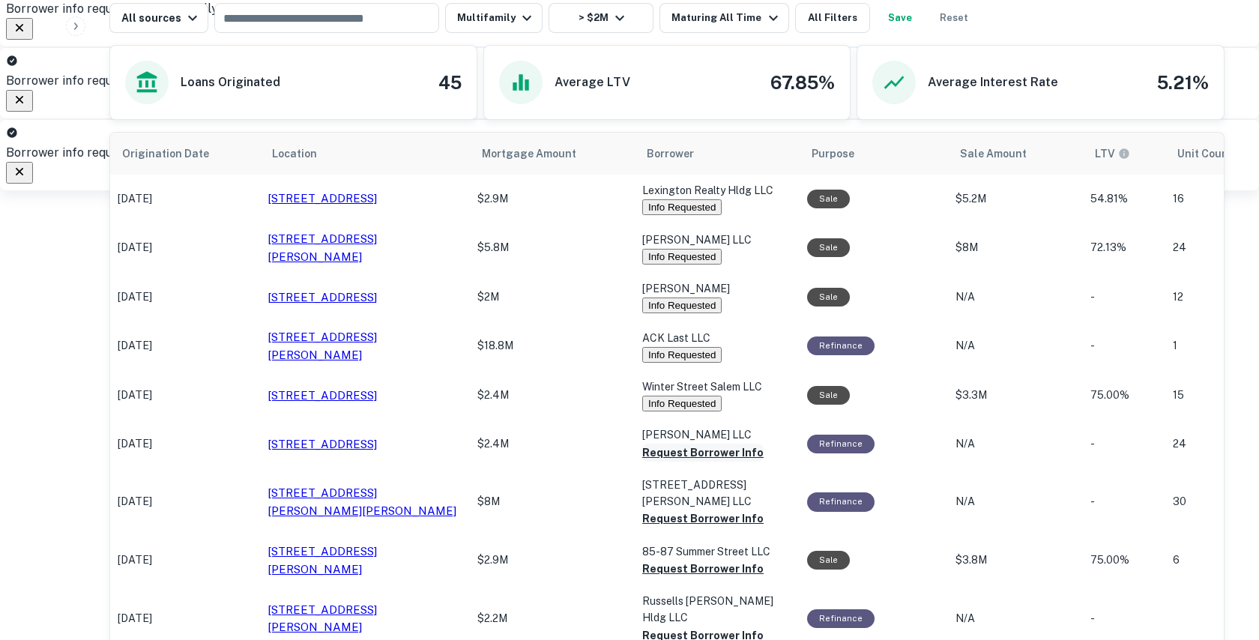
click at [657, 455] on button "Request Borrower Info" at bounding box center [702, 453] width 121 height 18
click at [667, 508] on button "Request Borrower Info" at bounding box center [702, 517] width 121 height 18
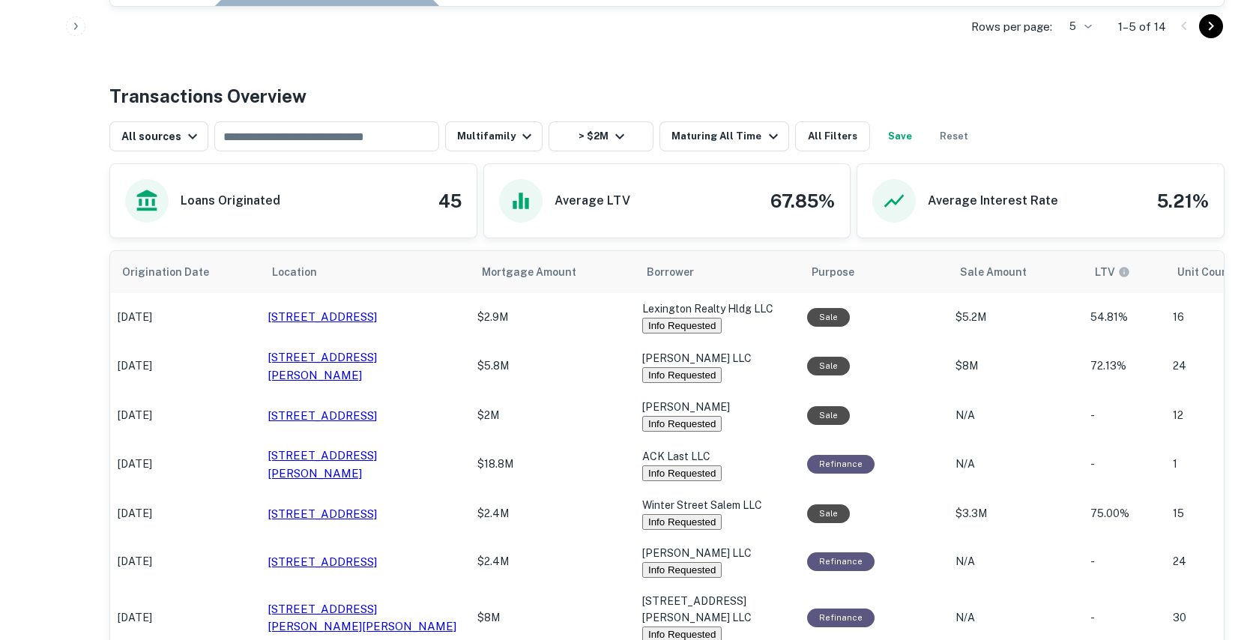
scroll to position [692, 0]
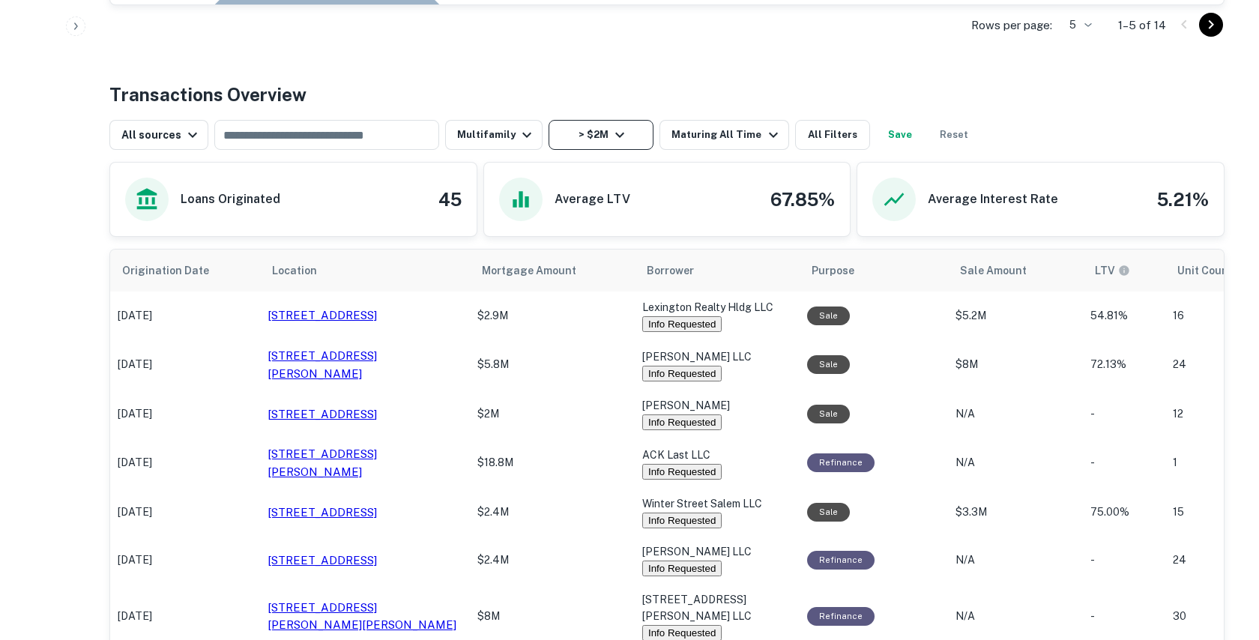
click at [594, 146] on button "> $2M" at bounding box center [601, 135] width 105 height 30
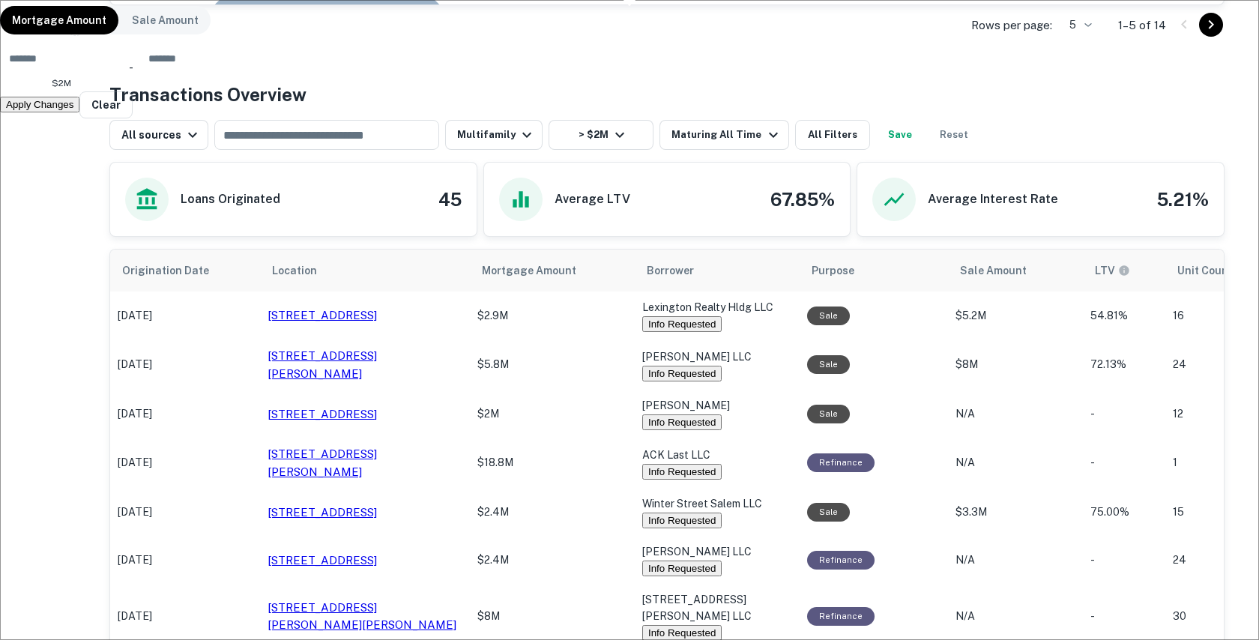
click at [141, 73] on input "*******" at bounding box center [70, 58] width 141 height 30
type input "*******"
click at [79, 112] on button "Apply Changes" at bounding box center [39, 105] width 79 height 16
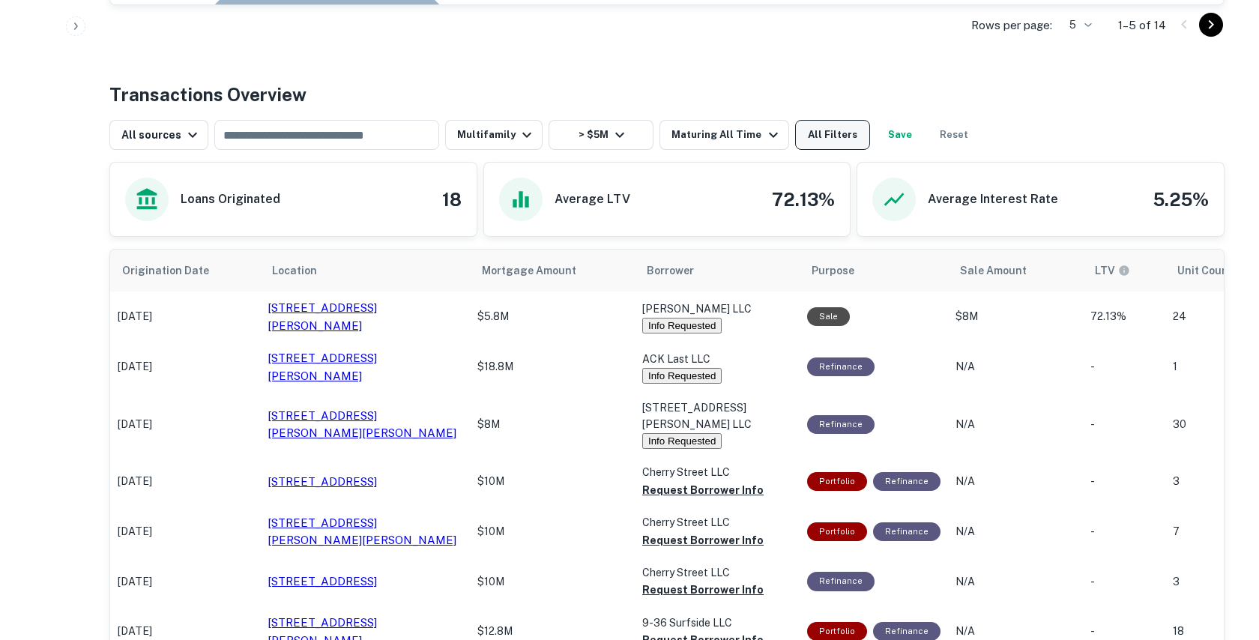
click at [830, 132] on button "All Filters" at bounding box center [832, 135] width 75 height 30
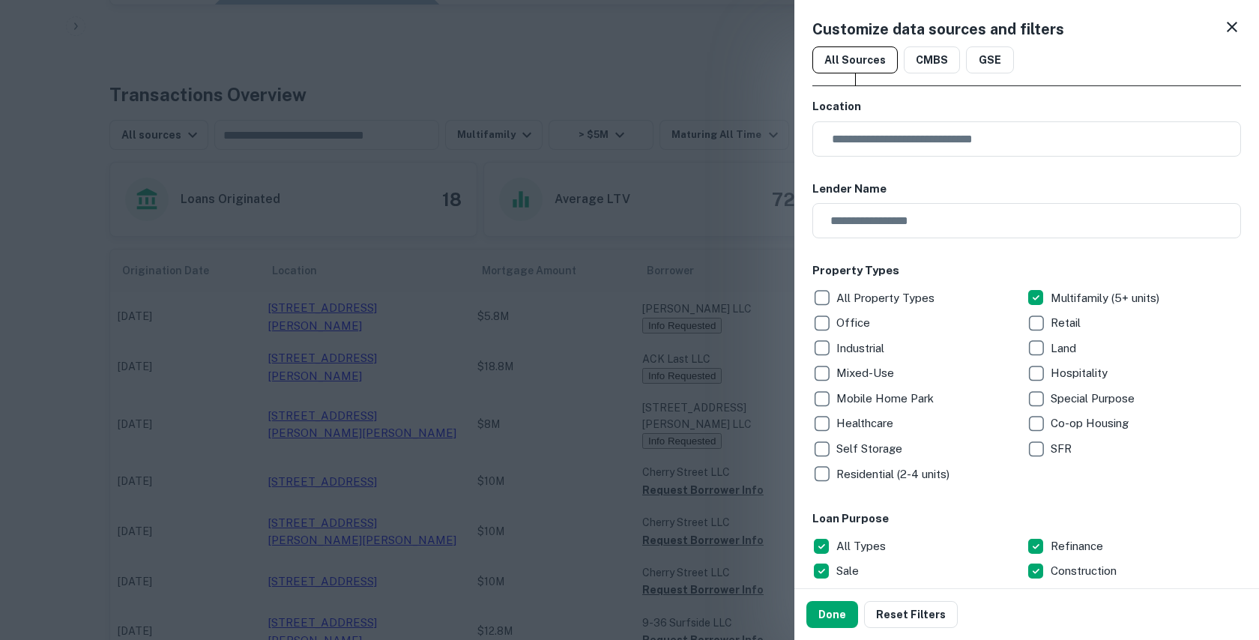
click at [749, 121] on div at bounding box center [629, 320] width 1259 height 640
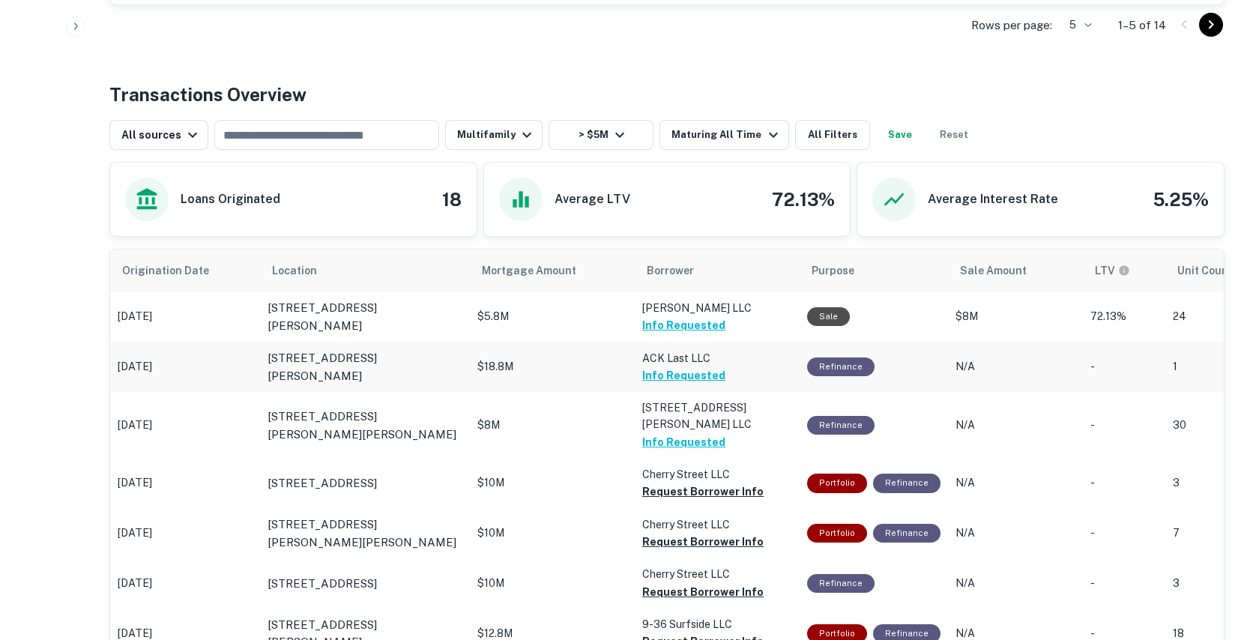
click at [590, 359] on p "$18.8M" at bounding box center [552, 367] width 150 height 16
click at [495, 367] on p "$18.8M" at bounding box center [552, 367] width 150 height 16
click at [319, 353] on p "7 Judith Chase Ln Nantucket, MA02554" at bounding box center [365, 366] width 195 height 35
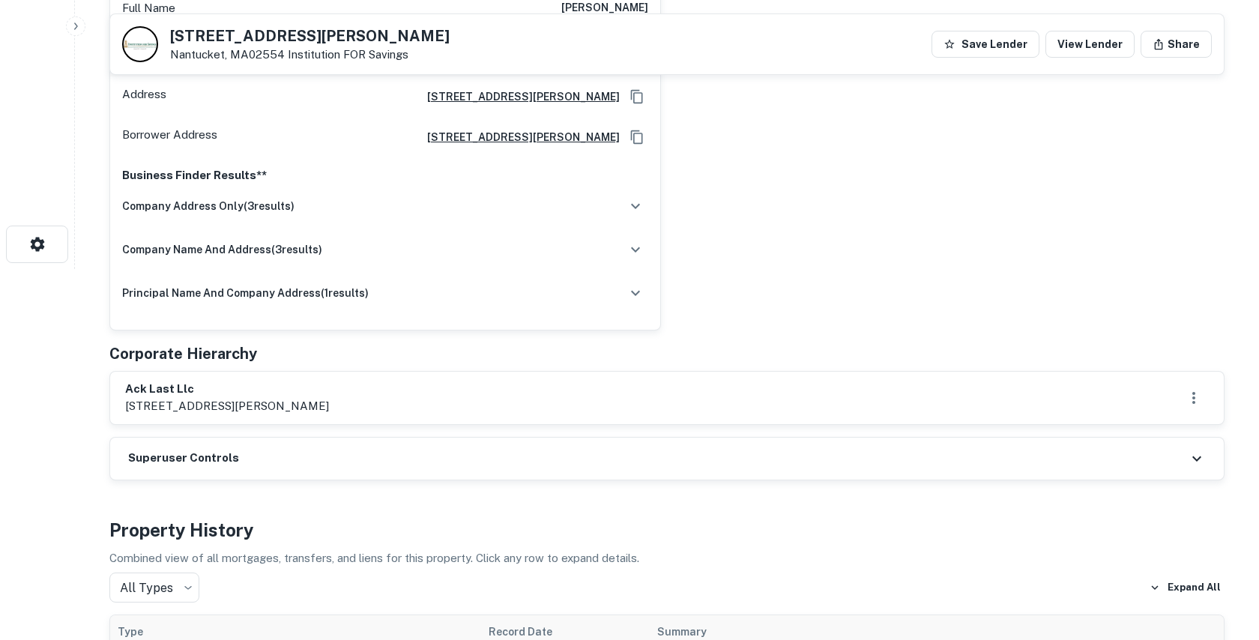
scroll to position [289, 0]
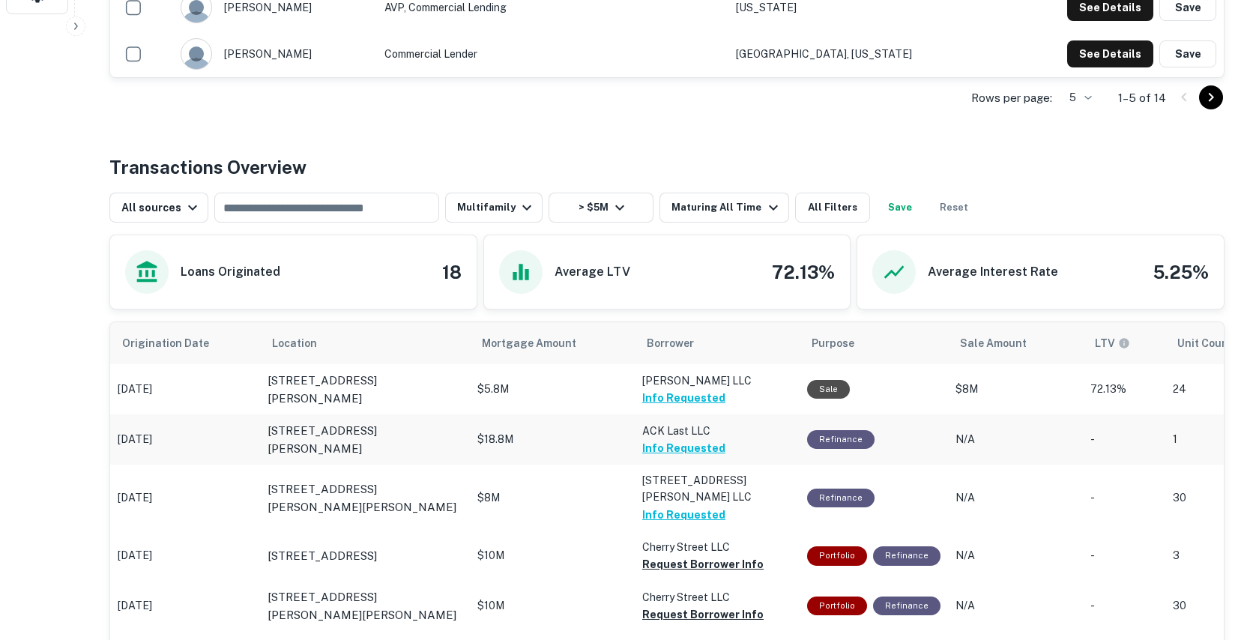
scroll to position [519, 0]
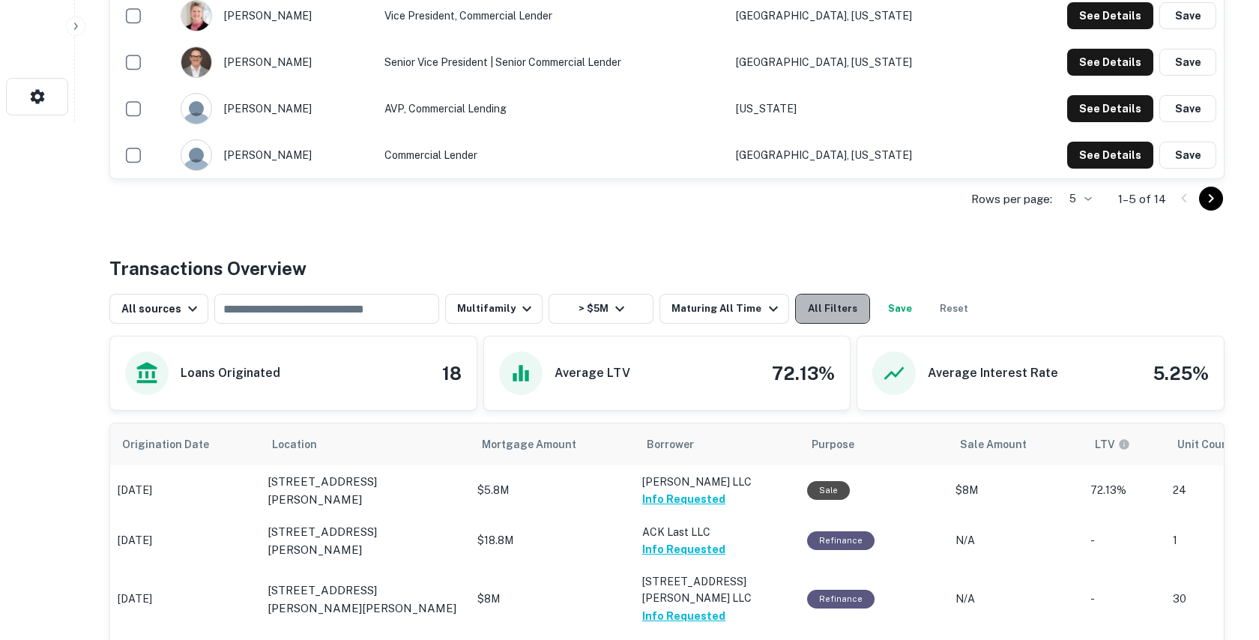
click at [832, 312] on button "All Filters" at bounding box center [832, 309] width 75 height 30
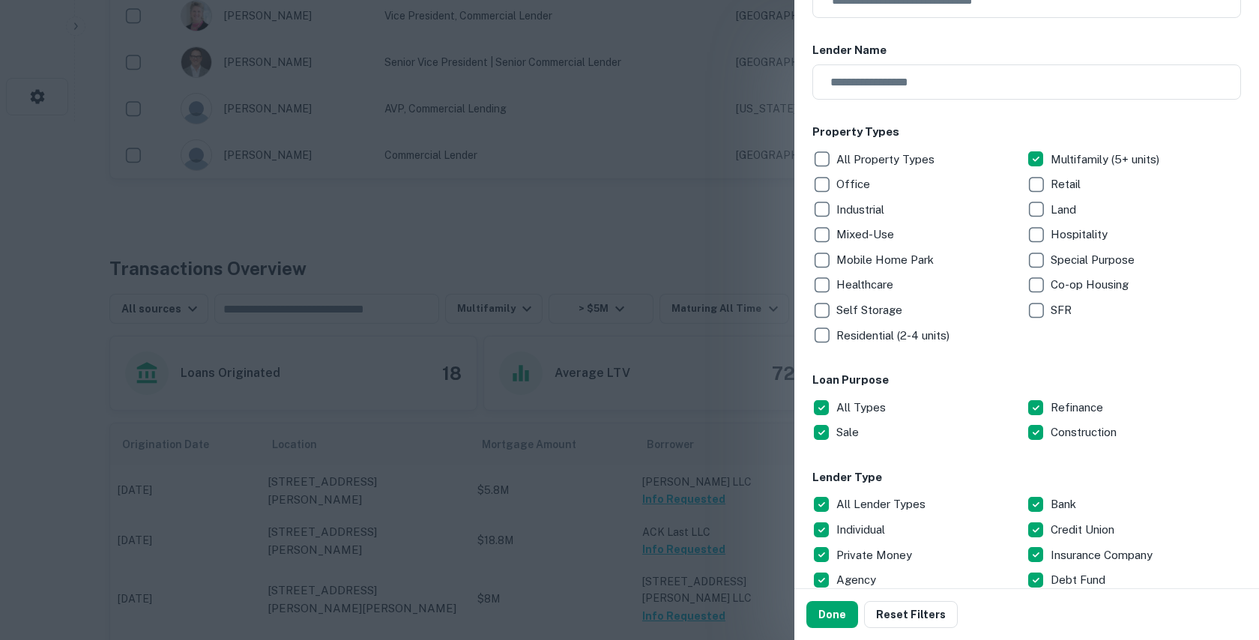
scroll to position [448, 0]
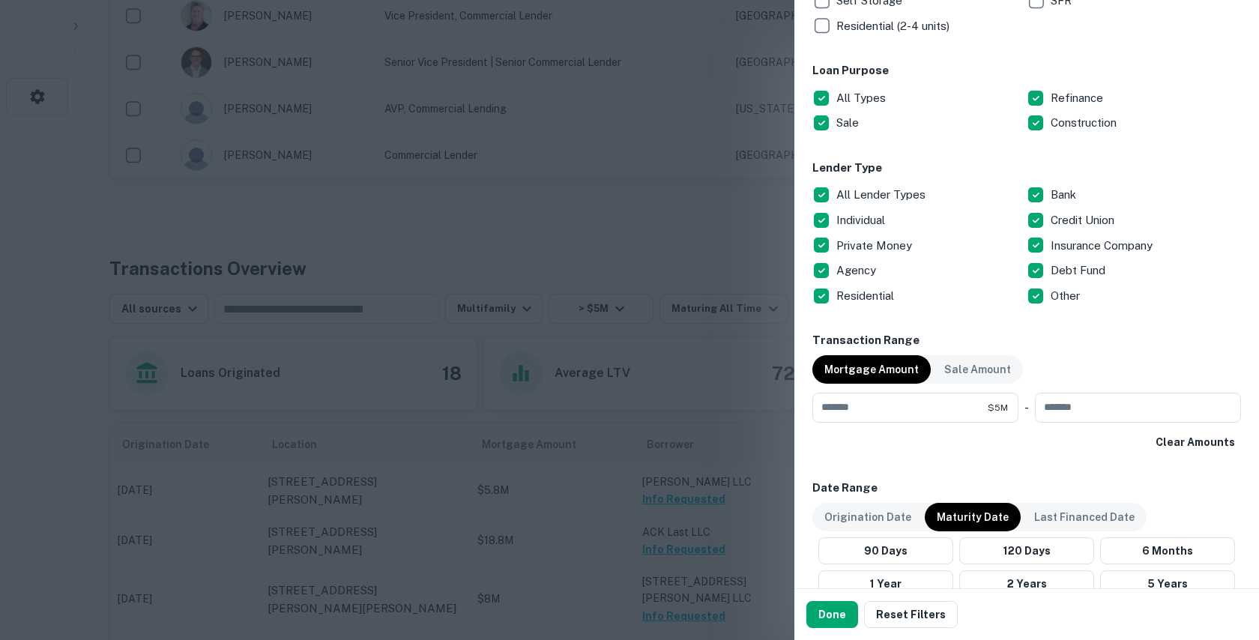
click at [662, 214] on div at bounding box center [629, 320] width 1259 height 640
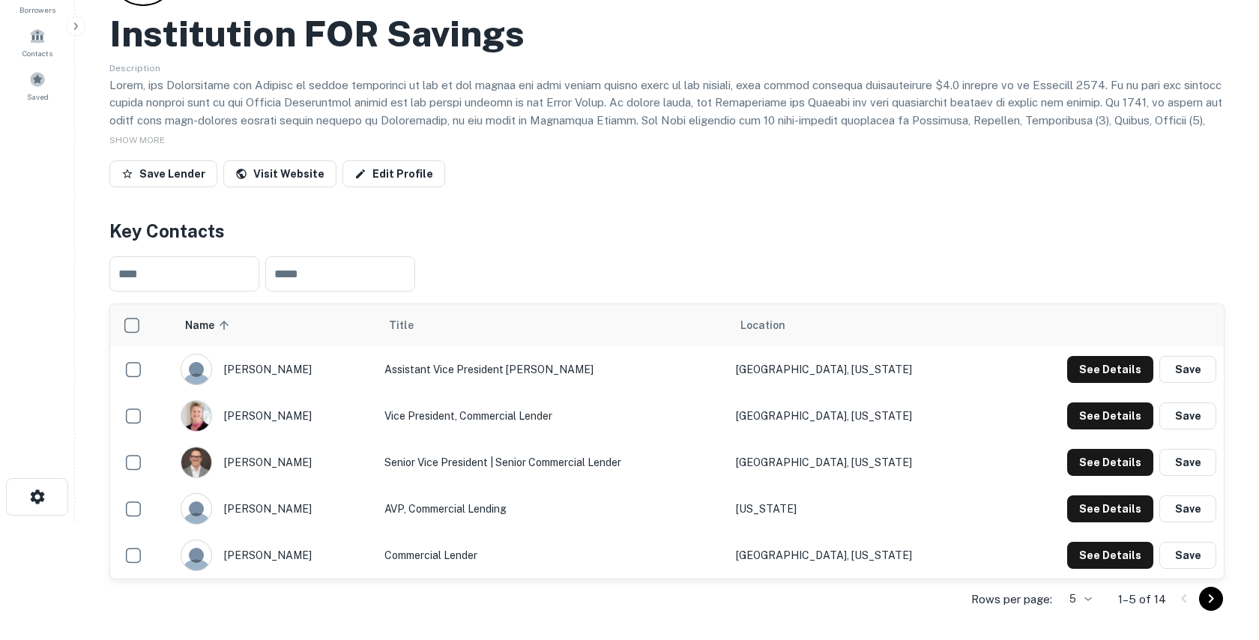
scroll to position [0, 0]
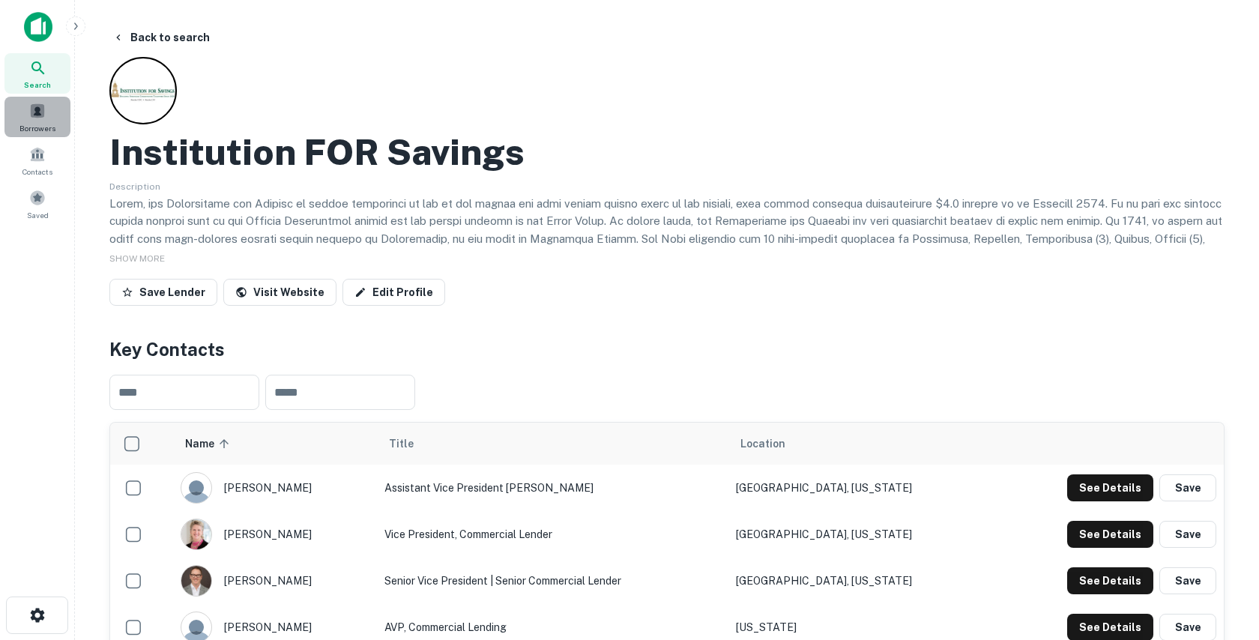
click at [55, 115] on div "Borrowers" at bounding box center [37, 117] width 66 height 40
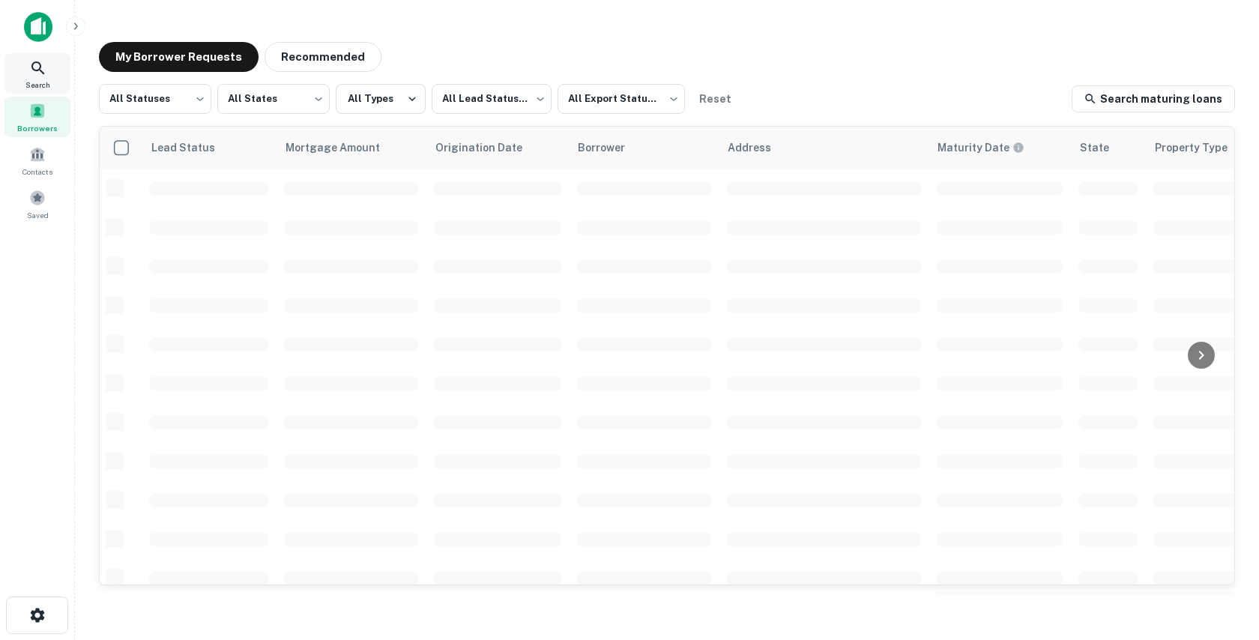
click at [43, 79] on span "Search" at bounding box center [37, 85] width 25 height 12
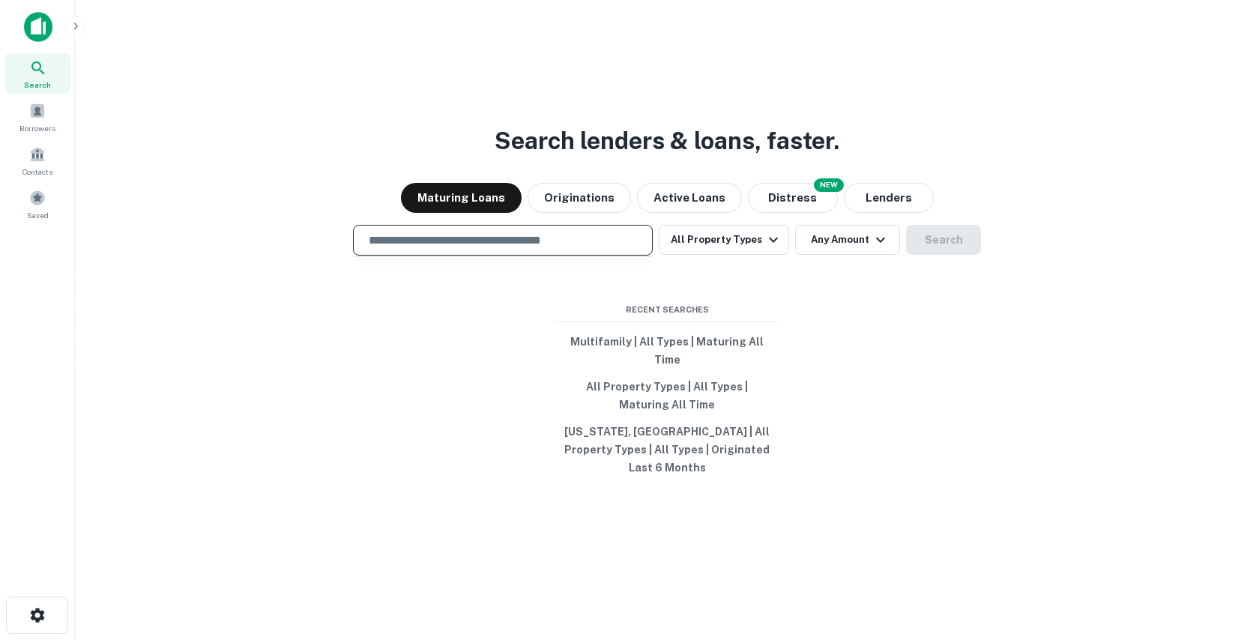
click at [477, 249] on input "text" at bounding box center [503, 240] width 286 height 17
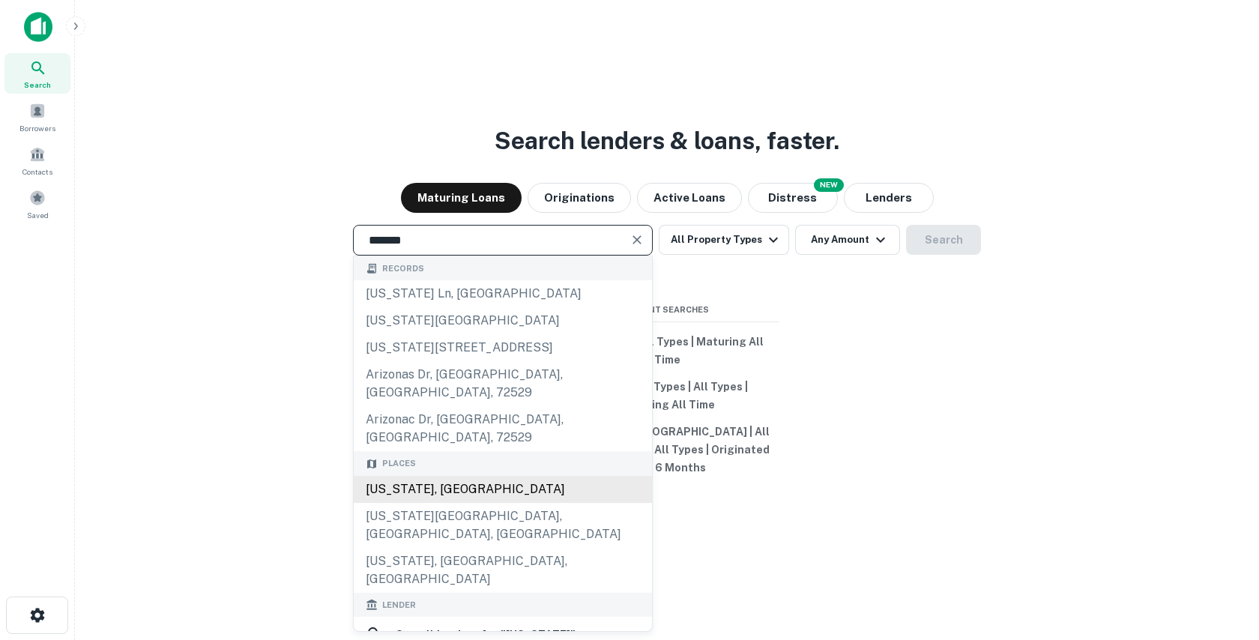
click at [427, 476] on div "[US_STATE], [GEOGRAPHIC_DATA]" at bounding box center [503, 489] width 298 height 27
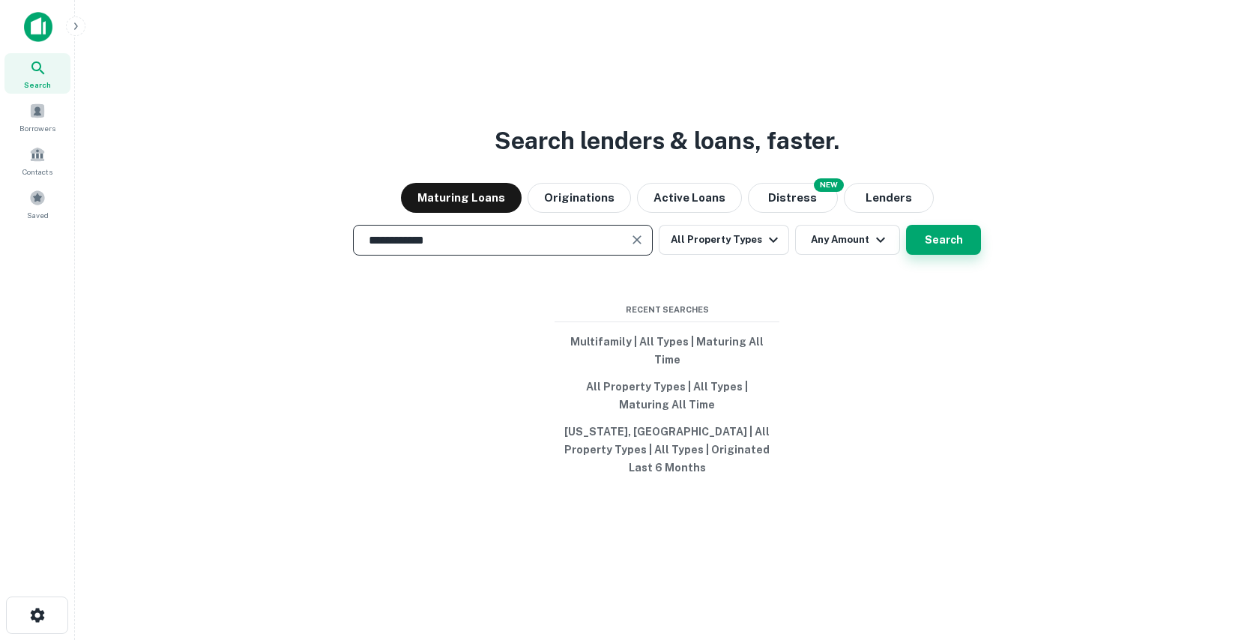
type input "**********"
click at [942, 255] on button "Search" at bounding box center [943, 240] width 75 height 30
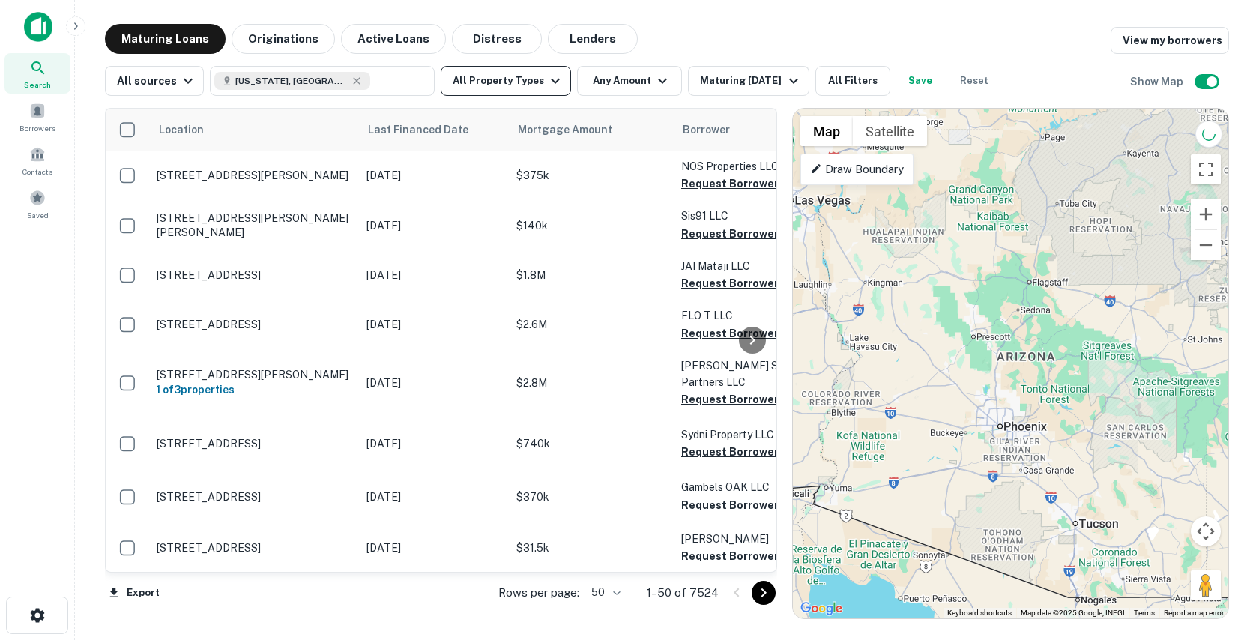
click at [546, 74] on icon "button" at bounding box center [555, 81] width 18 height 18
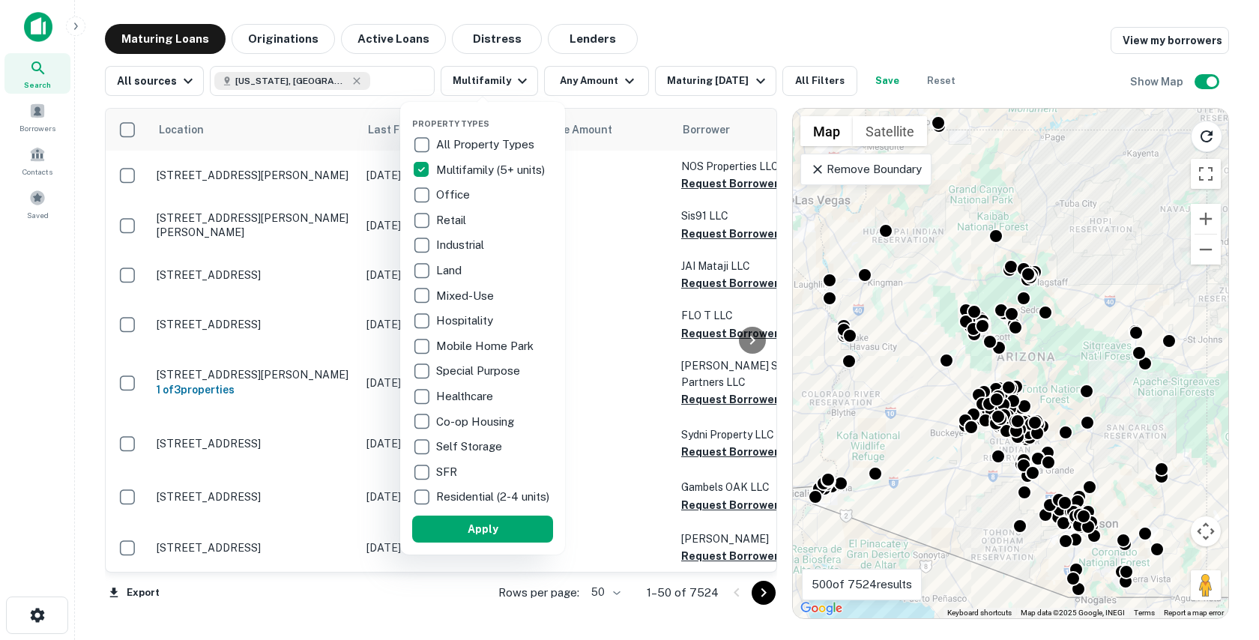
click at [436, 537] on button "Apply" at bounding box center [482, 529] width 141 height 27
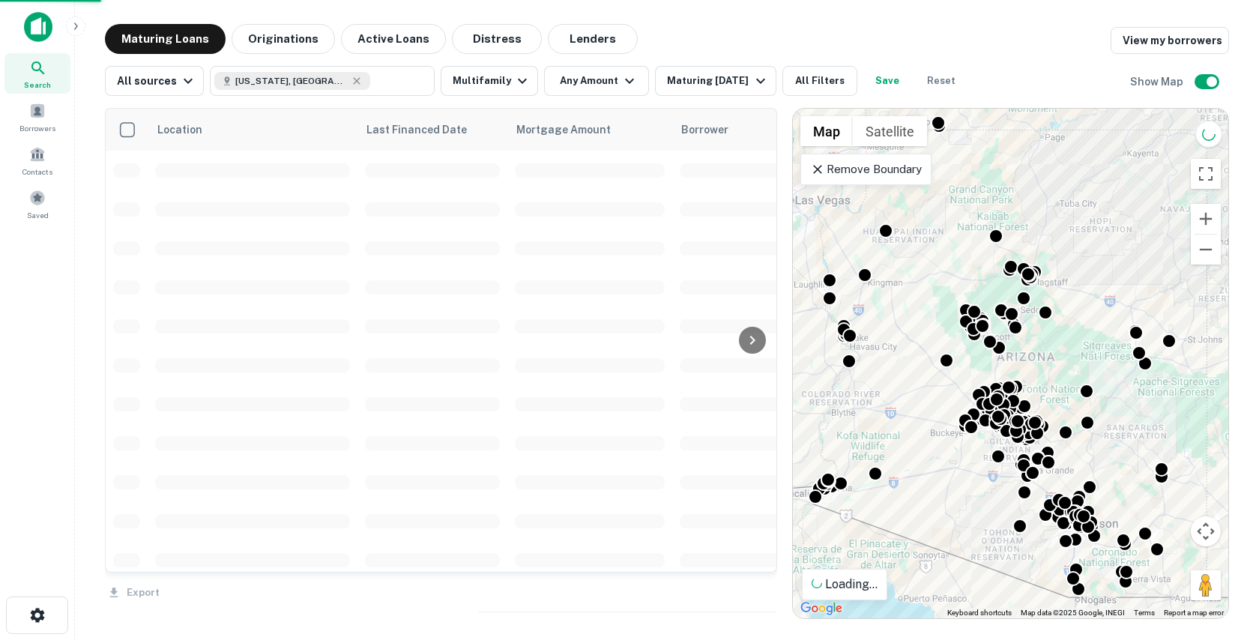
click at [595, 73] on div "Property Types All Property Types Multifamily (5+ units) Office Retail Industri…" at bounding box center [629, 320] width 1259 height 640
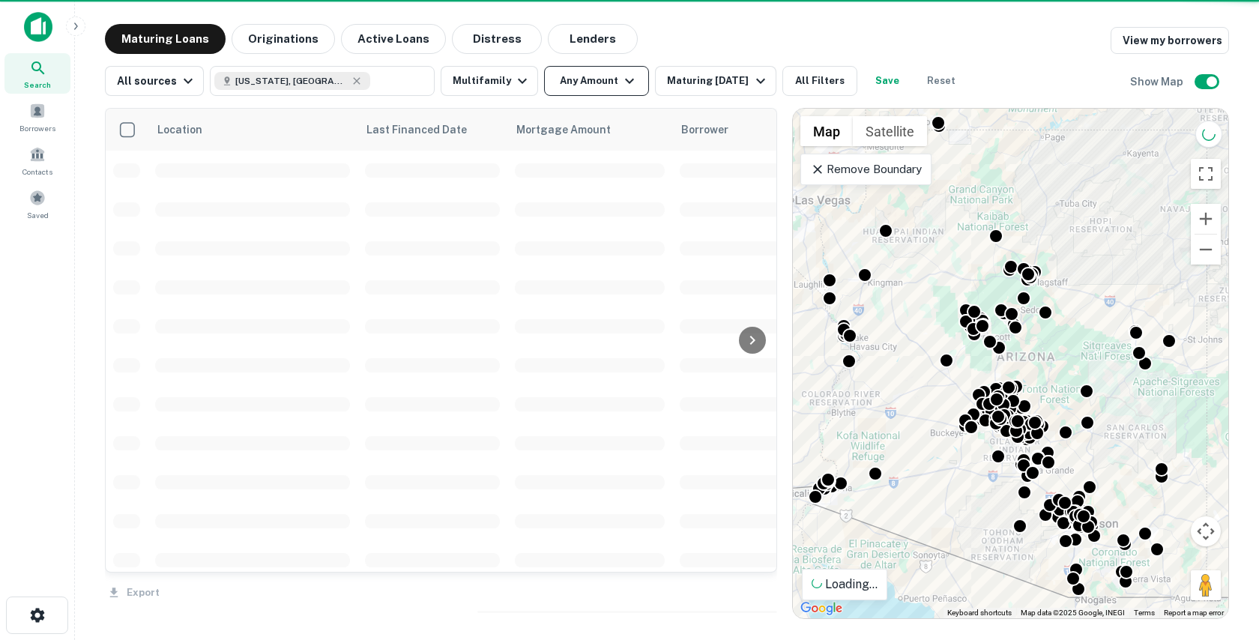
click at [573, 76] on button "Any Amount" at bounding box center [596, 81] width 105 height 30
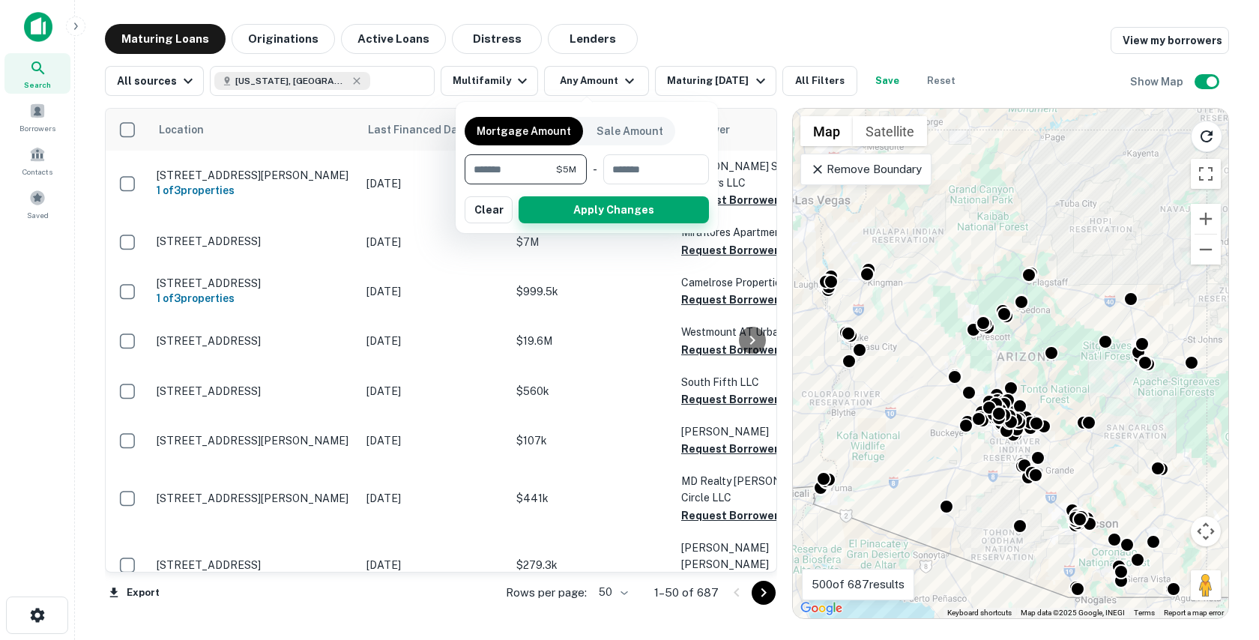
type input "*******"
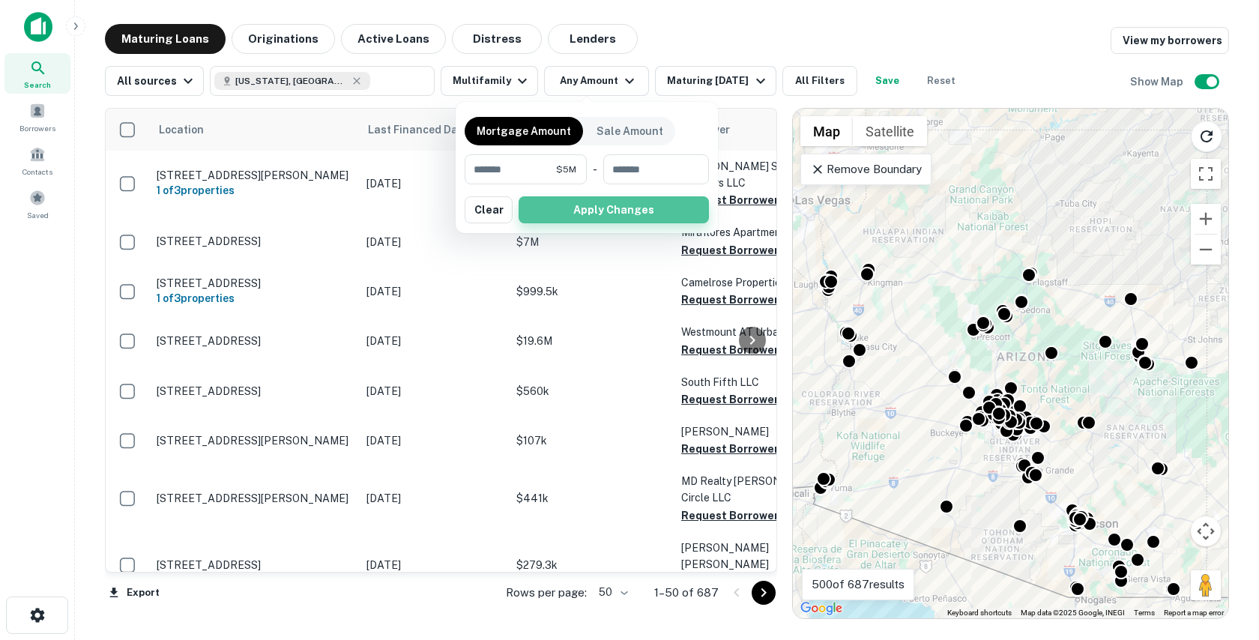
click at [659, 212] on button "Apply Changes" at bounding box center [614, 209] width 190 height 27
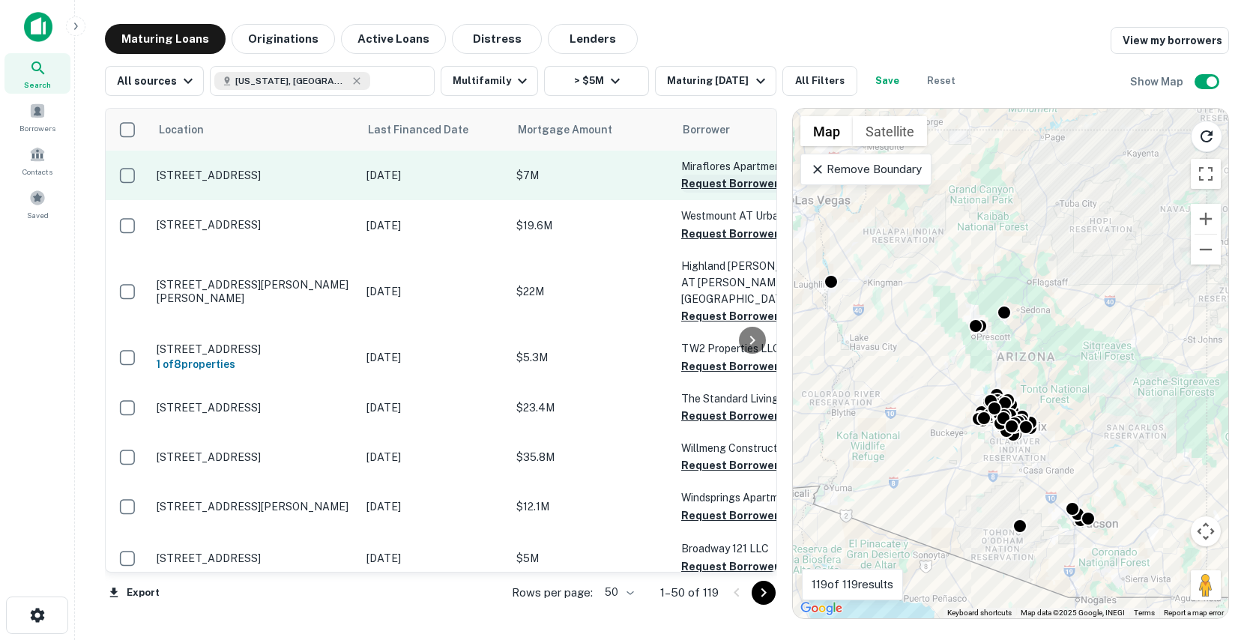
click at [703, 181] on button "Request Borrower Info" at bounding box center [741, 184] width 121 height 18
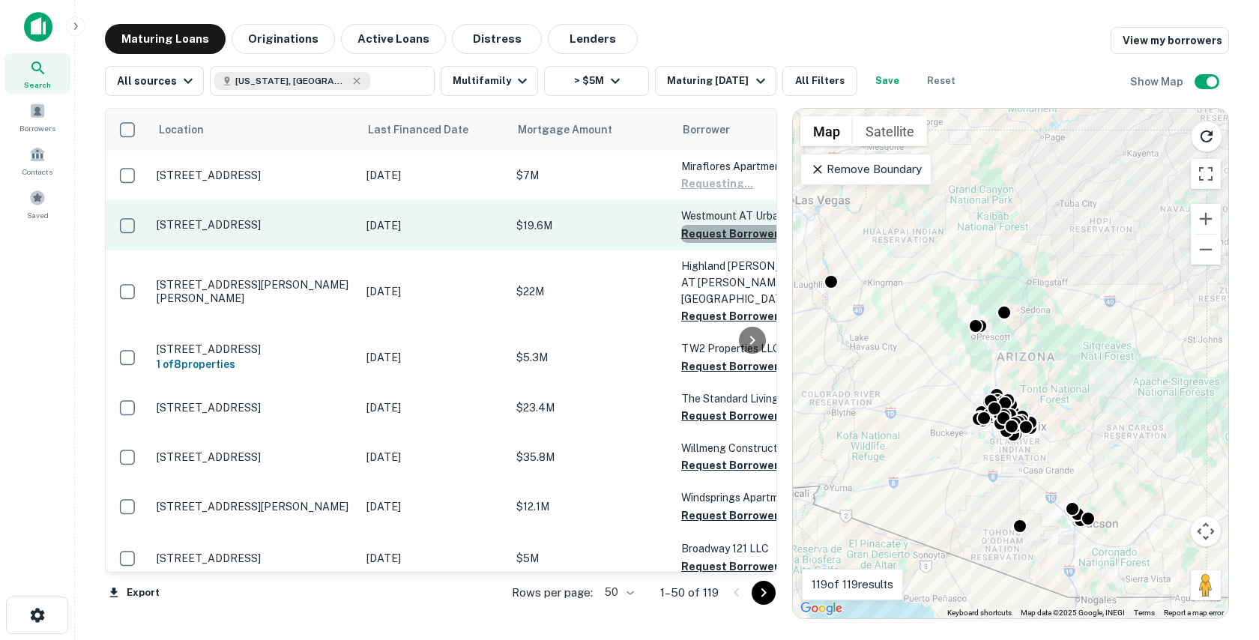
click at [704, 236] on button "Request Borrower Info" at bounding box center [741, 234] width 121 height 18
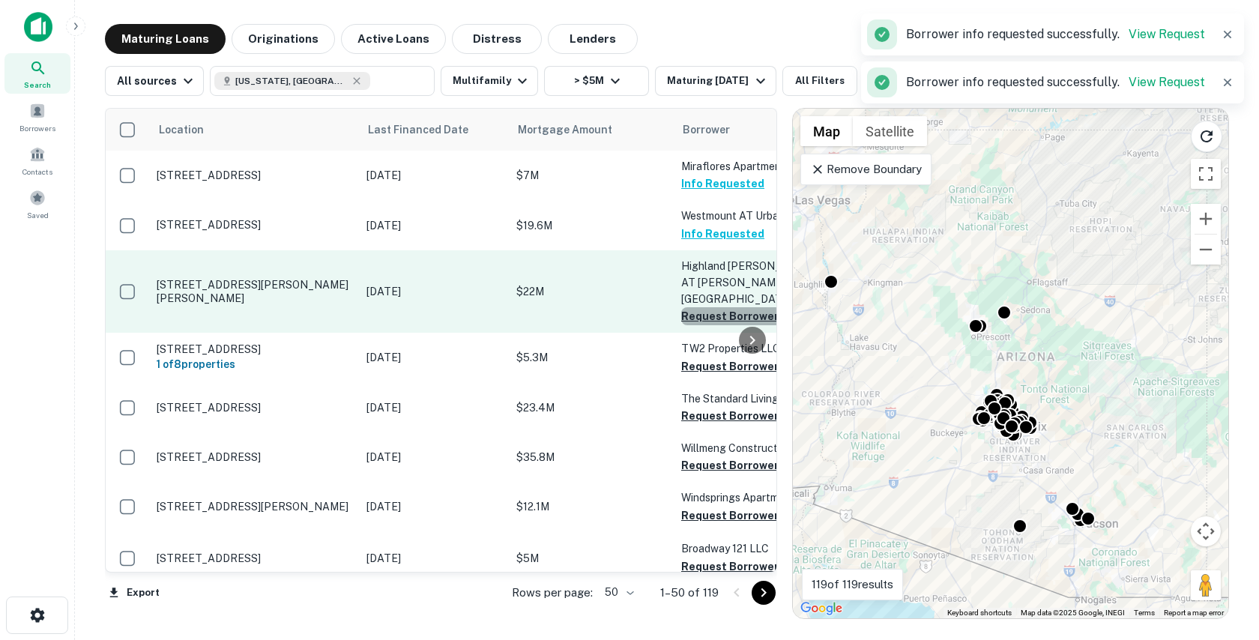
click at [701, 307] on button "Request Borrower Info" at bounding box center [741, 316] width 121 height 18
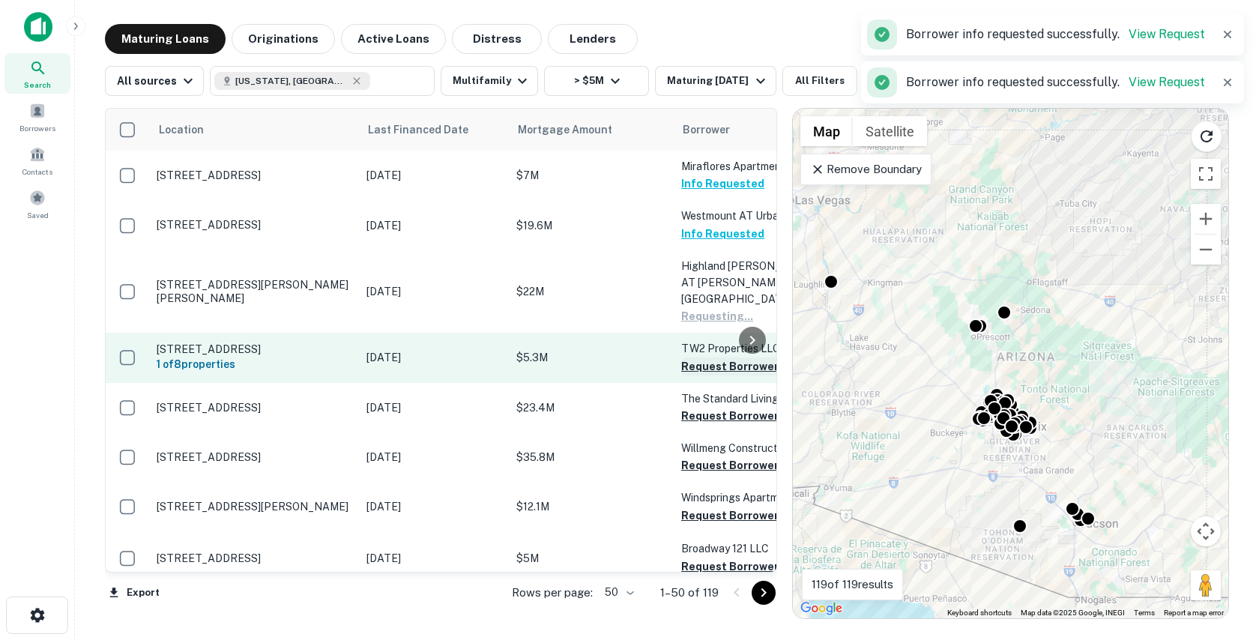
click at [701, 357] on button "Request Borrower Info" at bounding box center [741, 366] width 121 height 18
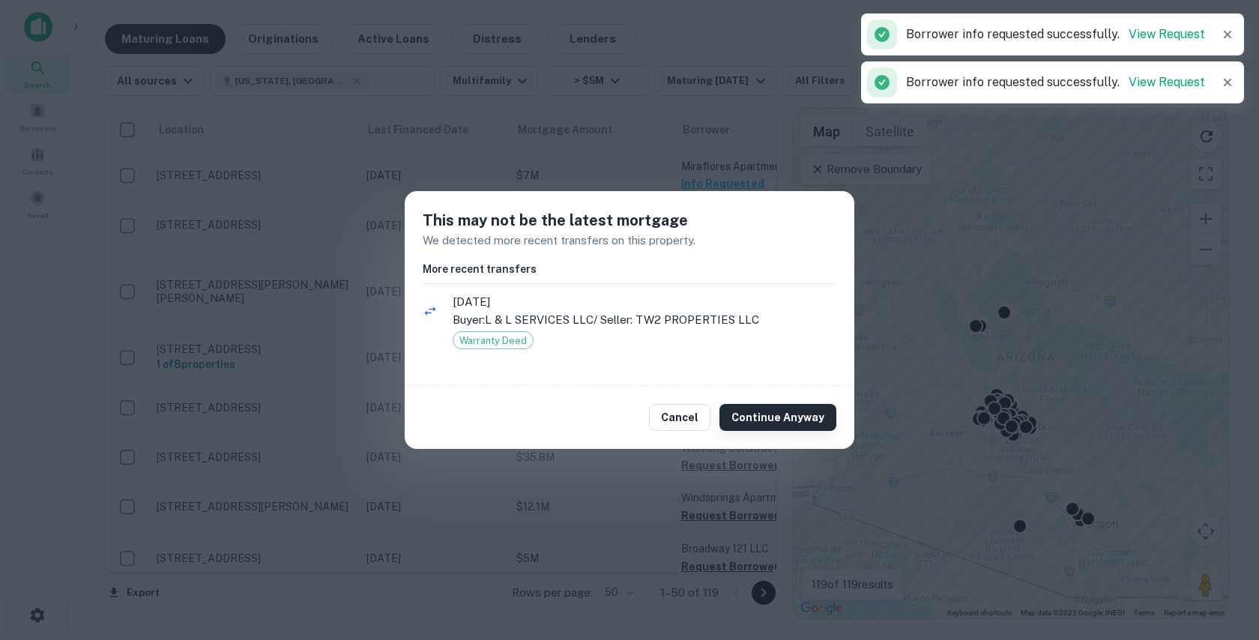
click at [757, 424] on button "Continue Anyway" at bounding box center [777, 417] width 117 height 27
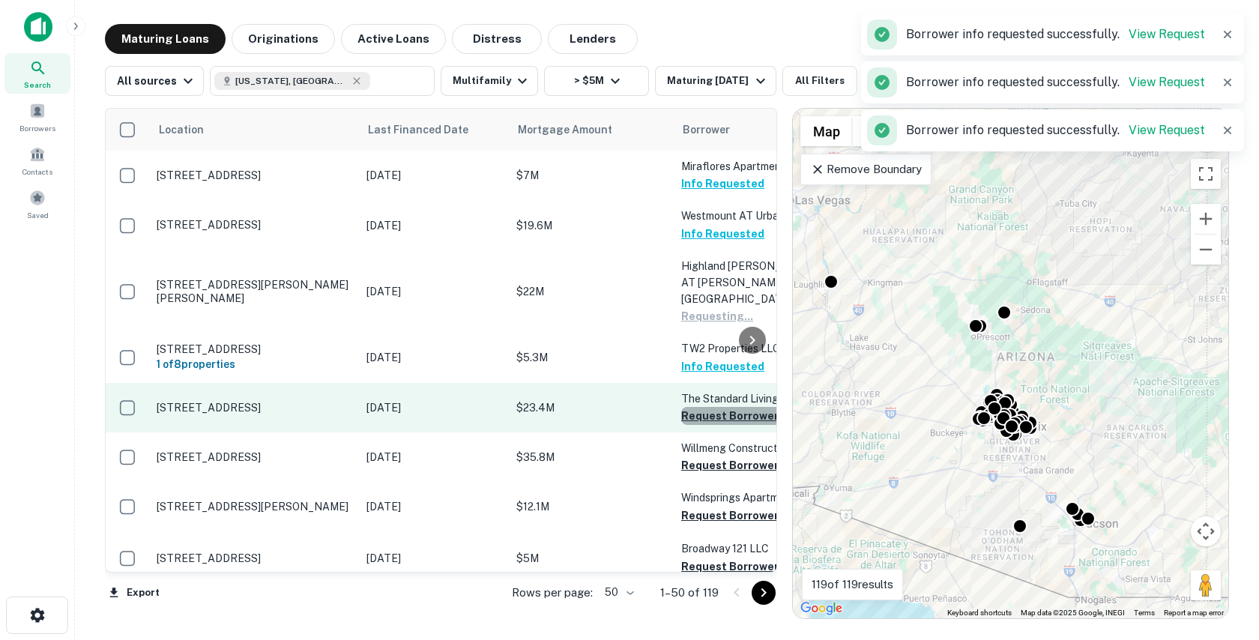
click at [708, 407] on button "Request Borrower Info" at bounding box center [741, 416] width 121 height 18
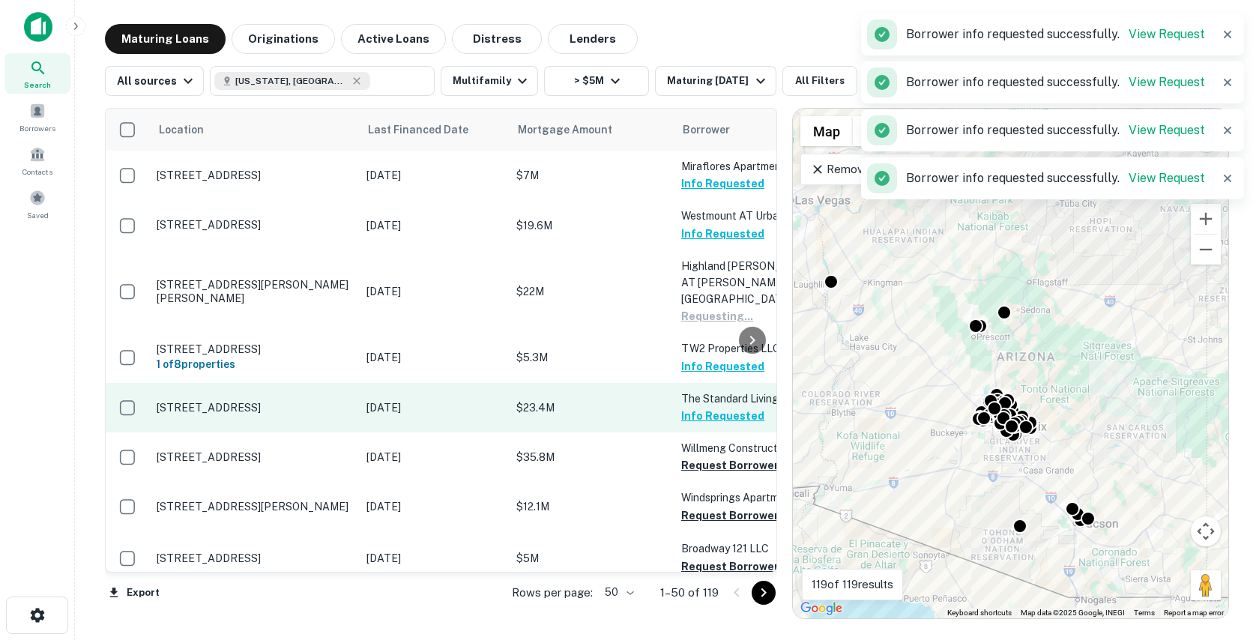
click at [608, 406] on td "$23.4M" at bounding box center [591, 407] width 165 height 49
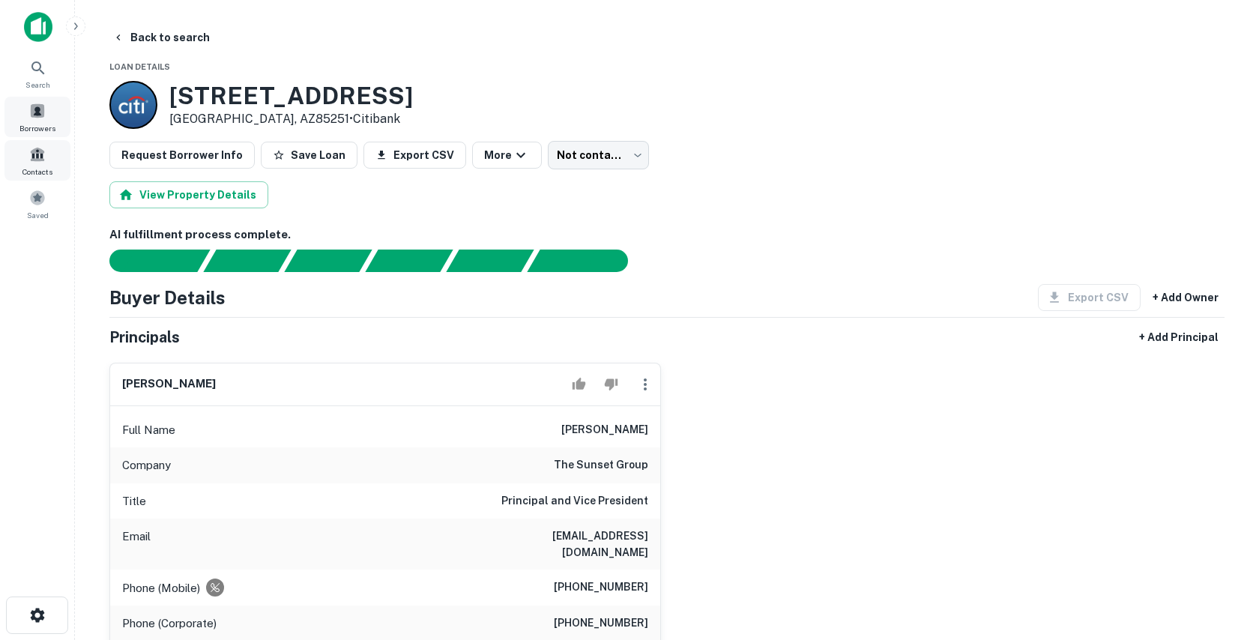
click at [35, 131] on span "Borrowers" at bounding box center [37, 128] width 36 height 12
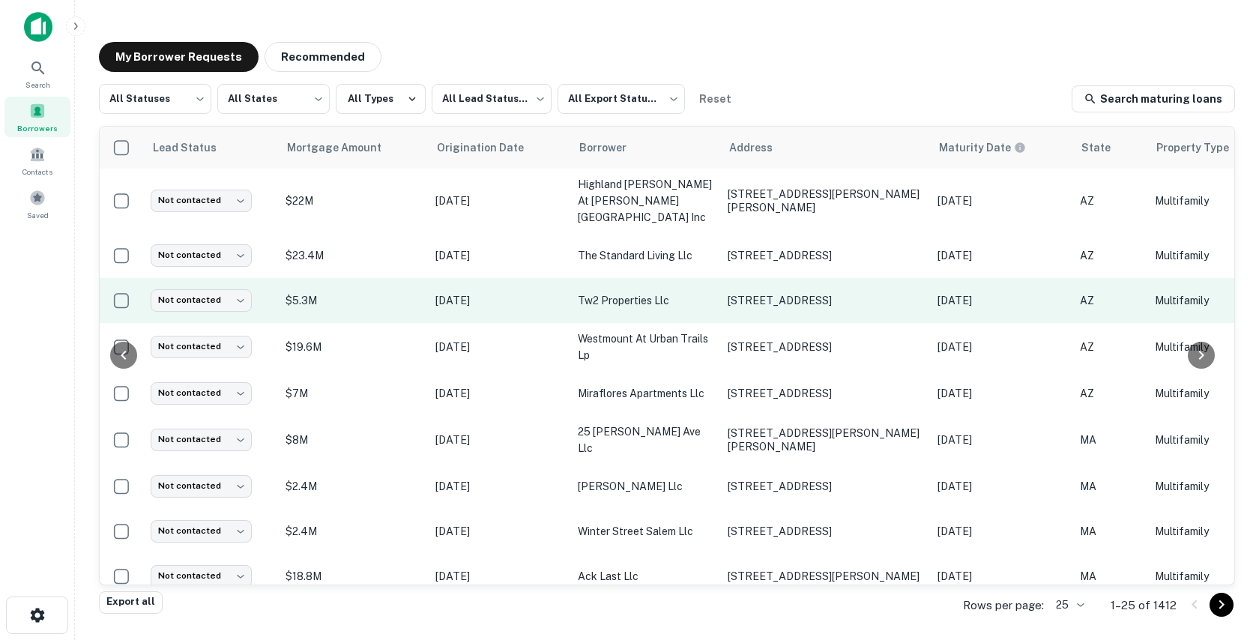
scroll to position [0, 474]
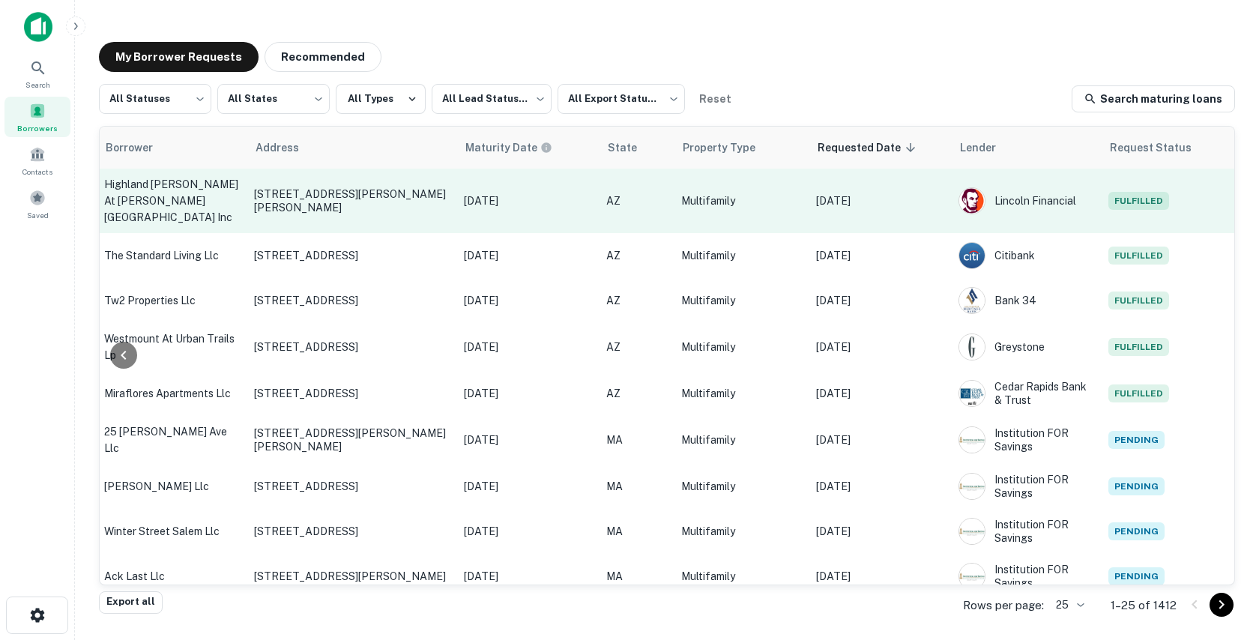
click at [919, 193] on p "[DATE]" at bounding box center [879, 201] width 127 height 16
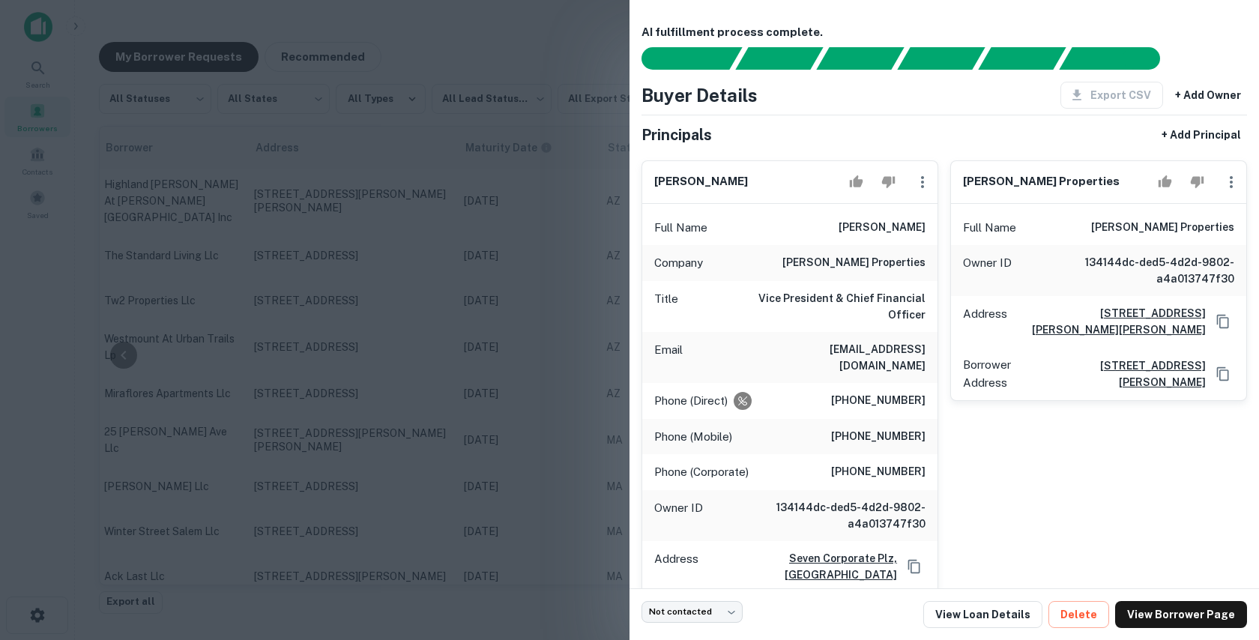
click at [476, 194] on div at bounding box center [629, 320] width 1259 height 640
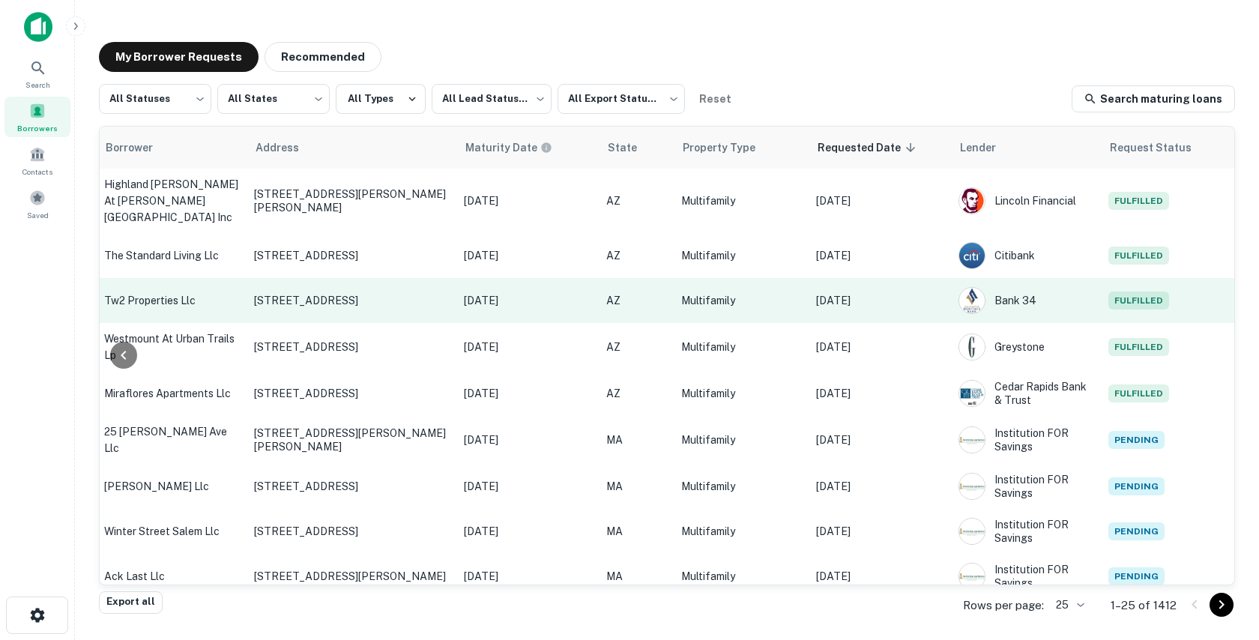
click at [904, 292] on p "[DATE]" at bounding box center [879, 300] width 127 height 16
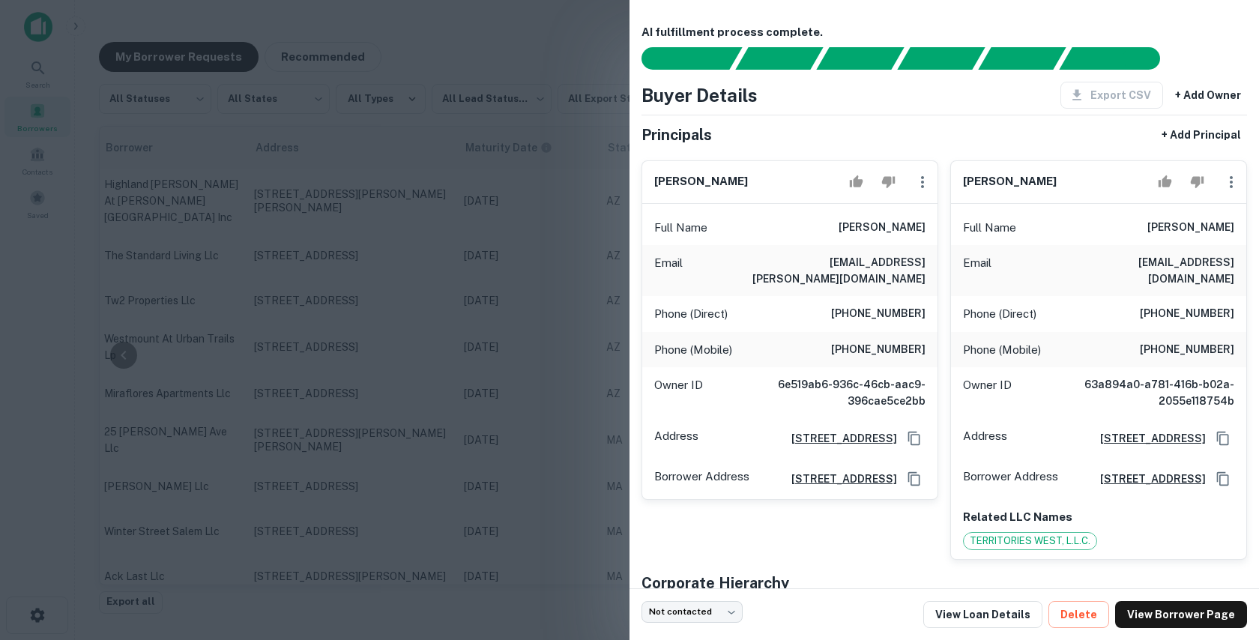
click at [435, 350] on div at bounding box center [629, 320] width 1259 height 640
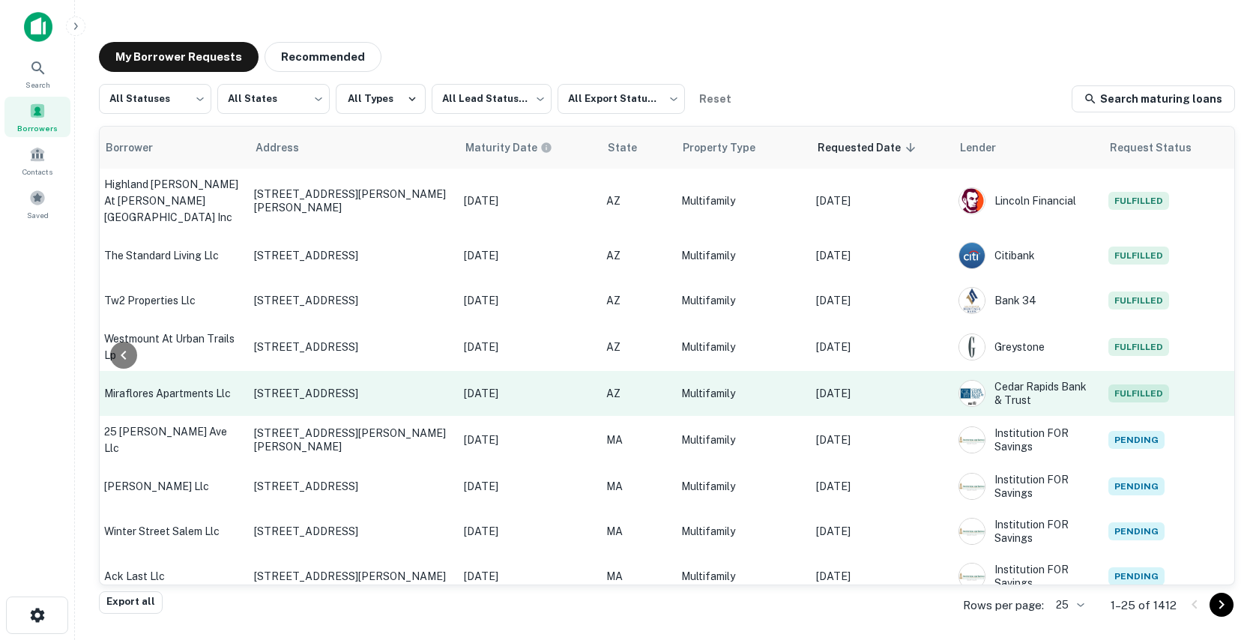
click at [931, 385] on p "[DATE]" at bounding box center [879, 393] width 127 height 16
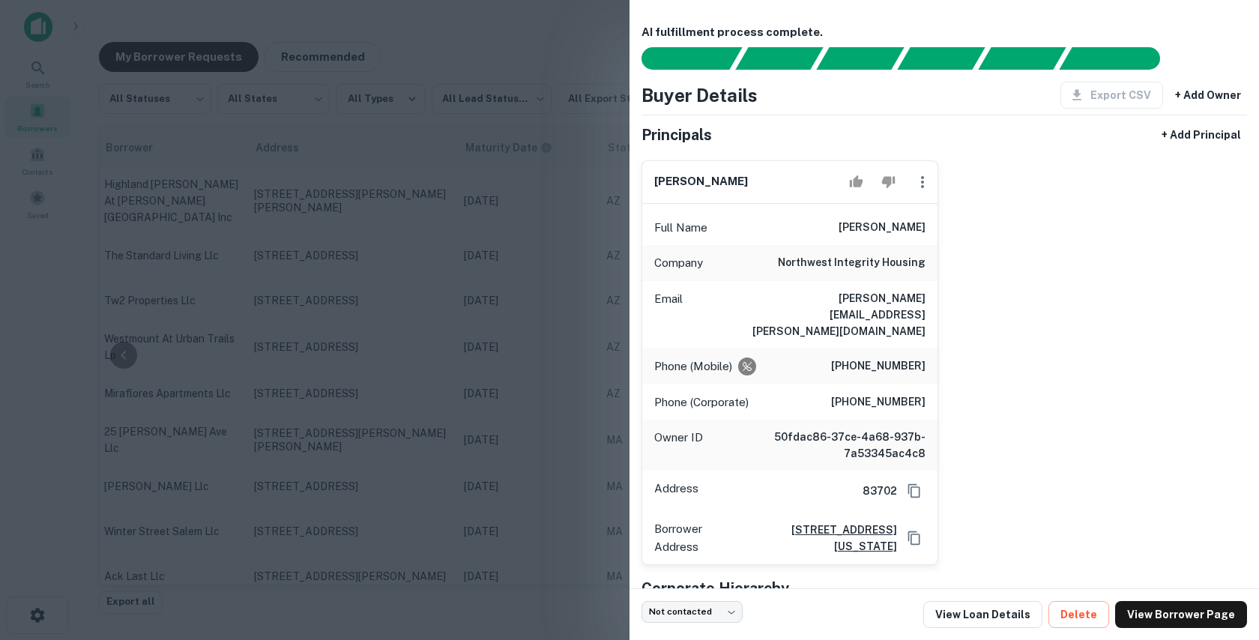
click at [396, 350] on div at bounding box center [629, 320] width 1259 height 640
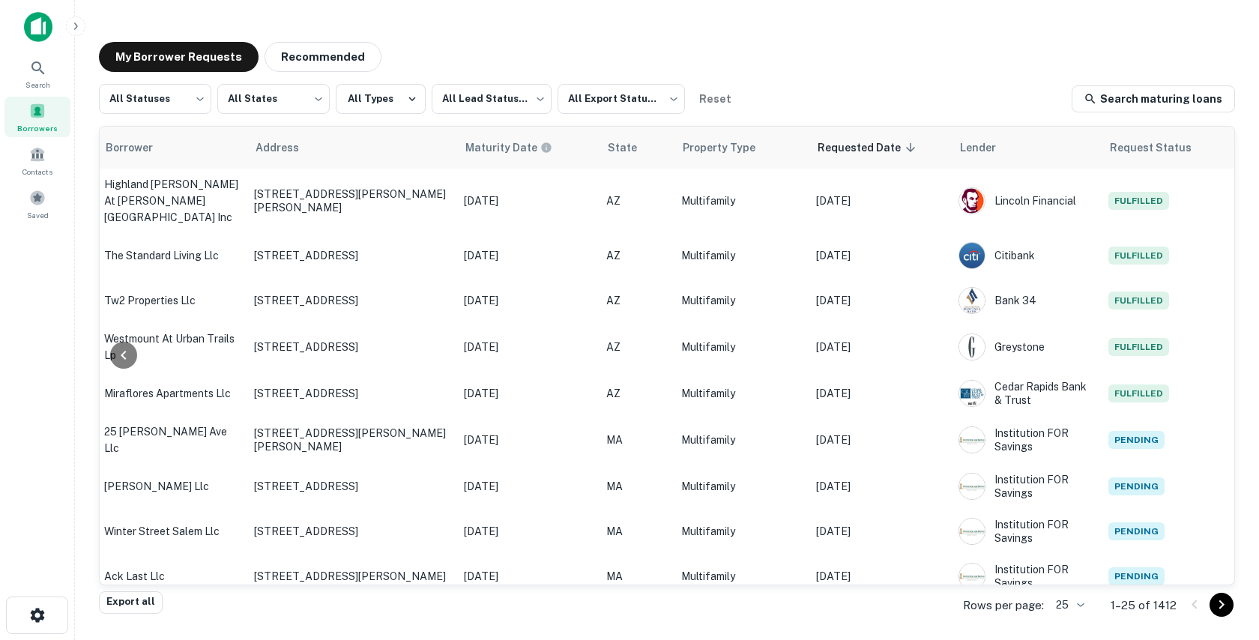
click at [474, 37] on div "My Borrower Requests Recommended All Statuses *** ​ All States *** ​ All Types …" at bounding box center [667, 318] width 1160 height 576
click at [429, 30] on div "My Borrower Requests Recommended All Statuses *** ​ All States *** ​ All Types …" at bounding box center [667, 318] width 1160 height 576
click at [37, 31] on img at bounding box center [38, 27] width 28 height 30
